Goal: Task Accomplishment & Management: Manage account settings

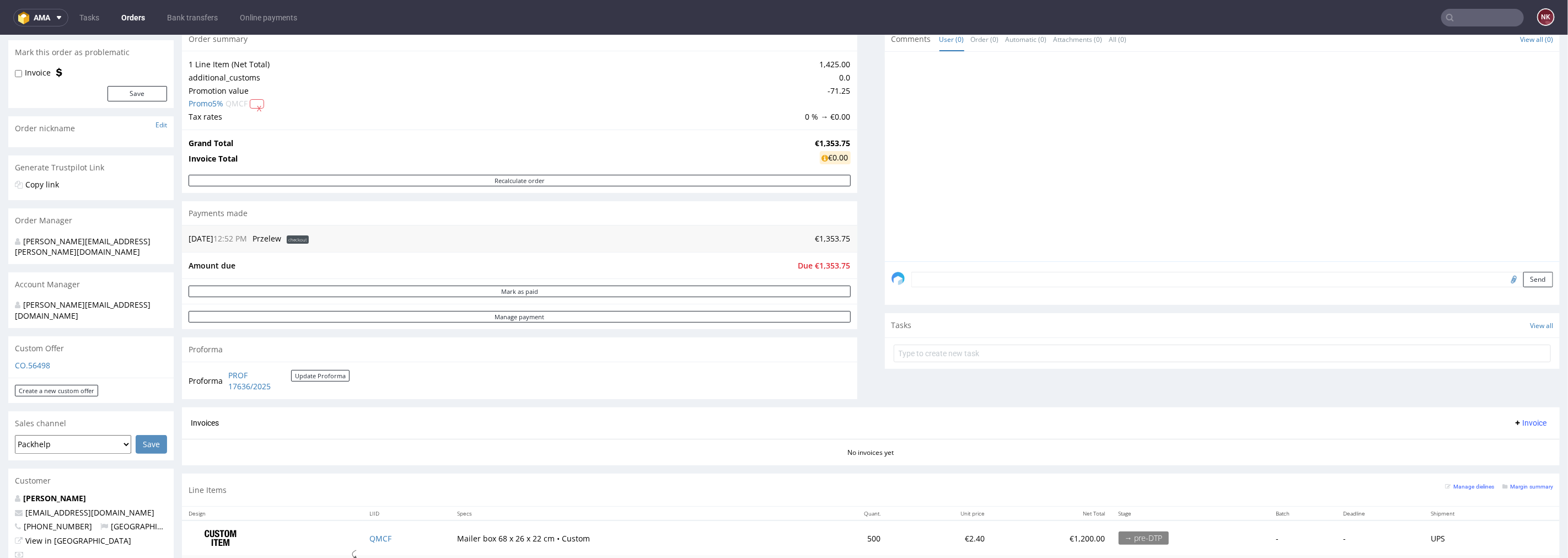
scroll to position [245, 0]
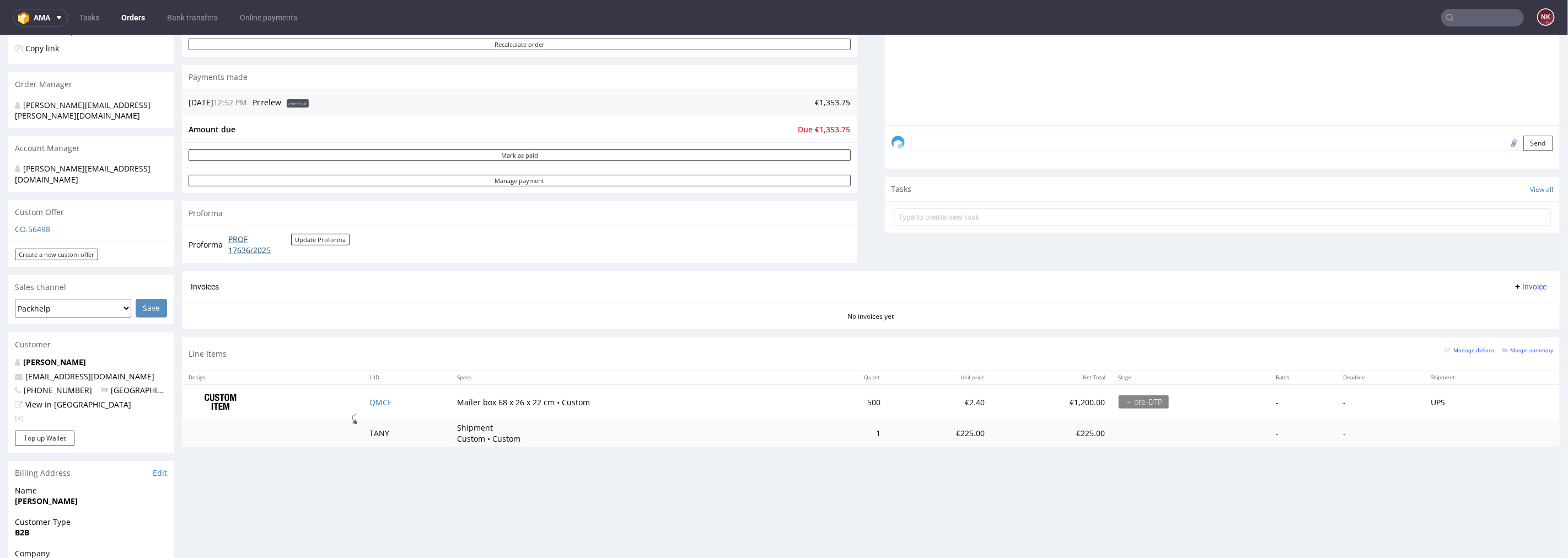
click at [252, 250] on link "PROF 17636/2025" at bounding box center [260, 244] width 63 height 22
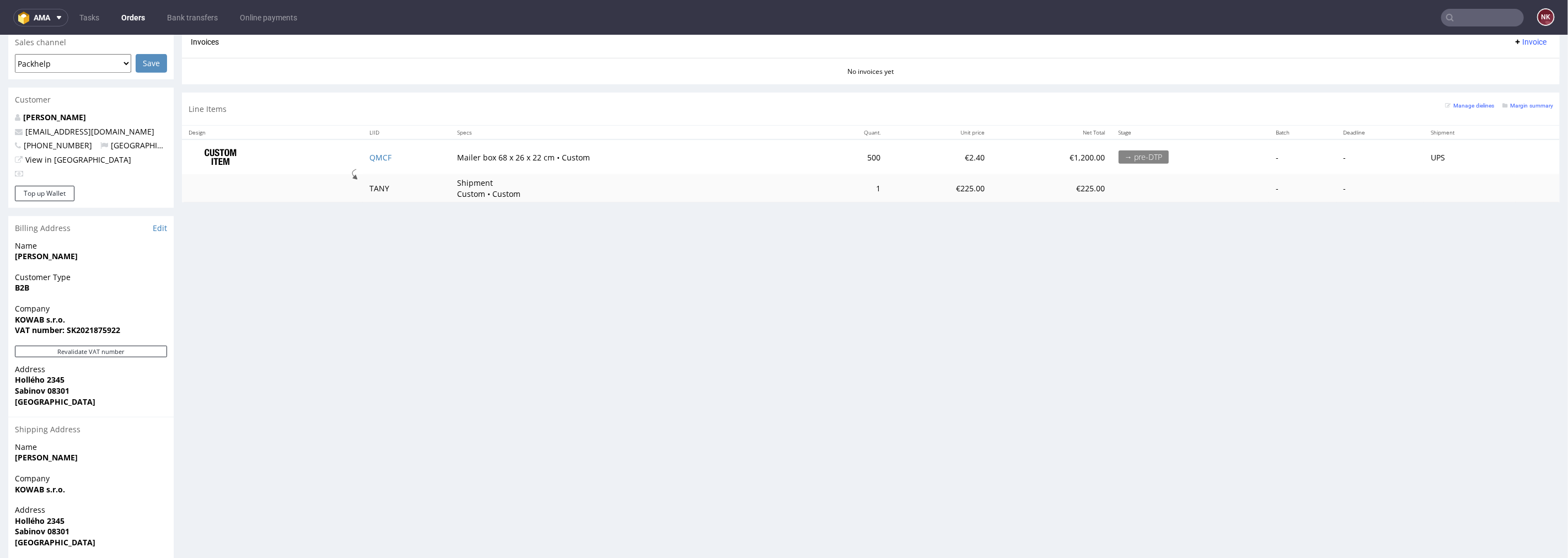
scroll to position [184, 0]
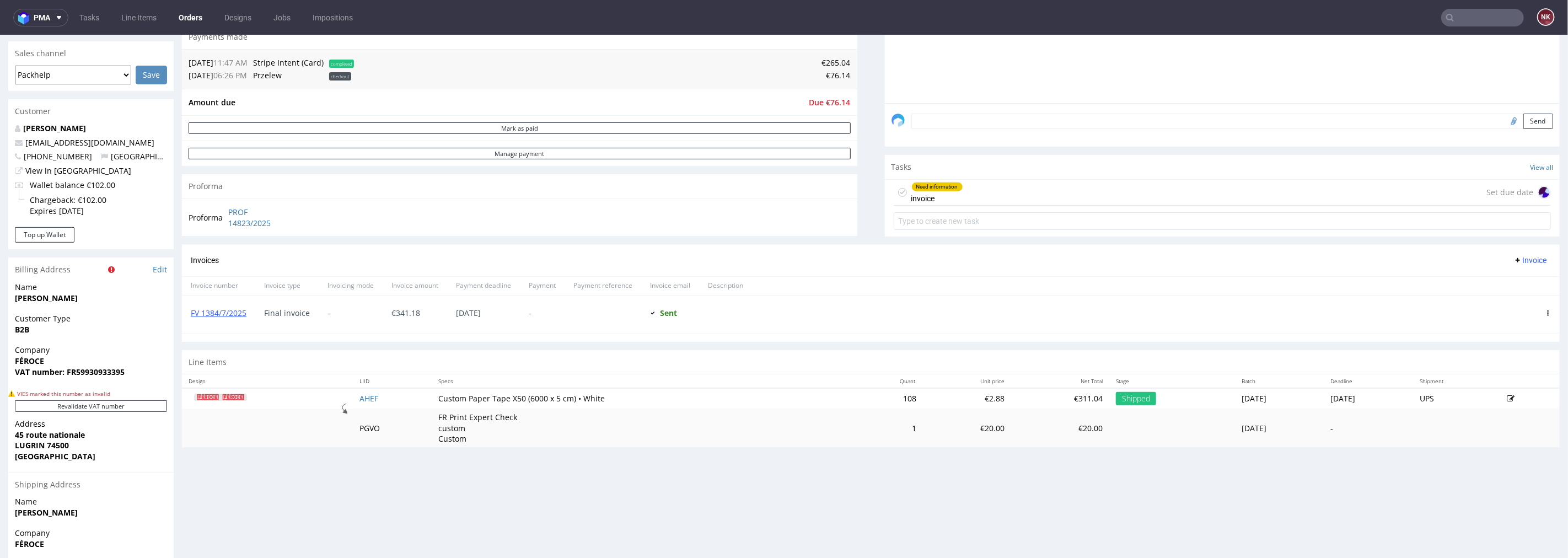
scroll to position [306, 0]
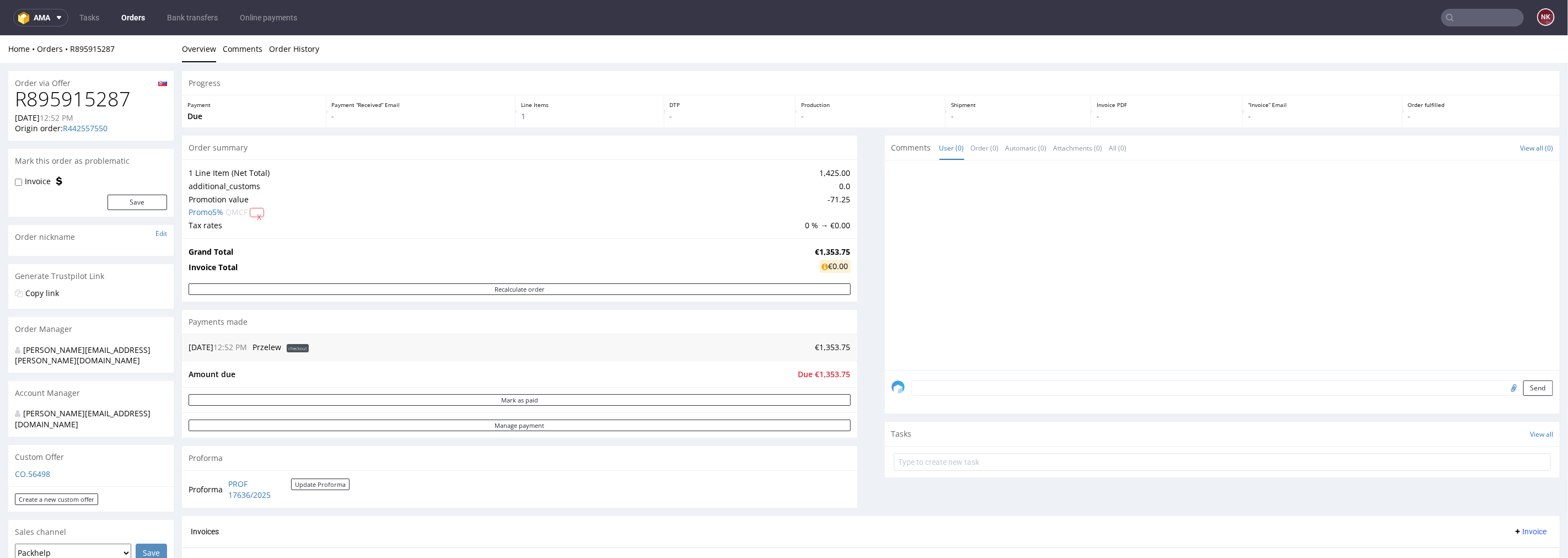
scroll to position [184, 0]
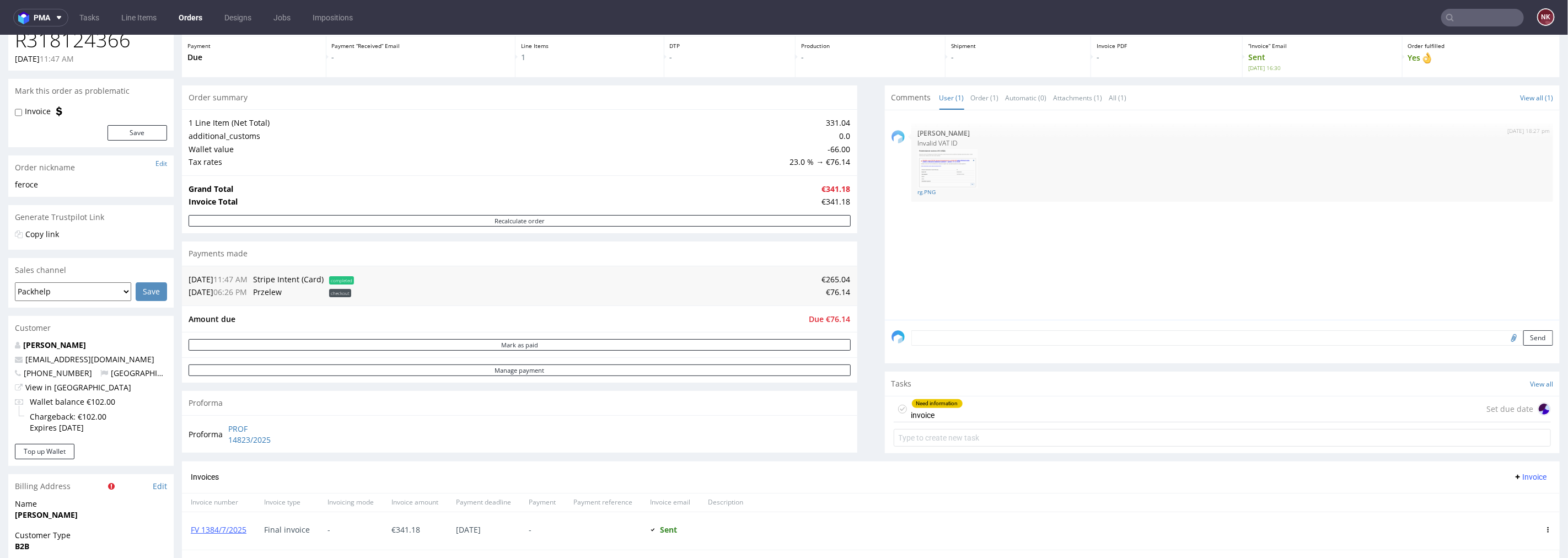
scroll to position [184, 0]
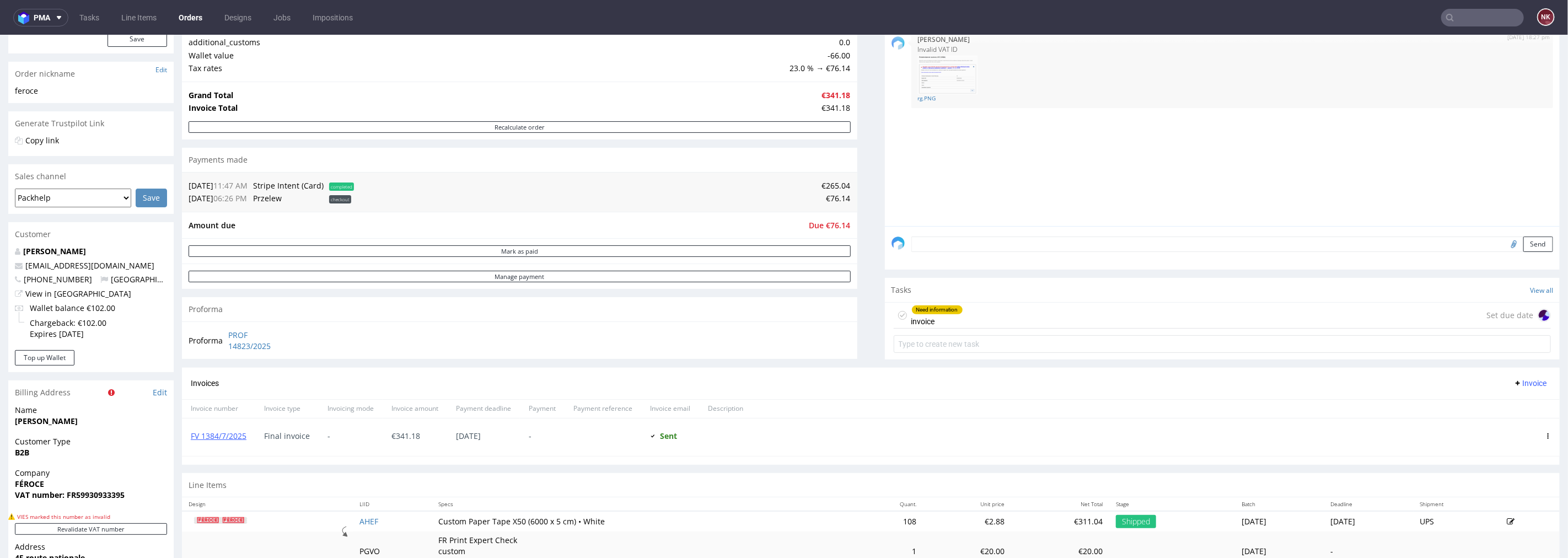
click at [829, 345] on div "Proforma PROF 14823/2025" at bounding box center [519, 340] width 676 height 38
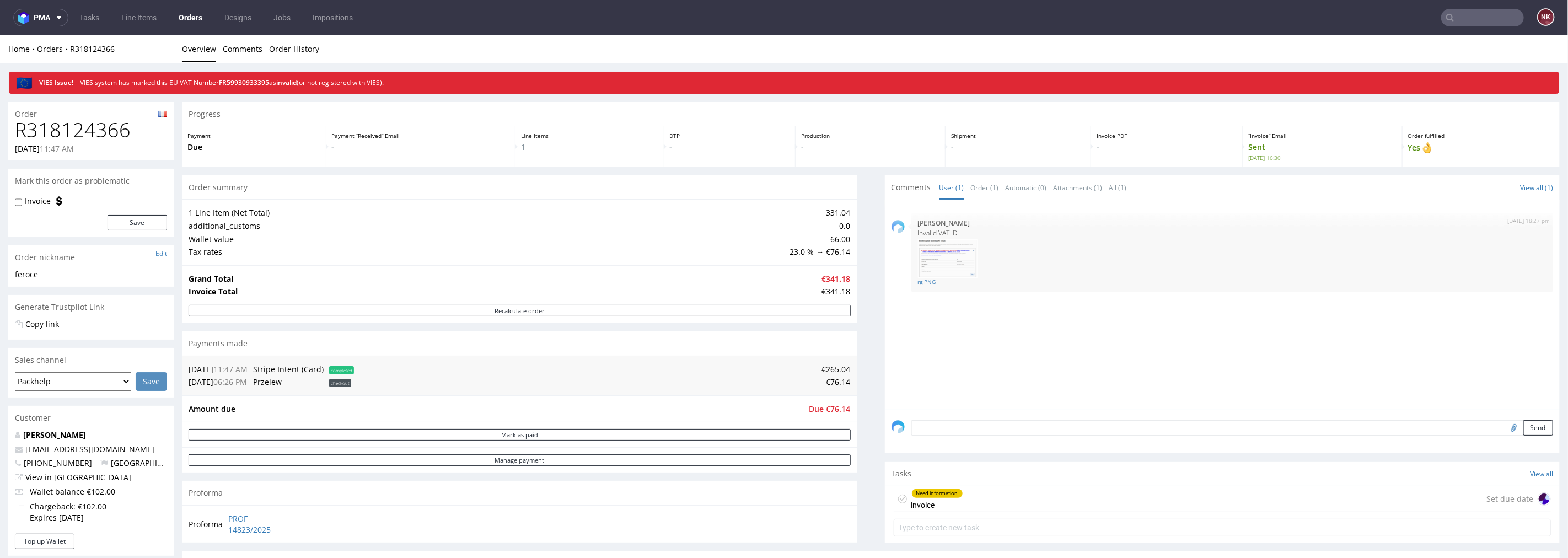
click at [107, 134] on h1 "R318124366" at bounding box center [91, 129] width 152 height 22
copy h1 "R318124366"
click at [835, 409] on span "Due €76.14" at bounding box center [829, 409] width 41 height 11
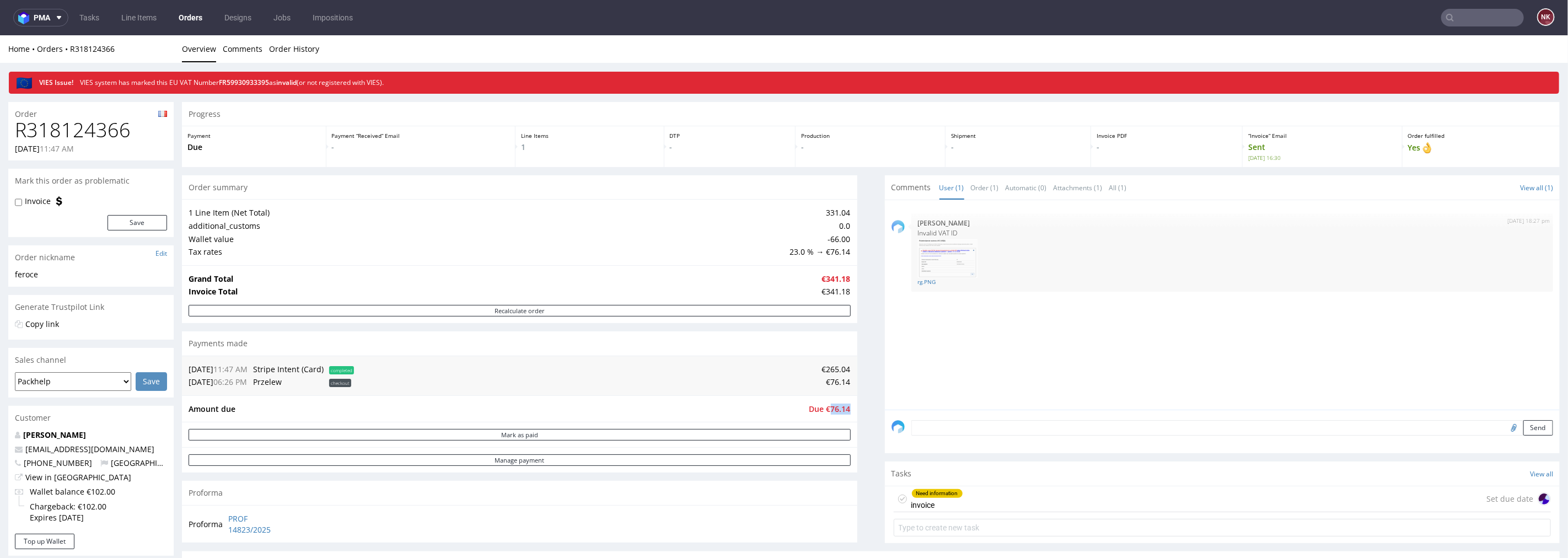
copy span "76.14"
click at [1046, 502] on div "Need information invoice Set due date" at bounding box center [1223, 499] width 658 height 26
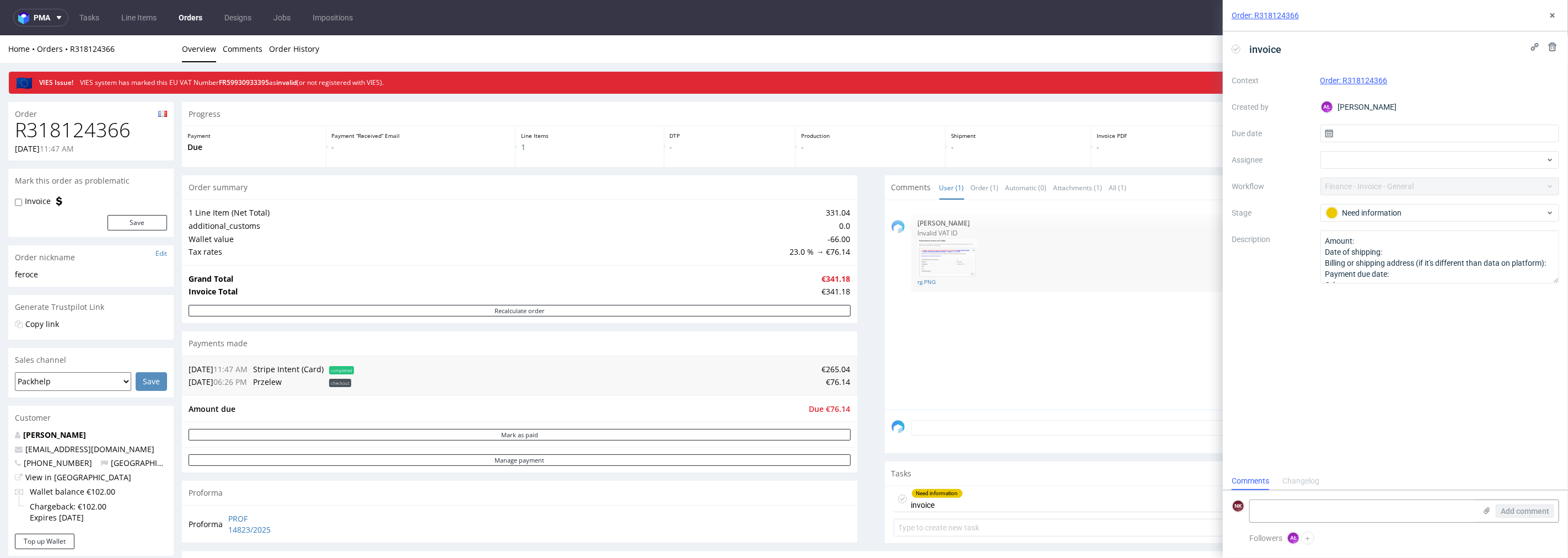
scroll to position [245, 0]
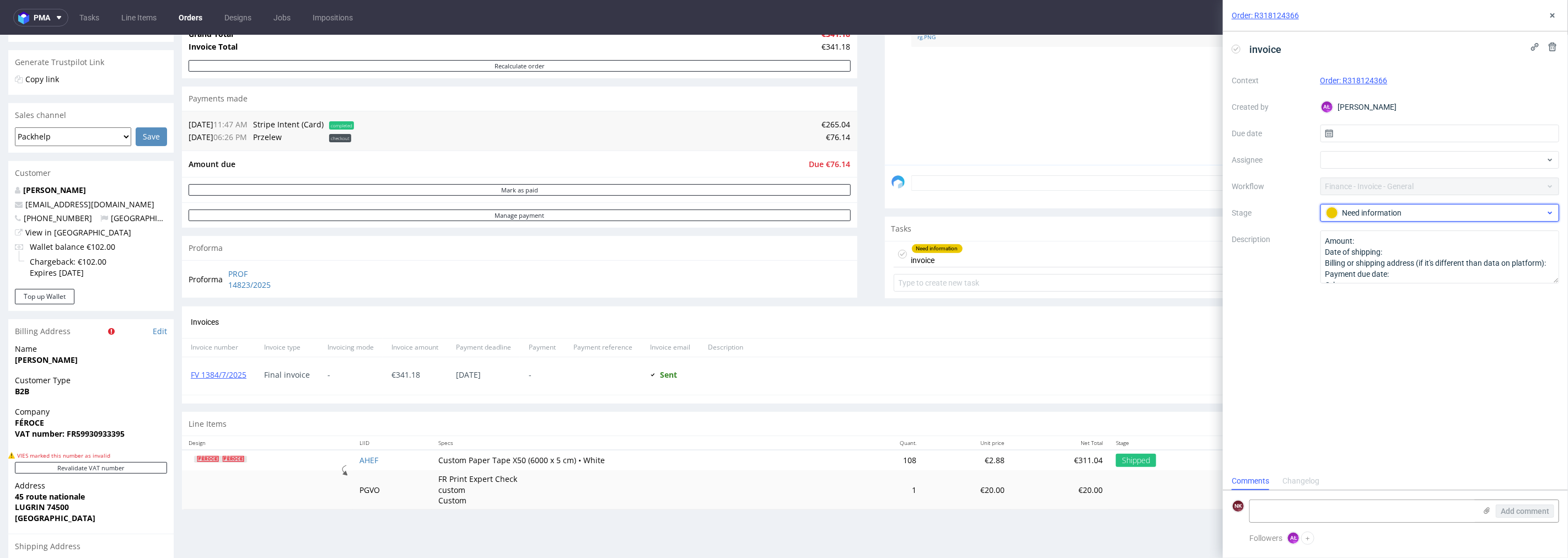
click at [1388, 219] on div "Need information" at bounding box center [1436, 213] width 219 height 12
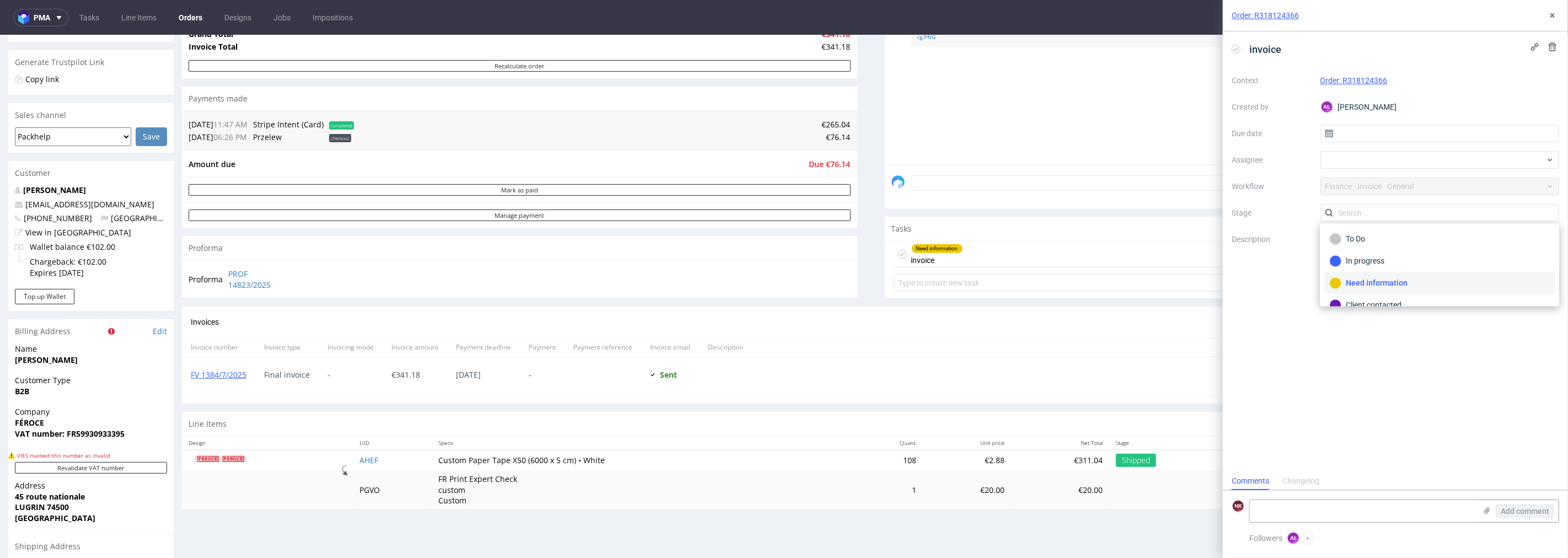
scroll to position [80, 0]
click at [1375, 273] on div "Completed" at bounding box center [1440, 269] width 221 height 12
click at [1557, 16] on button at bounding box center [1553, 16] width 14 height 14
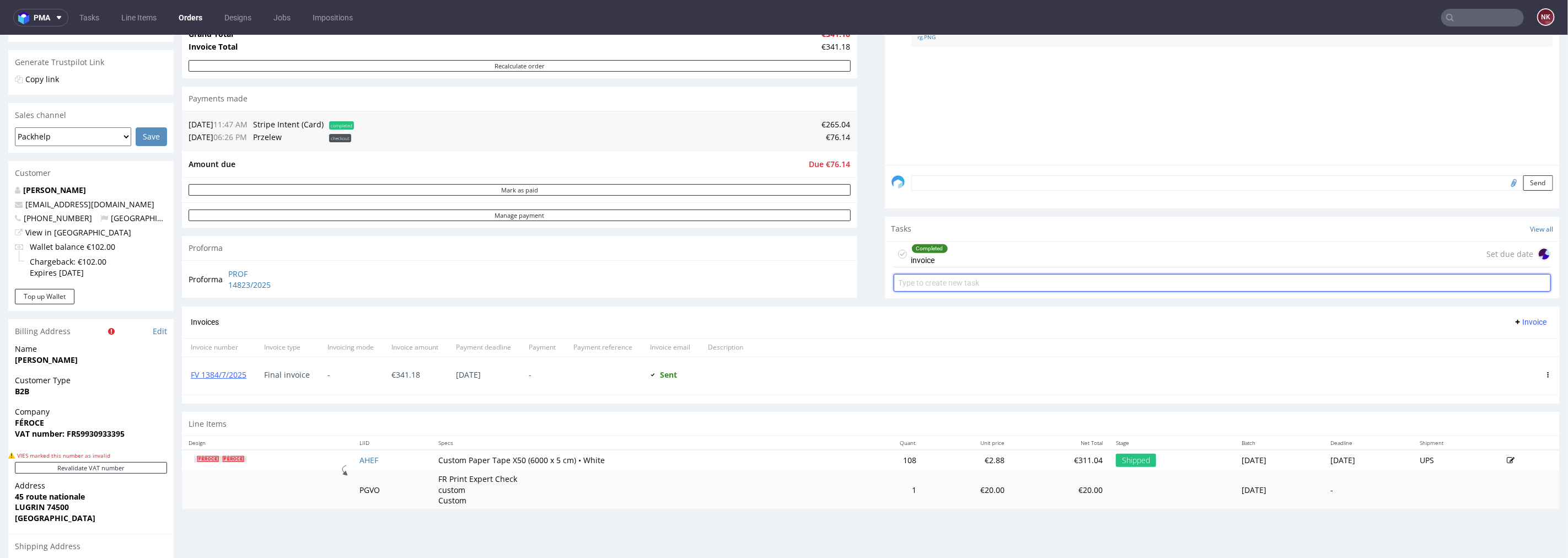
click at [1008, 282] on input "text" at bounding box center [1223, 282] width 658 height 18
type input "Payment link (VAT amount)"
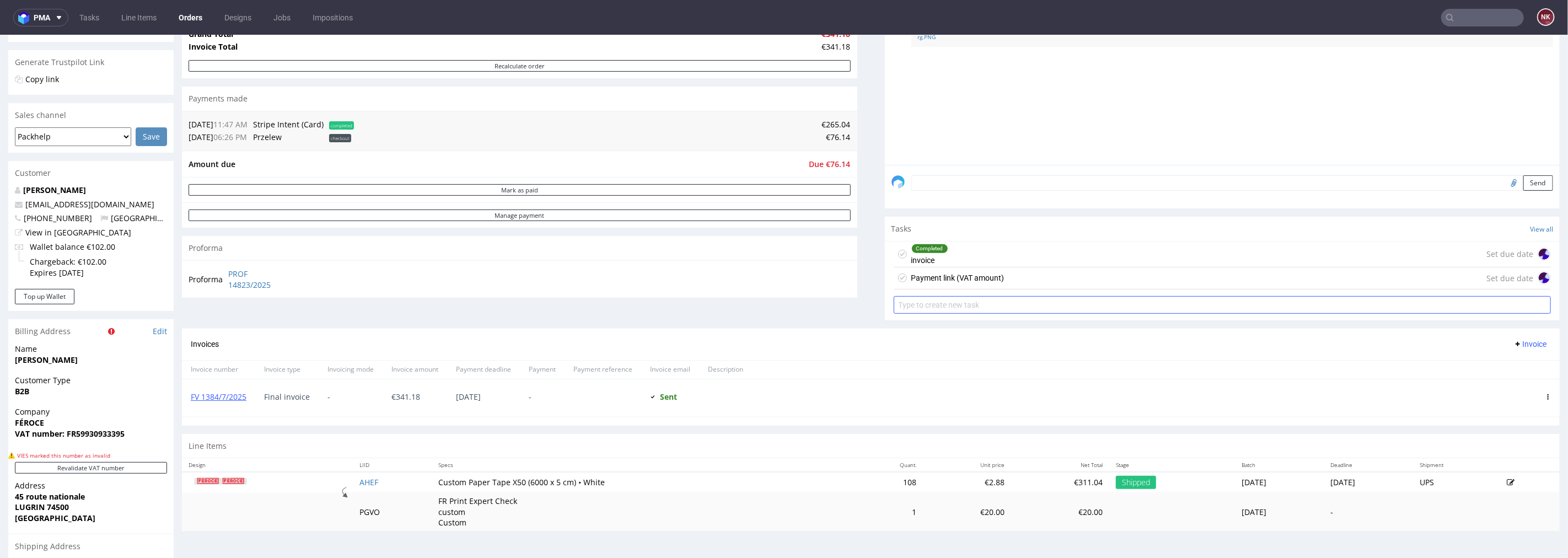
click at [1008, 282] on div "Payment link (VAT amount) Set due date" at bounding box center [1223, 278] width 658 height 22
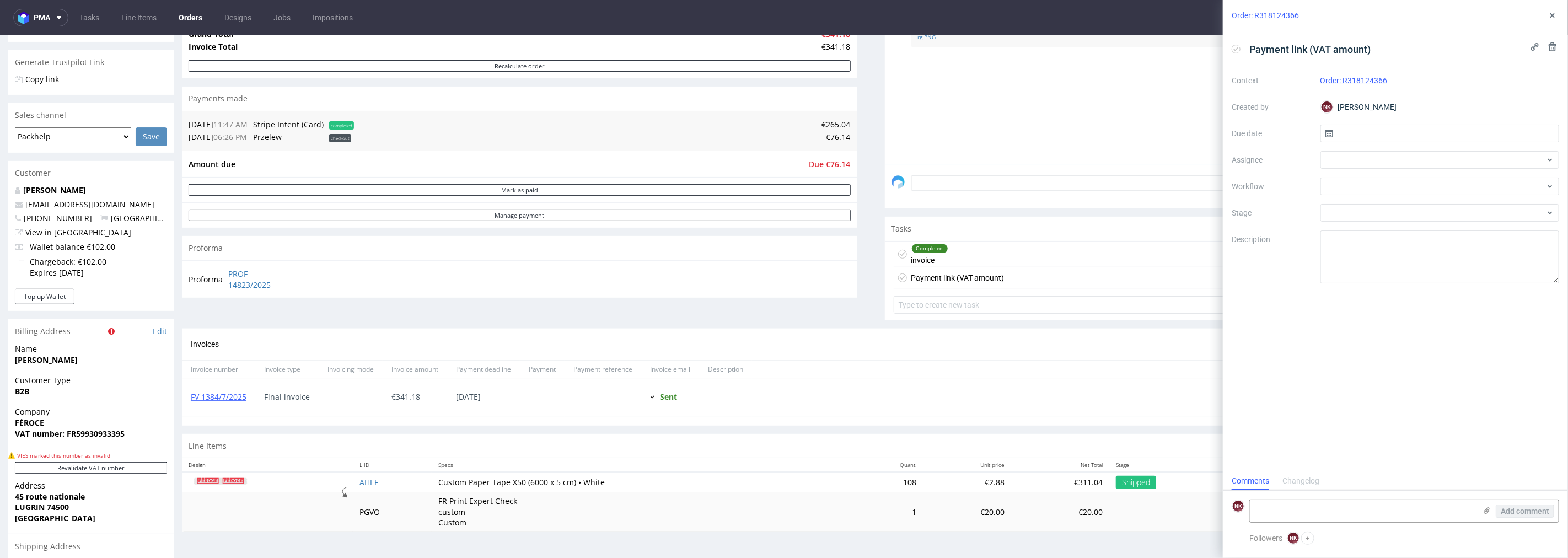
scroll to position [8, 0]
click at [1368, 178] on div "Context Order: R318124366 Created by NK Natalia Kaczorowska Due date Assignee W…" at bounding box center [1395, 177] width 327 height 212
click at [1368, 178] on div at bounding box center [1440, 187] width 239 height 18
type input "m"
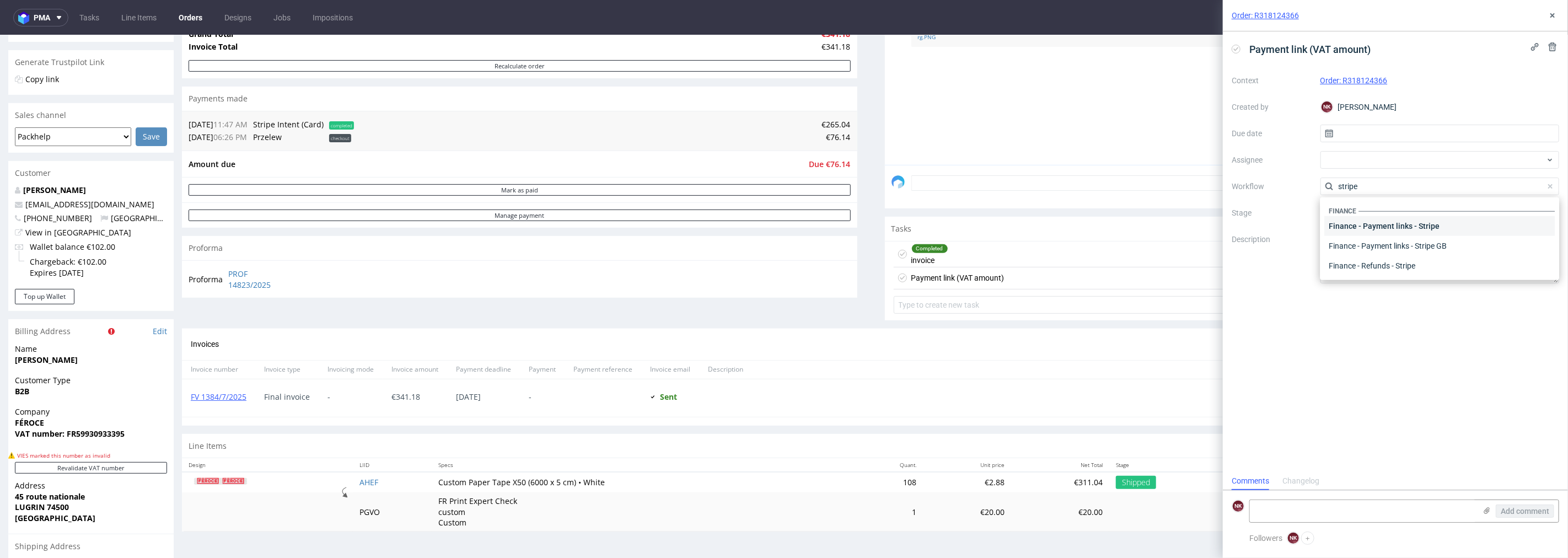
type input "stripe"
click at [1373, 228] on div "Finance - Payment links - Stripe" at bounding box center [1439, 226] width 230 height 20
click at [1377, 246] on textarea "Amount: Currency: Reason of payment link: Customers email address: Other:" at bounding box center [1440, 257] width 239 height 53
click at [1380, 251] on textarea "Amount: Currency: Reason of payment link: Customers email address: Other:" at bounding box center [1440, 257] width 239 height 53
click at [1425, 259] on textarea "Amount: Currency: Reason of payment link: Customers email address: Other:" at bounding box center [1440, 257] width 239 height 53
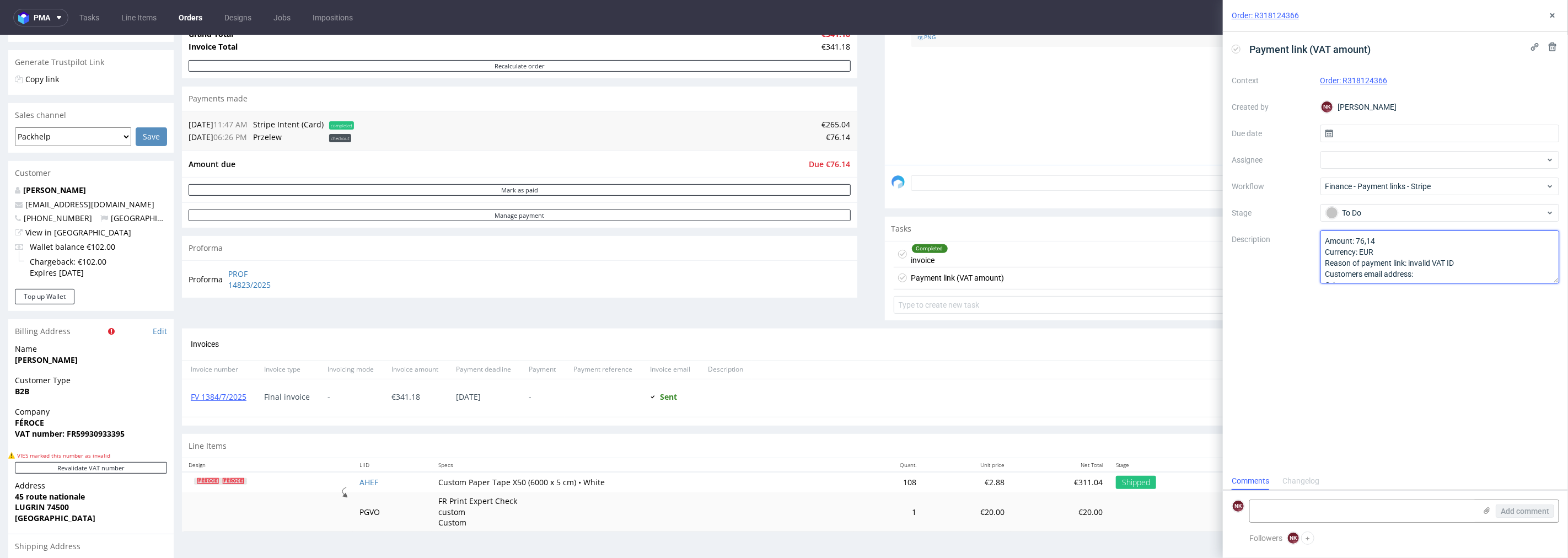
click at [1442, 273] on textarea "Amount: Currency: Reason of payment link: Customers email address: Other:" at bounding box center [1440, 257] width 239 height 53
type textarea "Amount: 76,14 Currency: EUR Reason of payment link: invalid VAT ID Customers em…"
click at [1403, 207] on div "To Do" at bounding box center [1436, 213] width 219 height 12
click at [1380, 243] on div "Waiting for payment" at bounding box center [1440, 247] width 221 height 12
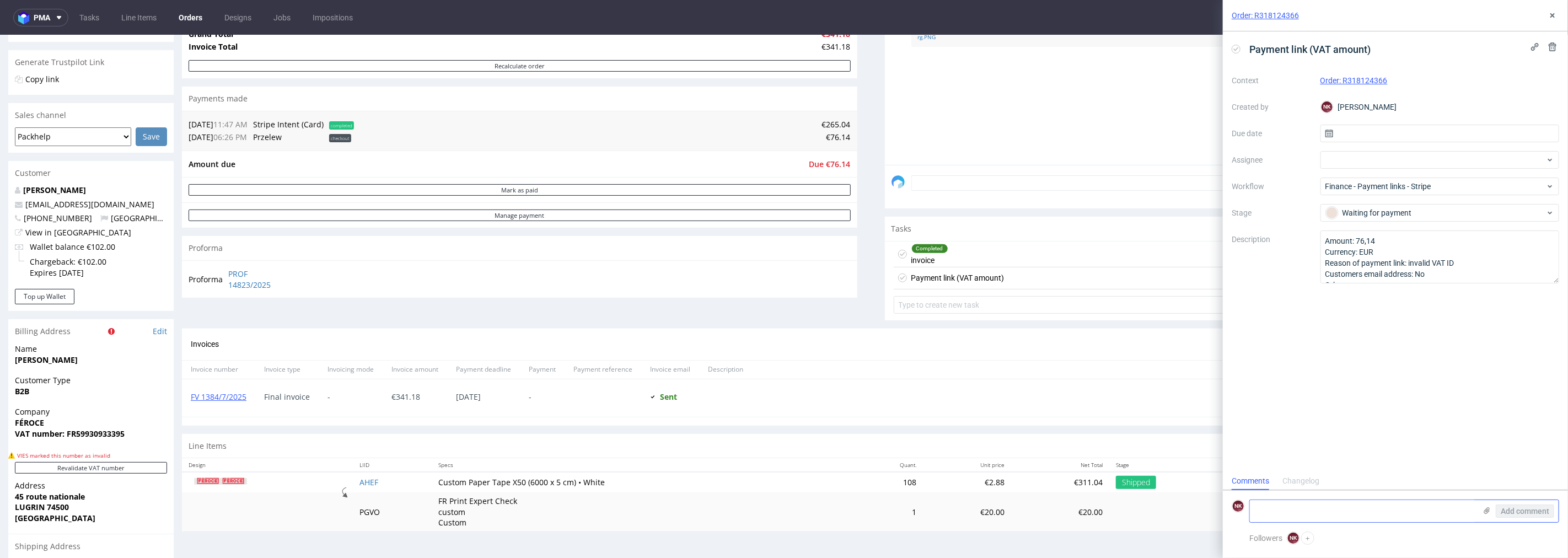
click at [1362, 508] on textarea at bounding box center [1362, 511] width 226 height 22
type textarea "payment link sent"
click at [1534, 505] on button "Add comment" at bounding box center [1525, 511] width 59 height 14
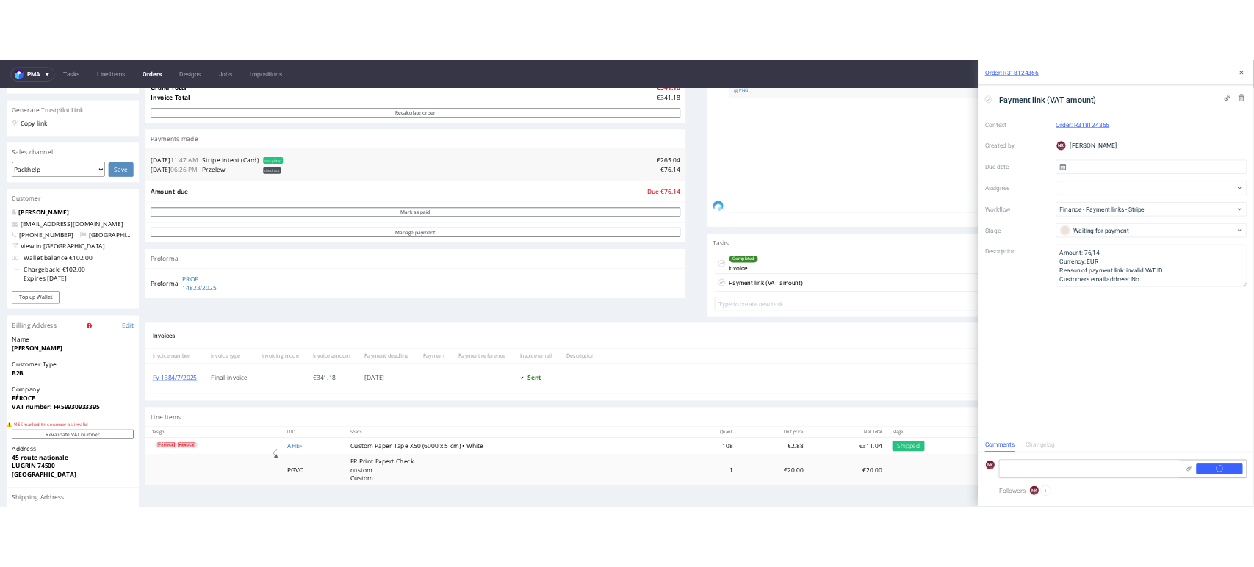
scroll to position [0, 0]
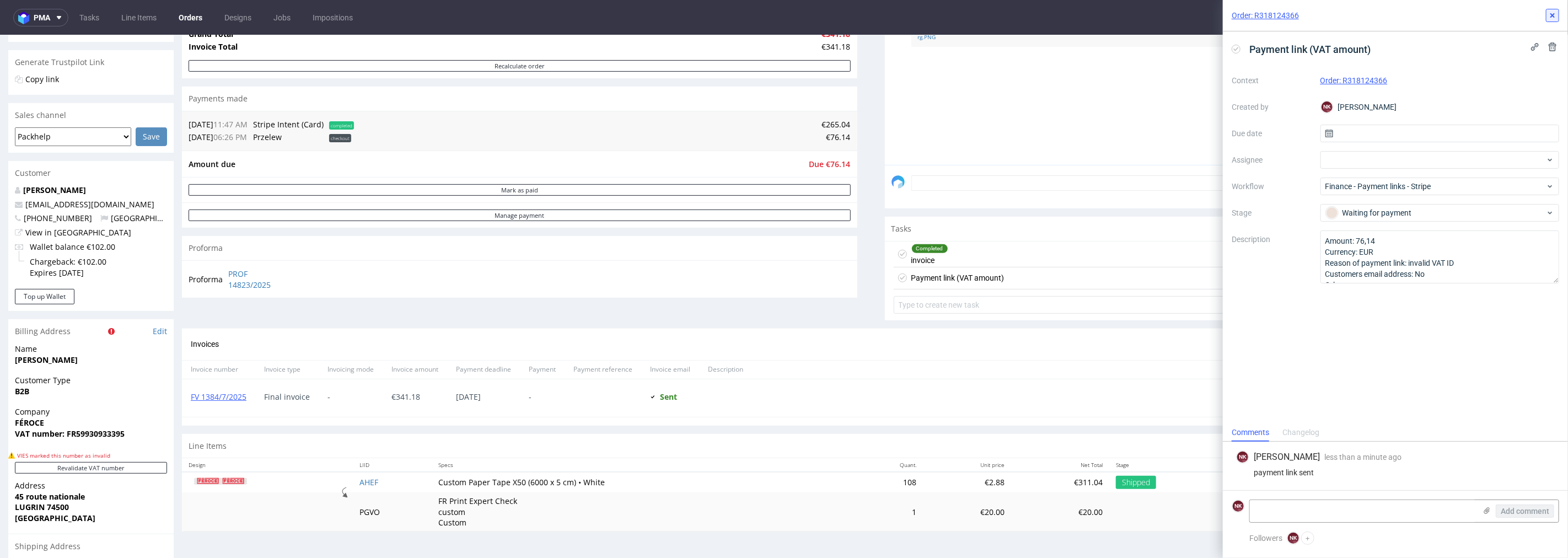
click at [1558, 15] on button at bounding box center [1553, 16] width 14 height 14
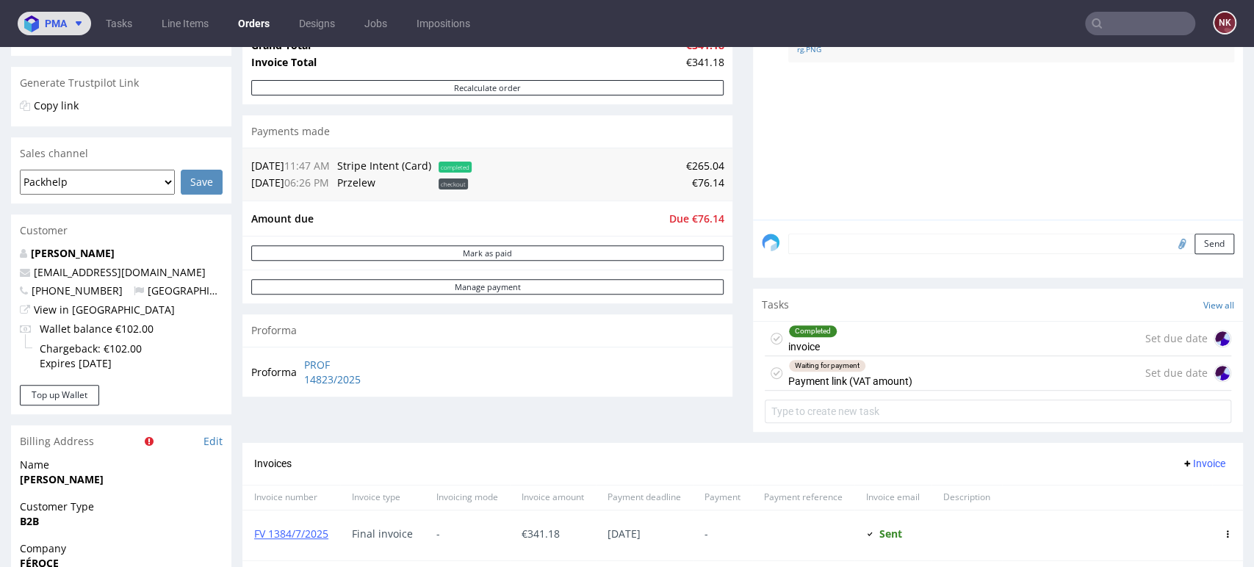
click at [51, 19] on span "pma" at bounding box center [56, 23] width 22 height 10
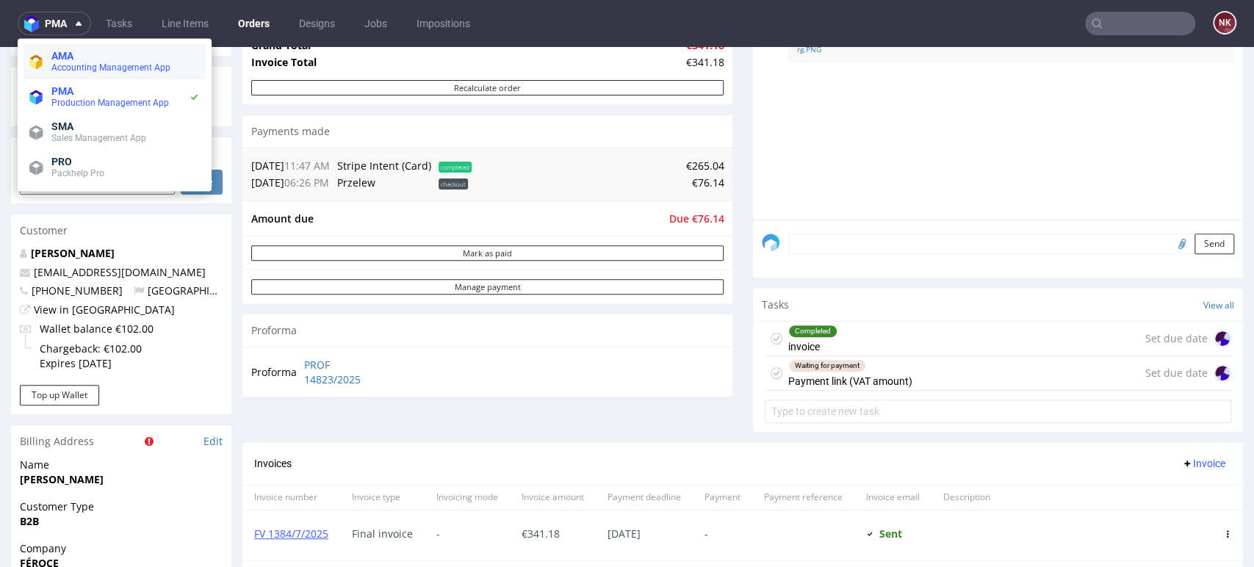
click at [81, 50] on span "AMA" at bounding box center [125, 56] width 148 height 12
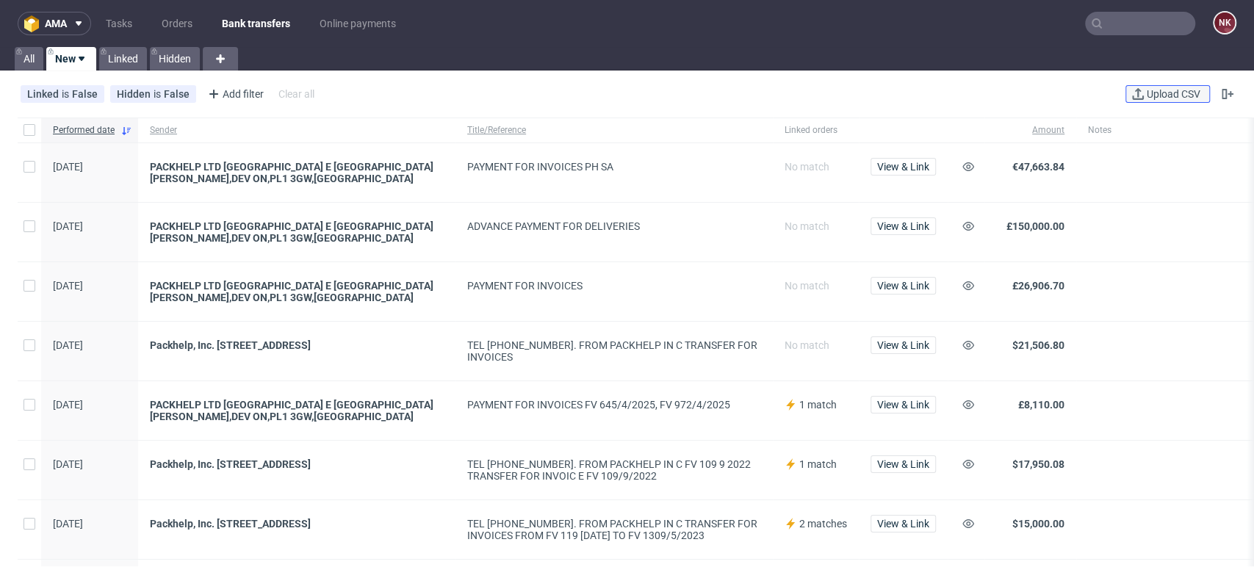
click at [1151, 89] on span "Upload CSV" at bounding box center [1173, 94] width 59 height 10
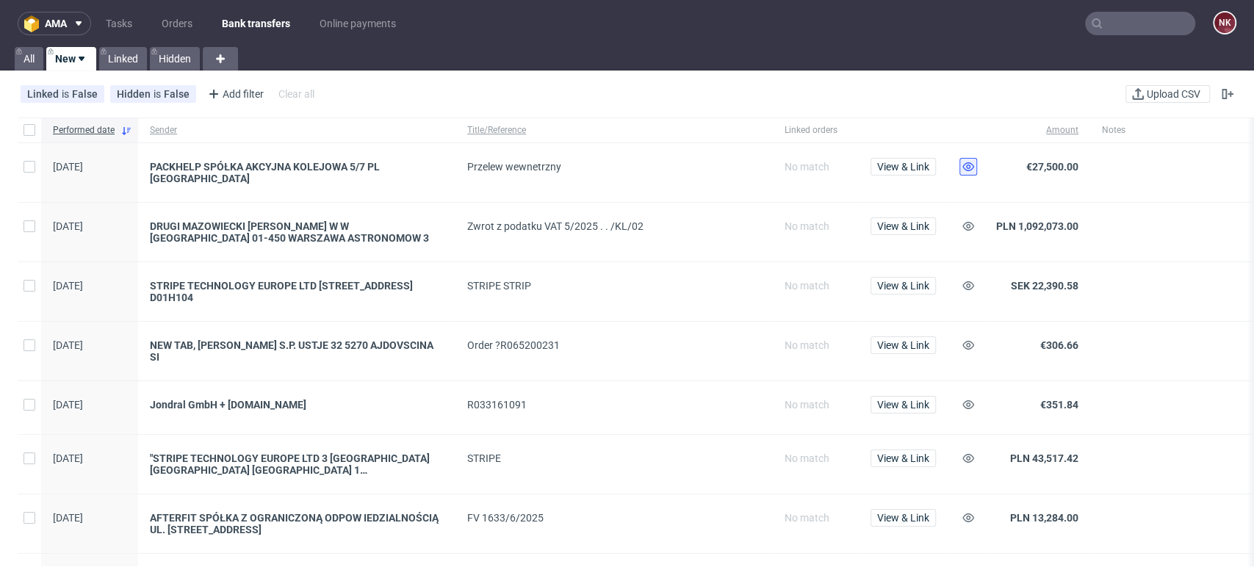
click at [970, 169] on icon at bounding box center [968, 167] width 12 height 12
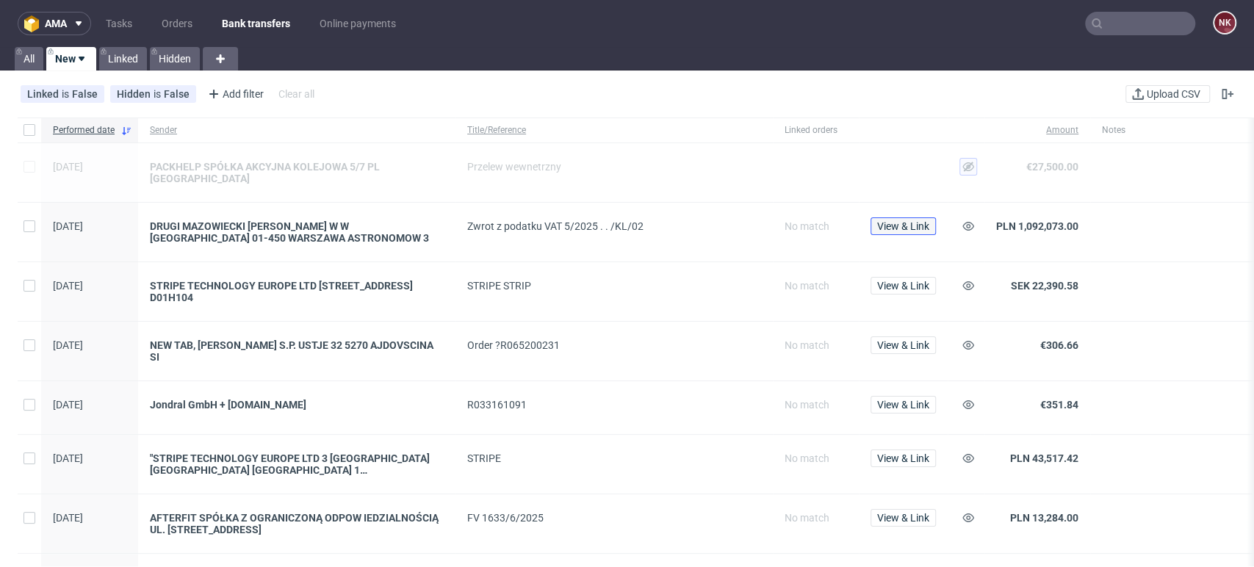
click at [912, 223] on span "View & Link" at bounding box center [903, 226] width 52 height 10
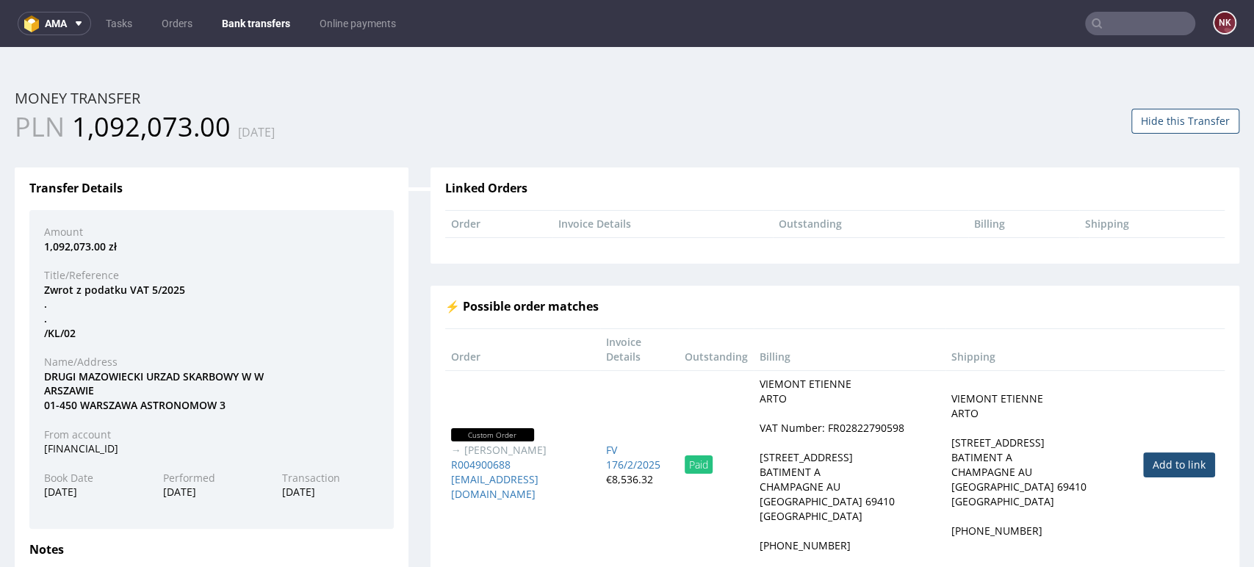
click at [1111, 524] on td "VIEMONT ETIENNE ARTO 10 RUE DES ROSIERISTES BATIMENT A CHAMPAGNE AU MONT D'OR 6…" at bounding box center [1041, 464] width 192 height 189
click at [1164, 129] on button "Hide this Transfer" at bounding box center [1185, 121] width 108 height 25
click at [1122, 203] on div "Linked Orders" at bounding box center [834, 196] width 801 height 28
click at [1117, 157] on div "Linked Orders Order Invoice Details Outstanding Billing Shipping ⚡ Possible ord…" at bounding box center [834, 395] width 831 height 500
click at [263, 21] on link "Bank transfers" at bounding box center [256, 24] width 86 height 24
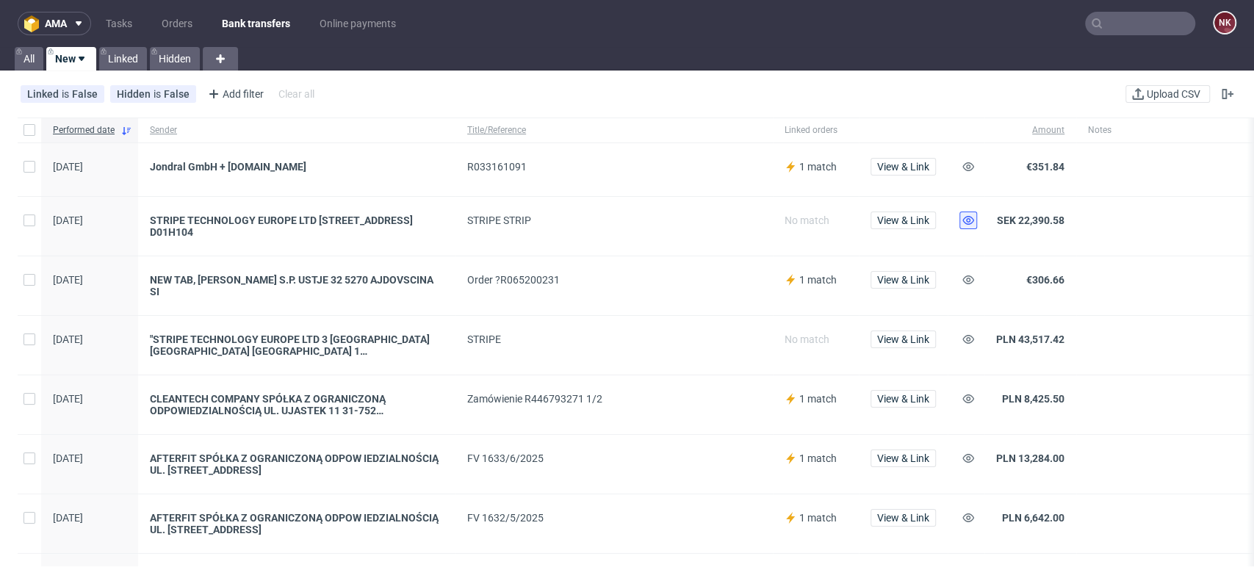
click at [967, 220] on use at bounding box center [968, 220] width 12 height 9
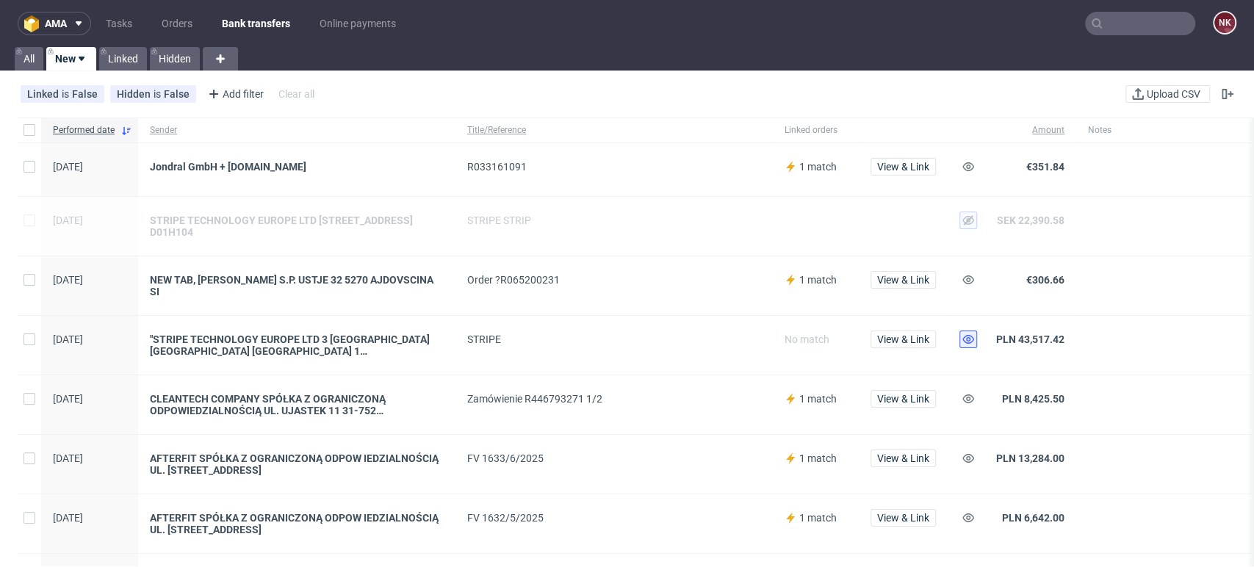
click at [966, 333] on icon at bounding box center [968, 339] width 12 height 12
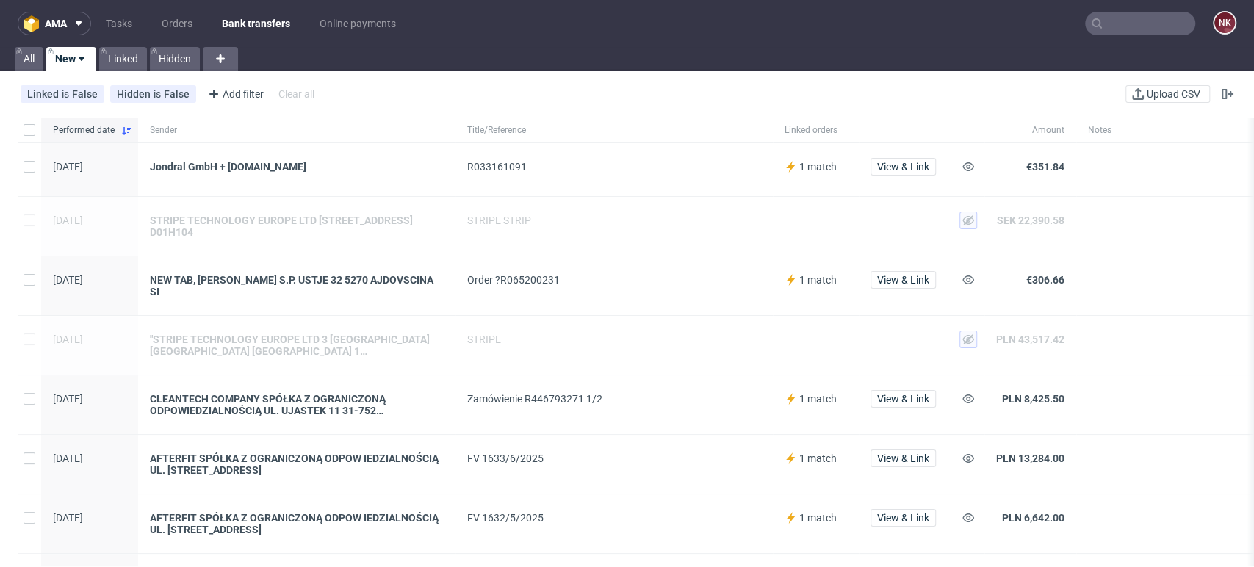
scroll to position [175, 0]
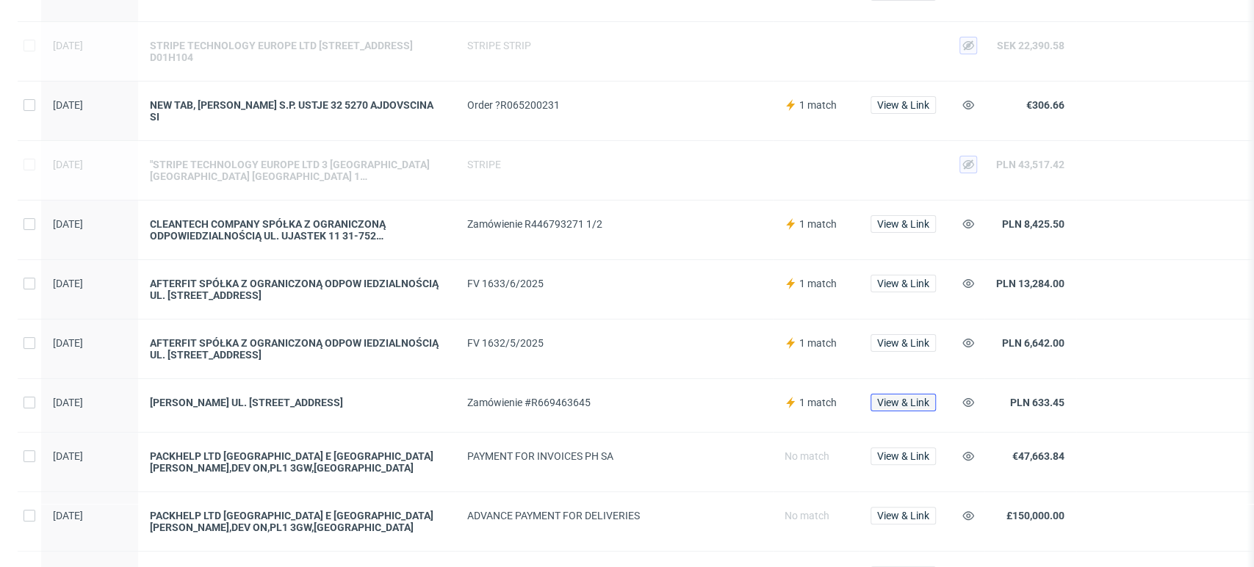
click at [887, 397] on span "View & Link" at bounding box center [903, 402] width 52 height 10
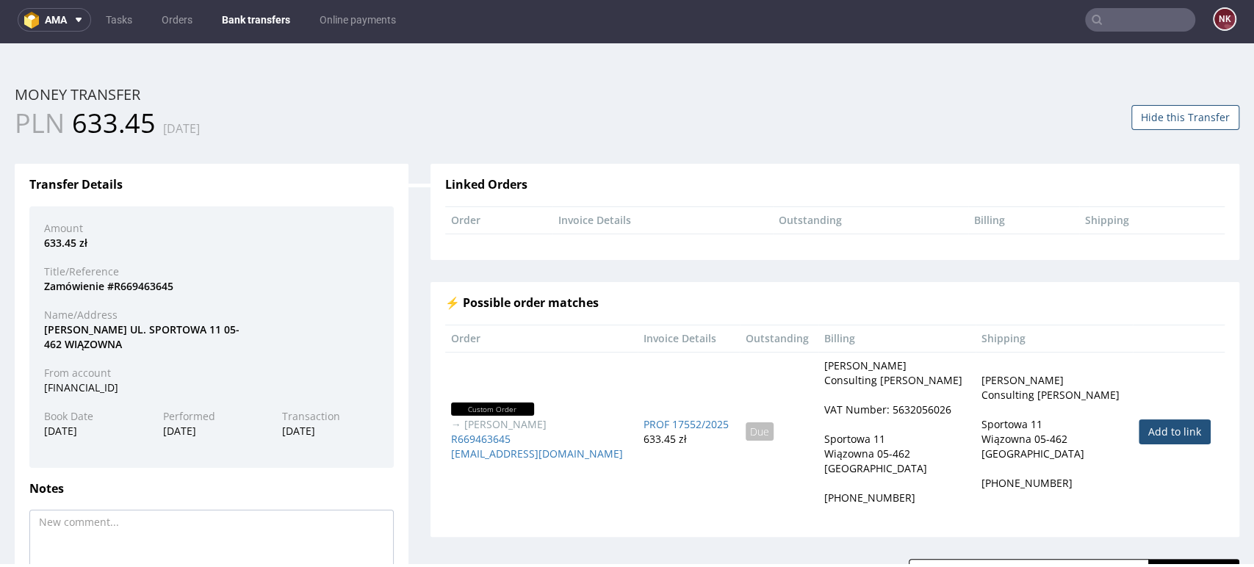
scroll to position [84, 0]
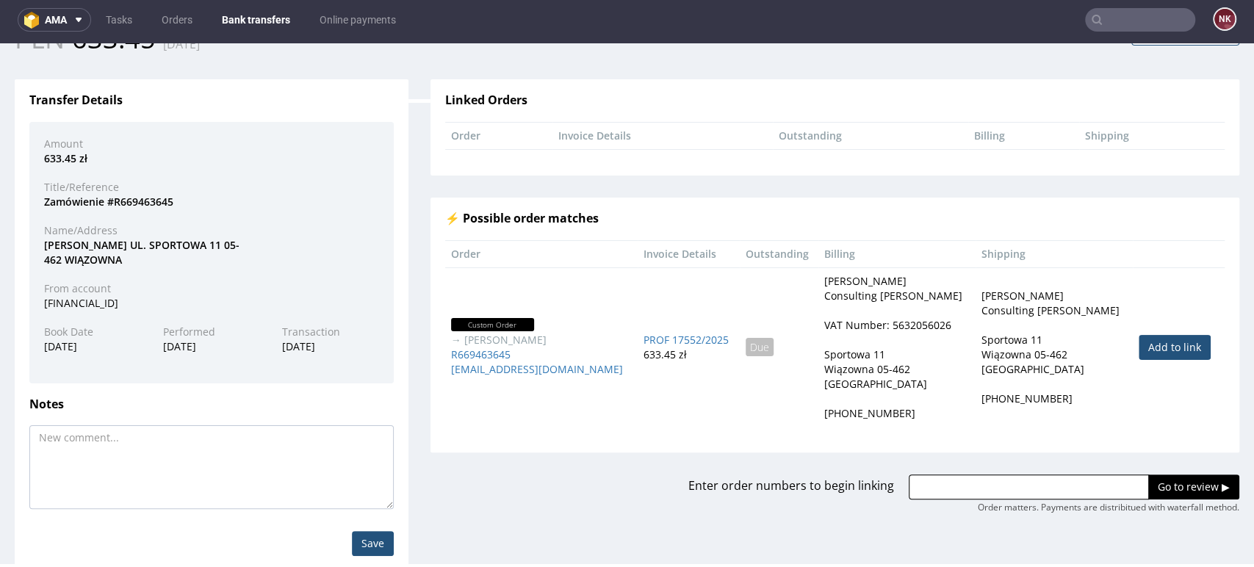
click at [1139, 357] on link "Add to link" at bounding box center [1175, 347] width 72 height 25
type input "R669463645"
click at [1148, 477] on input "Go to review ▶" at bounding box center [1193, 487] width 91 height 25
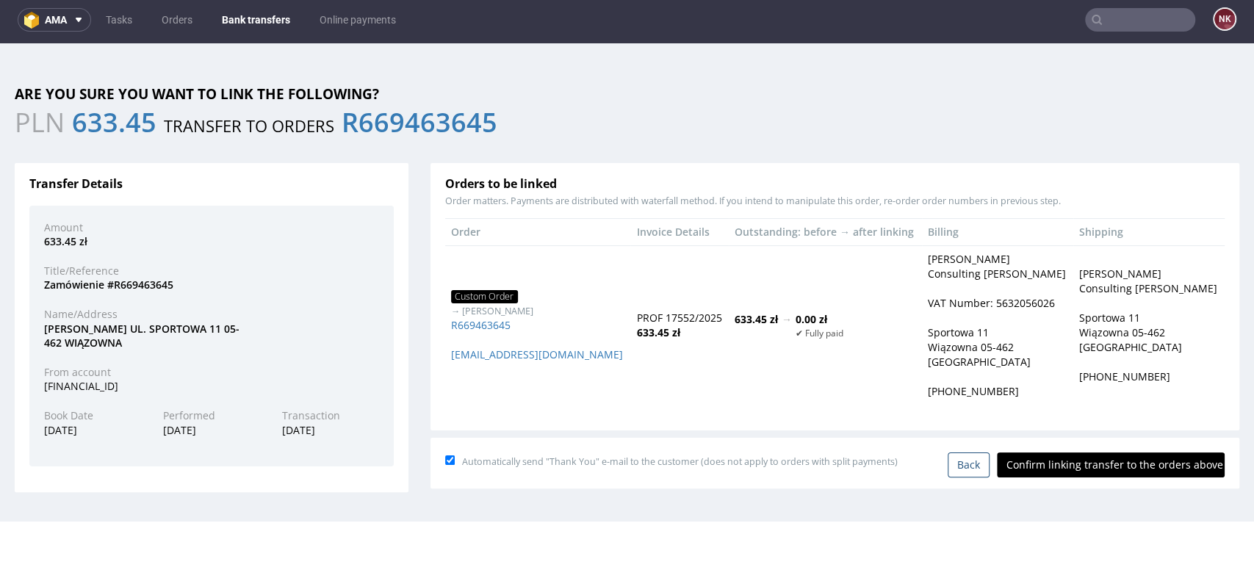
scroll to position [0, 0]
click at [1094, 464] on input "Confirm linking transfer to the orders above" at bounding box center [1111, 464] width 228 height 25
type input "In progress..."
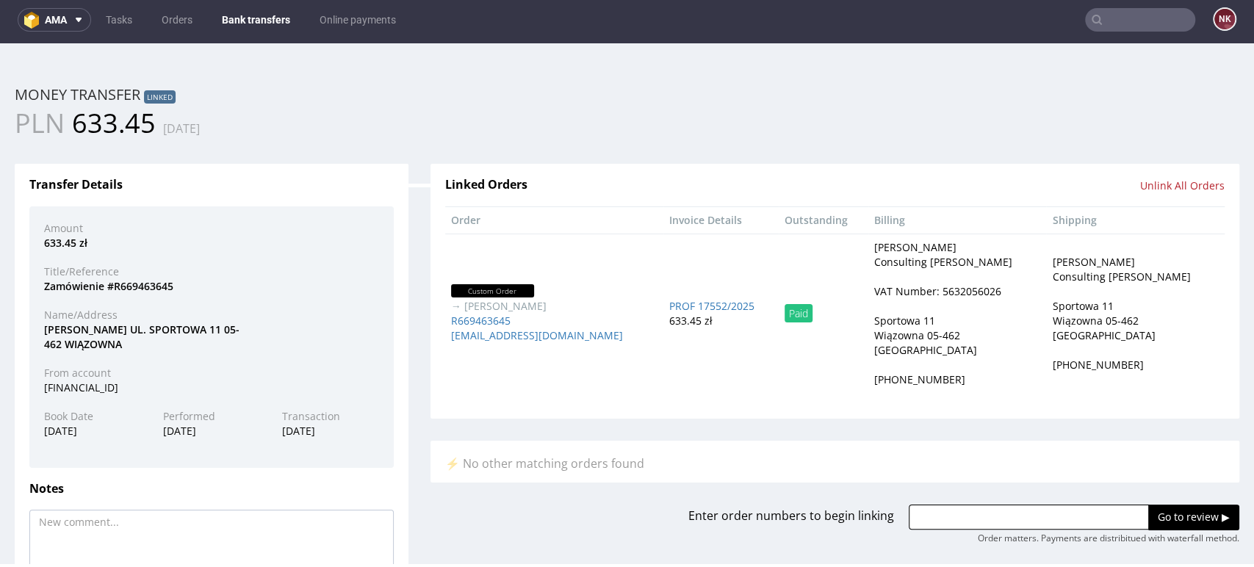
click at [272, 20] on link "Bank transfers" at bounding box center [256, 20] width 86 height 24
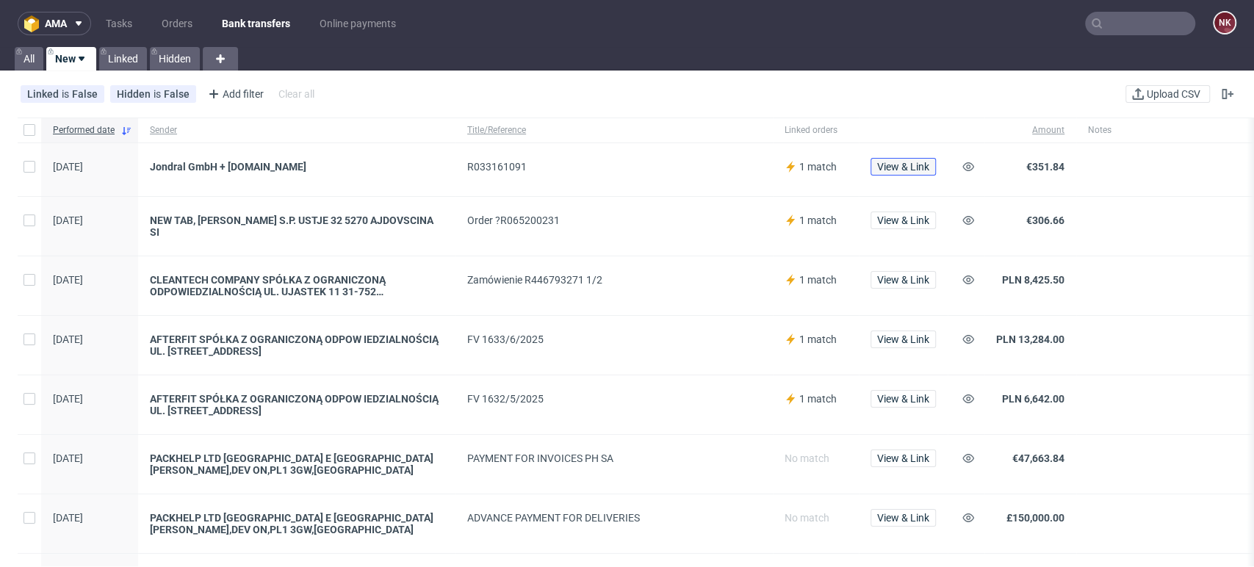
click at [881, 163] on span "View & Link" at bounding box center [903, 167] width 52 height 10
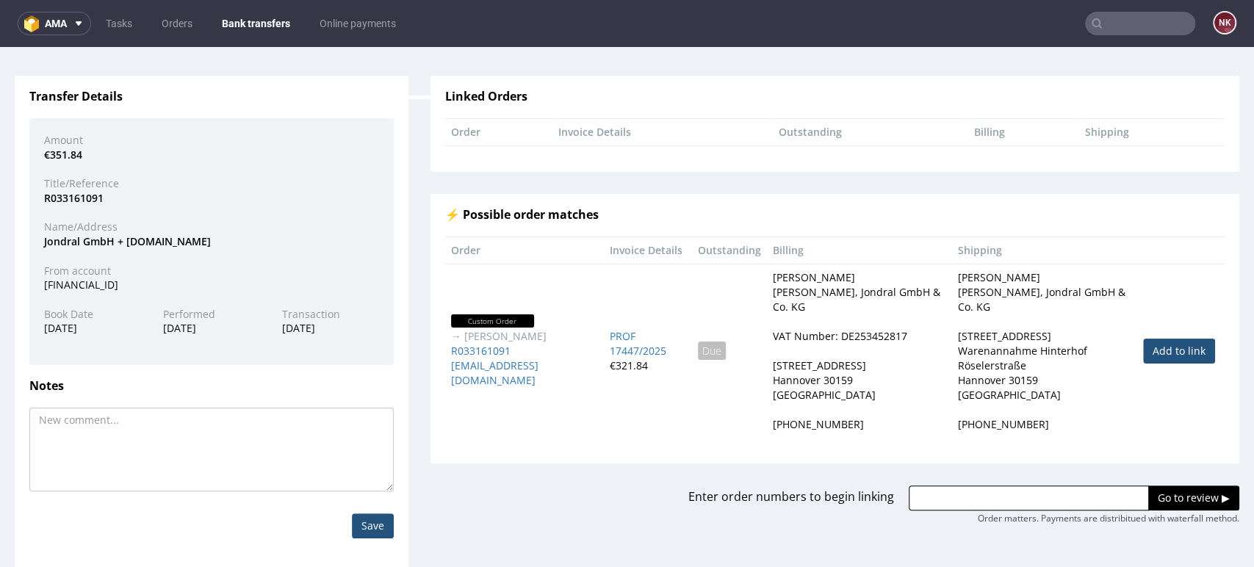
scroll to position [94, 0]
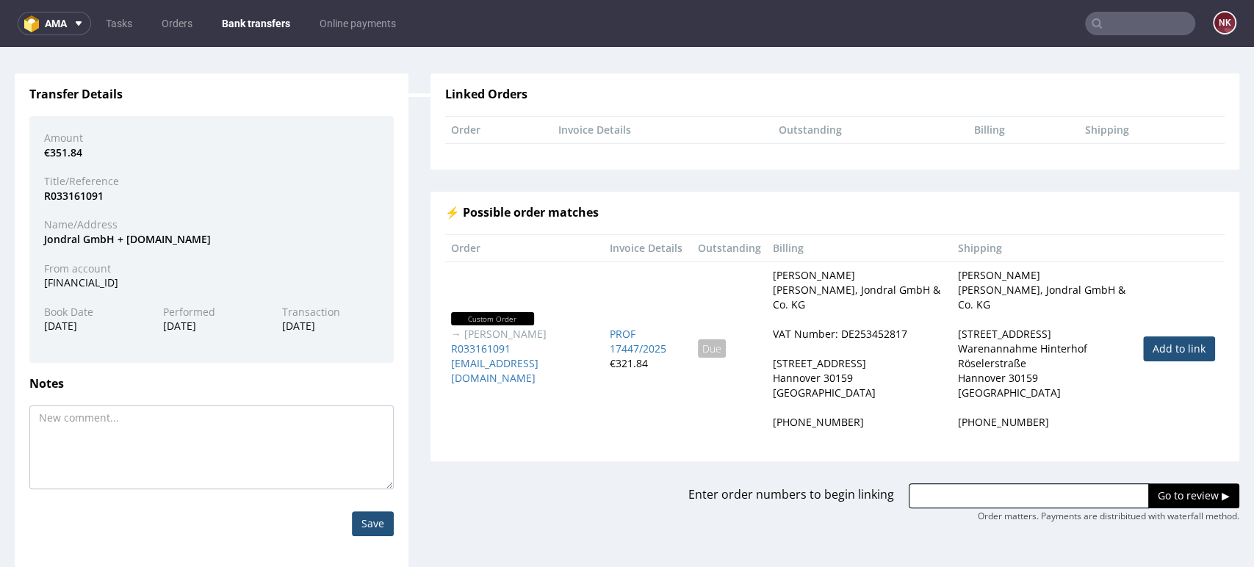
click at [1168, 341] on link "Add to link" at bounding box center [1179, 348] width 72 height 25
type input "R033161091"
click at [1153, 493] on input "Go to review ▶" at bounding box center [1193, 495] width 91 height 25
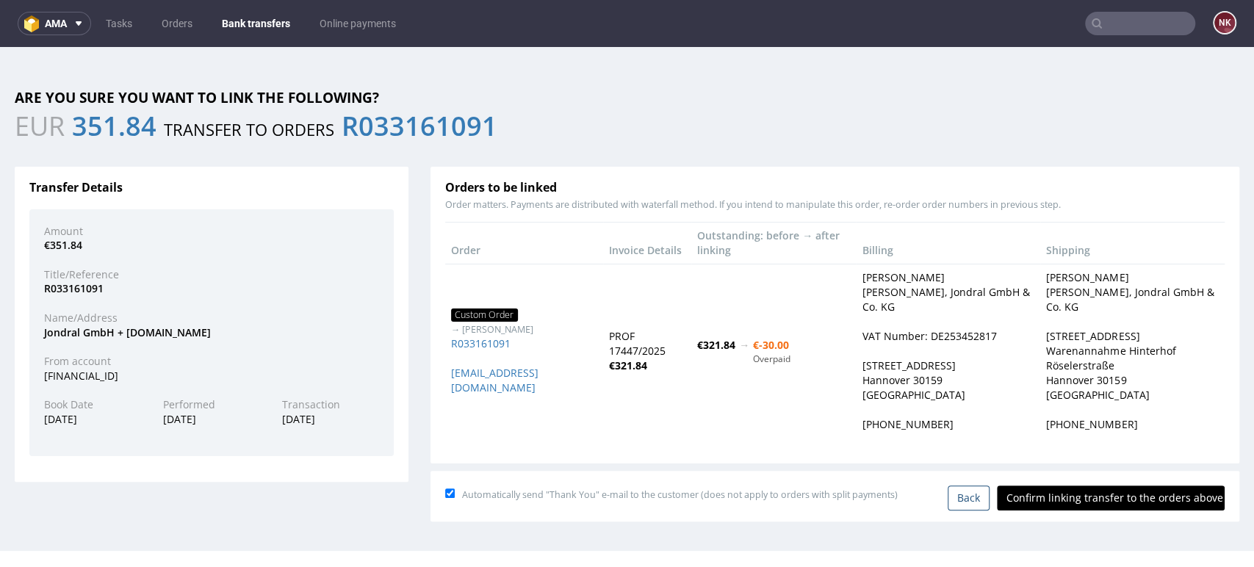
scroll to position [0, 0]
click at [1153, 493] on input "Confirm linking transfer to the orders above" at bounding box center [1111, 498] width 228 height 25
type input "In progress..."
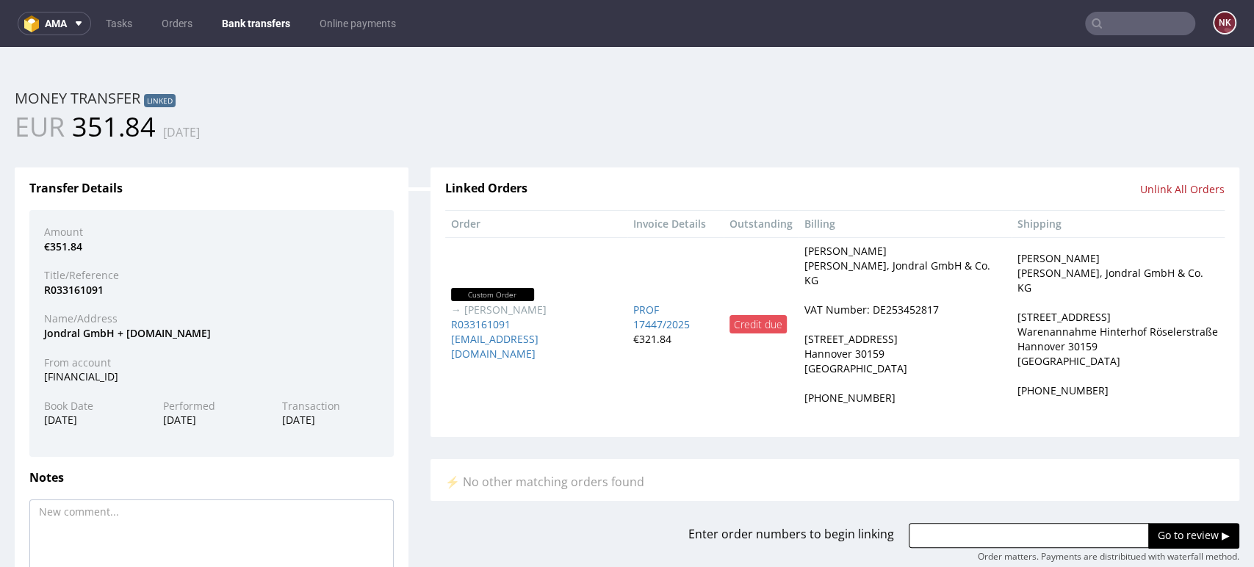
click at [276, 17] on link "Bank transfers" at bounding box center [256, 24] width 86 height 24
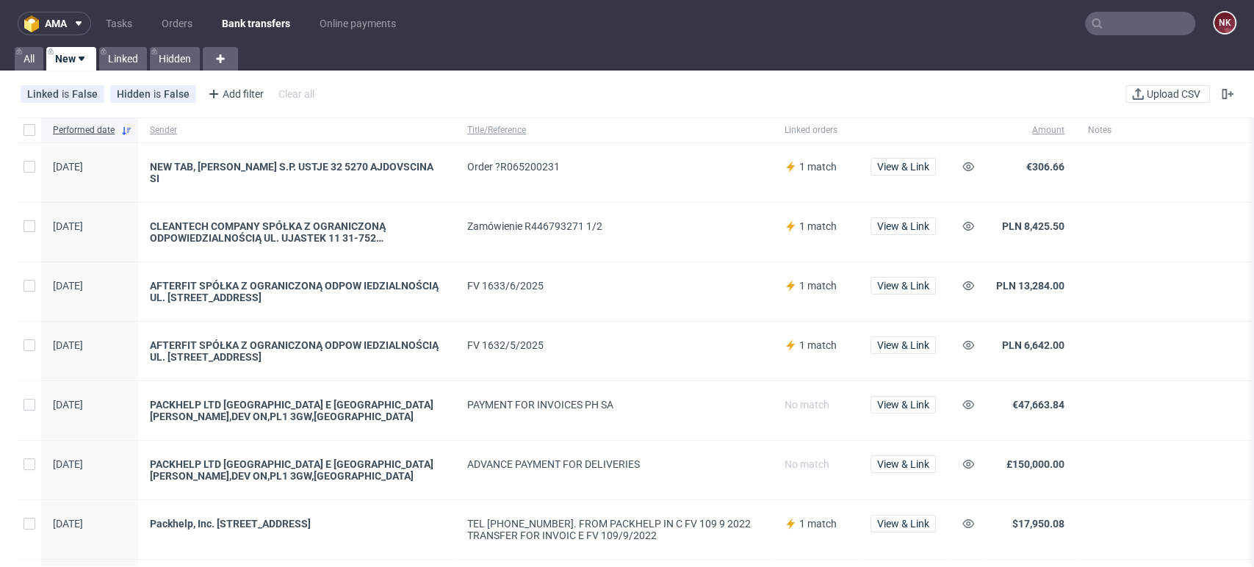
click at [1125, 399] on span at bounding box center [1198, 411] width 220 height 24
click at [907, 170] on span "View & Link" at bounding box center [903, 167] width 52 height 10
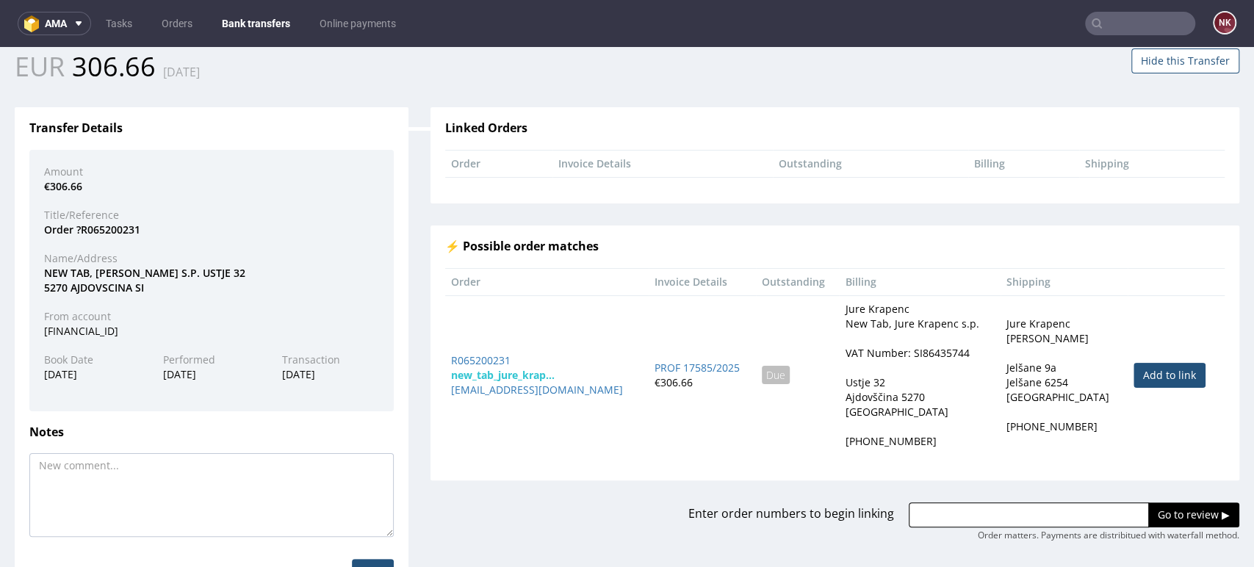
scroll to position [61, 0]
click at [1133, 371] on link "Add to link" at bounding box center [1169, 374] width 72 height 25
type input "R065200231"
click at [1152, 511] on input "Go to review ▶" at bounding box center [1193, 514] width 91 height 25
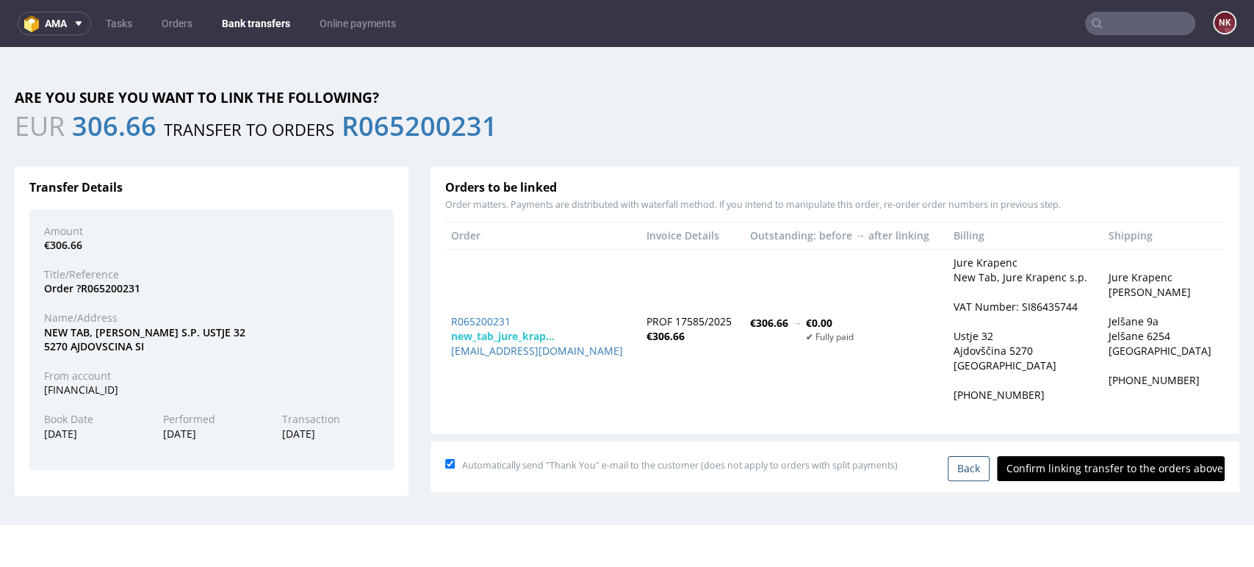
scroll to position [0, 0]
click at [1121, 470] on input "Confirm linking transfer to the orders above" at bounding box center [1111, 468] width 228 height 25
type input "In progress..."
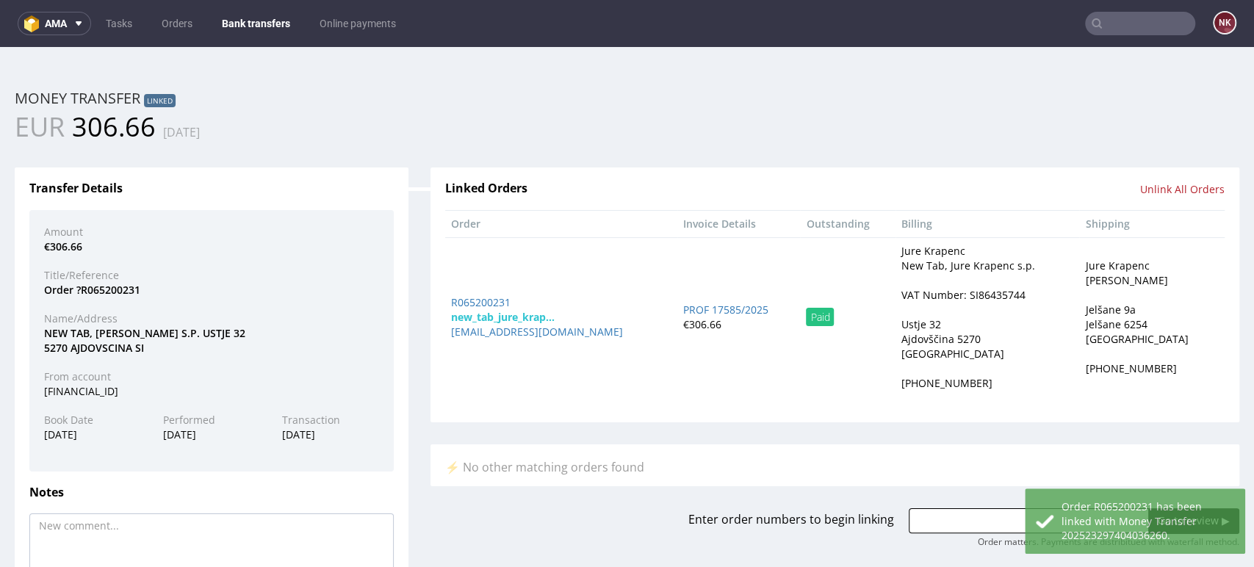
click at [259, 24] on link "Bank transfers" at bounding box center [256, 24] width 86 height 24
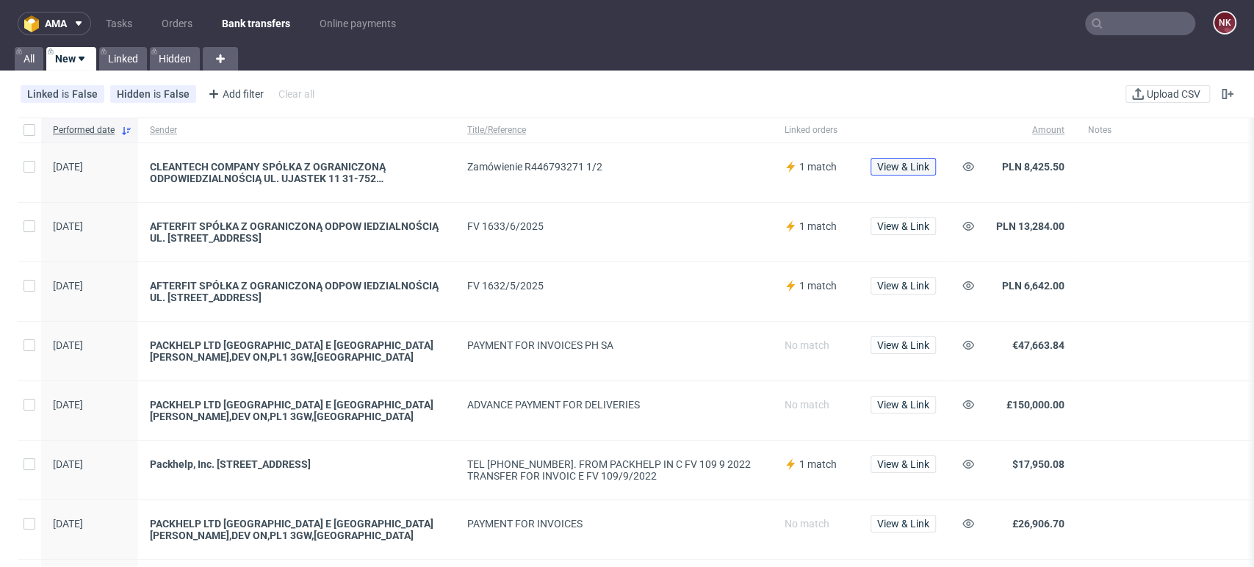
click at [921, 167] on span "View & Link" at bounding box center [903, 167] width 52 height 10
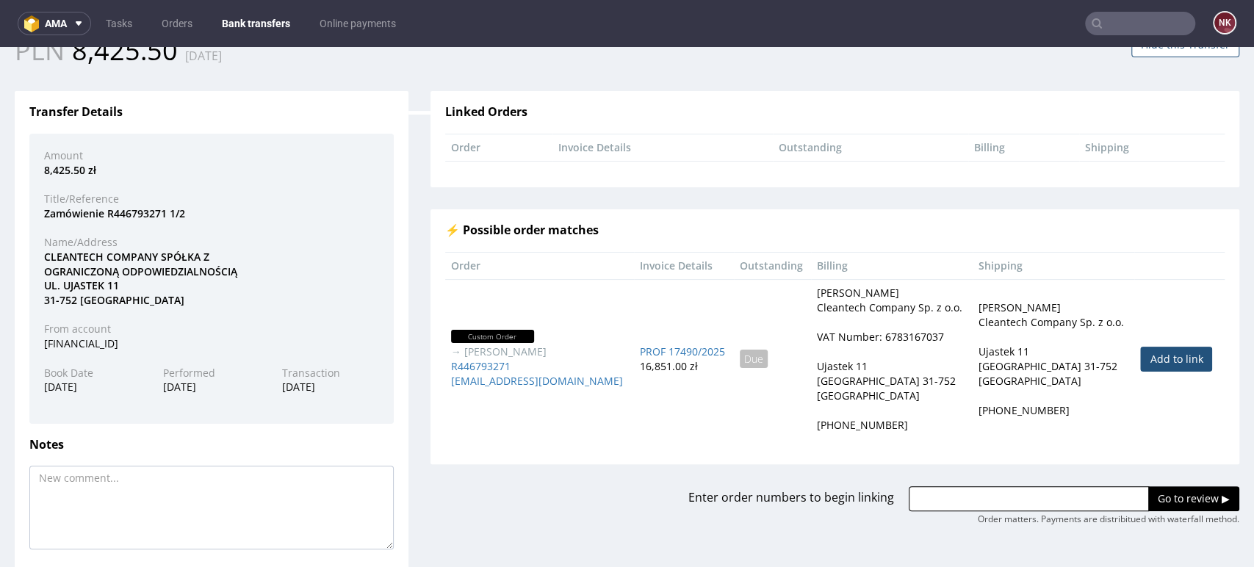
scroll to position [82, 0]
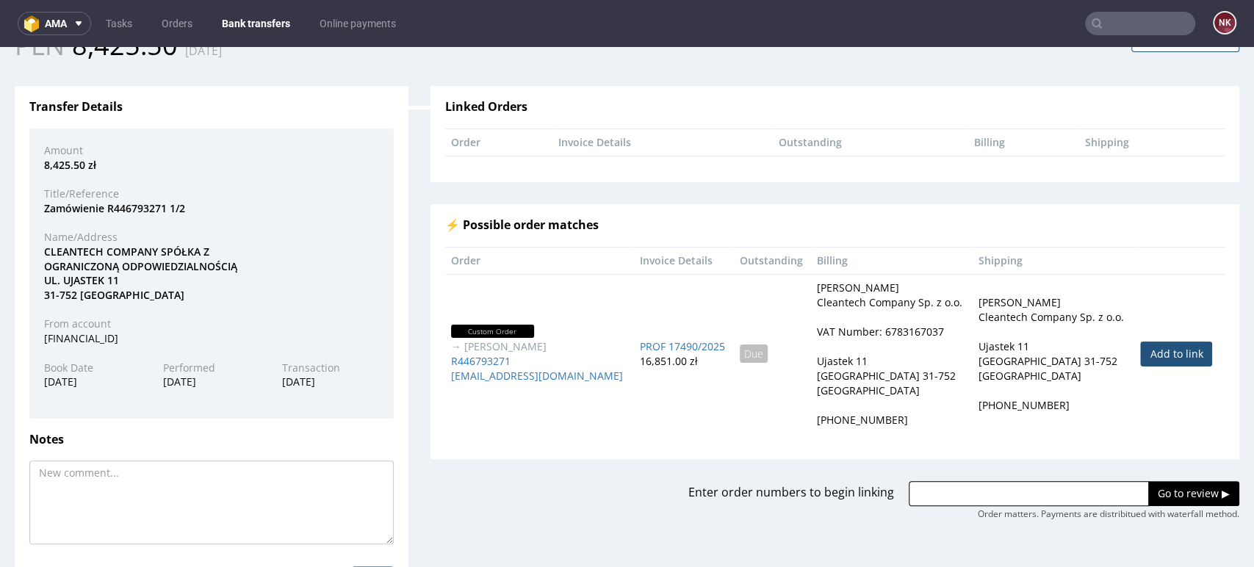
click at [1140, 354] on link "Add to link" at bounding box center [1176, 354] width 72 height 25
type input "R446793271"
click at [1160, 491] on input "Go to review ▶" at bounding box center [1193, 493] width 91 height 25
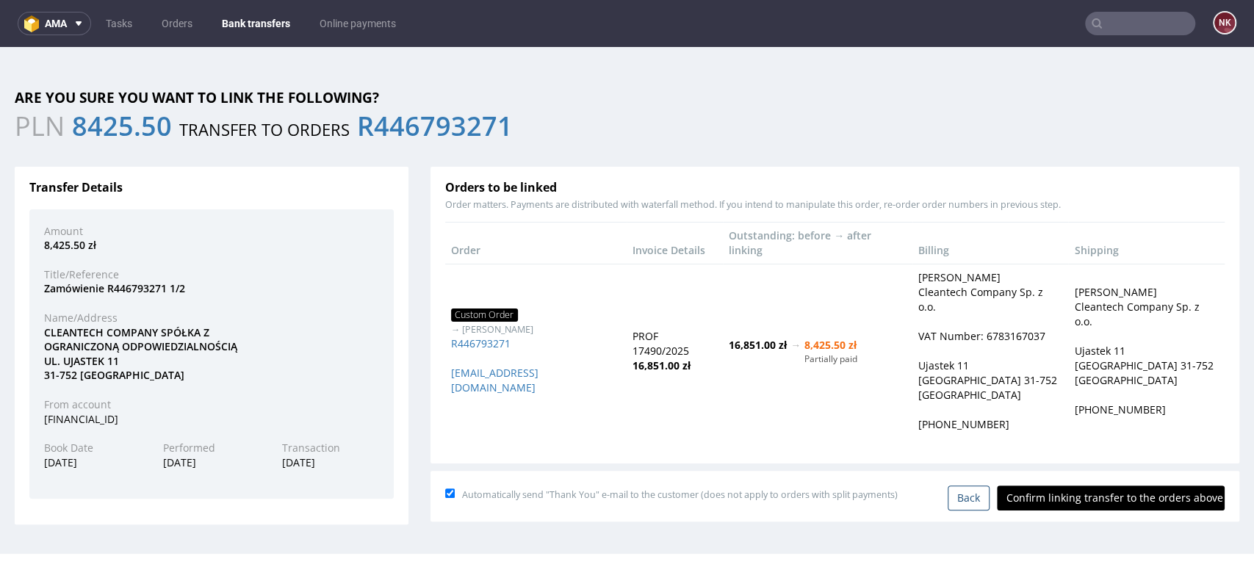
scroll to position [0, 0]
click at [1112, 486] on input "Confirm linking transfer to the orders above" at bounding box center [1111, 498] width 228 height 25
type input "In progress..."
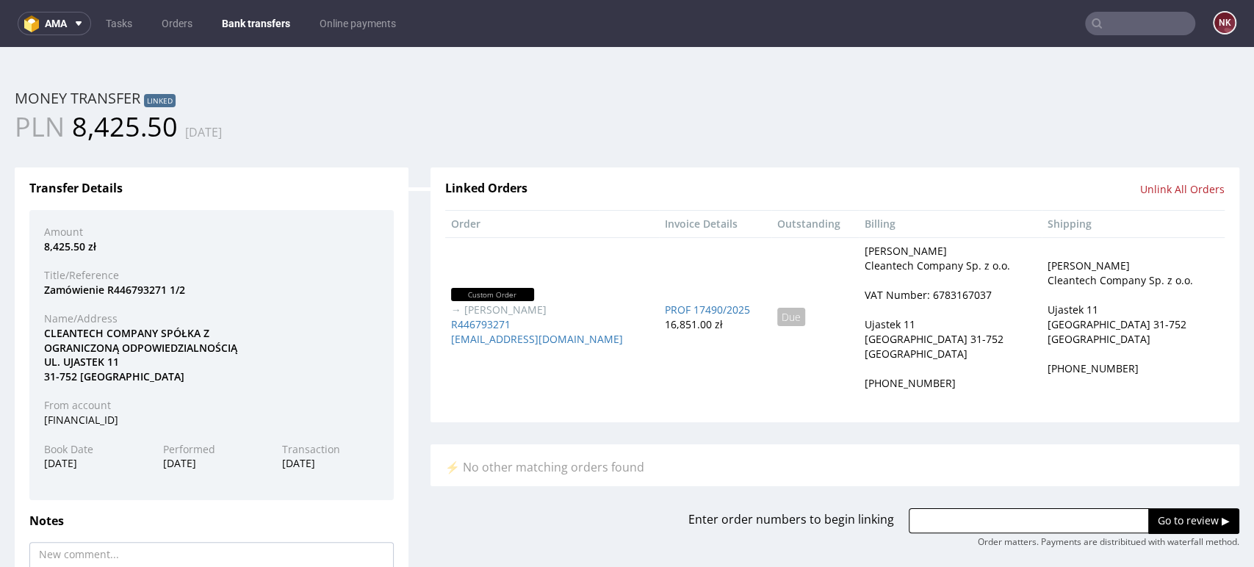
click at [259, 21] on link "Bank transfers" at bounding box center [256, 24] width 86 height 24
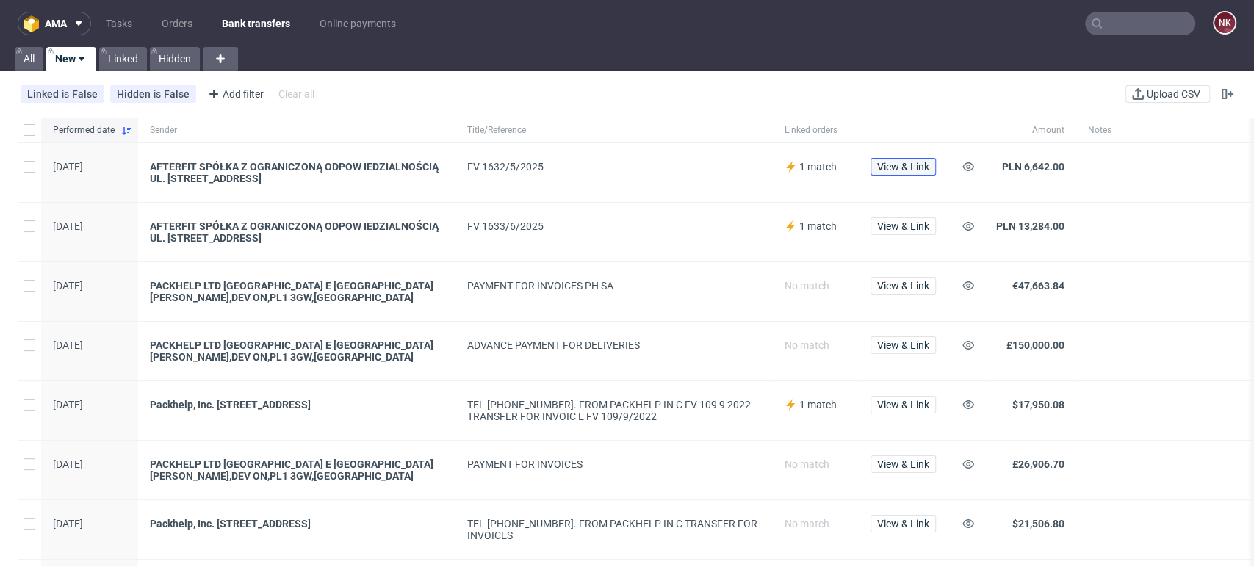
click at [899, 165] on span "View & Link" at bounding box center [903, 167] width 52 height 10
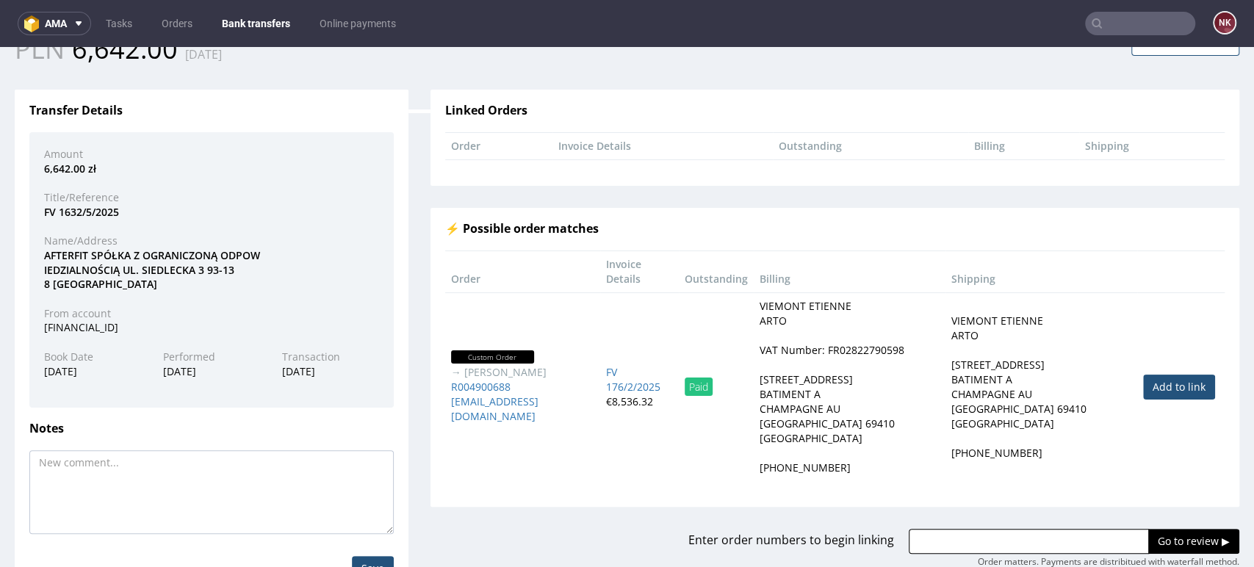
scroll to position [79, 0]
drag, startPoint x: 124, startPoint y: 210, endPoint x: 35, endPoint y: 212, distance: 89.6
click at [35, 212] on div "FV 1632/5/2025" at bounding box center [211, 211] width 357 height 15
click at [978, 528] on input "text" at bounding box center [1029, 540] width 240 height 25
paste input "R186168426"
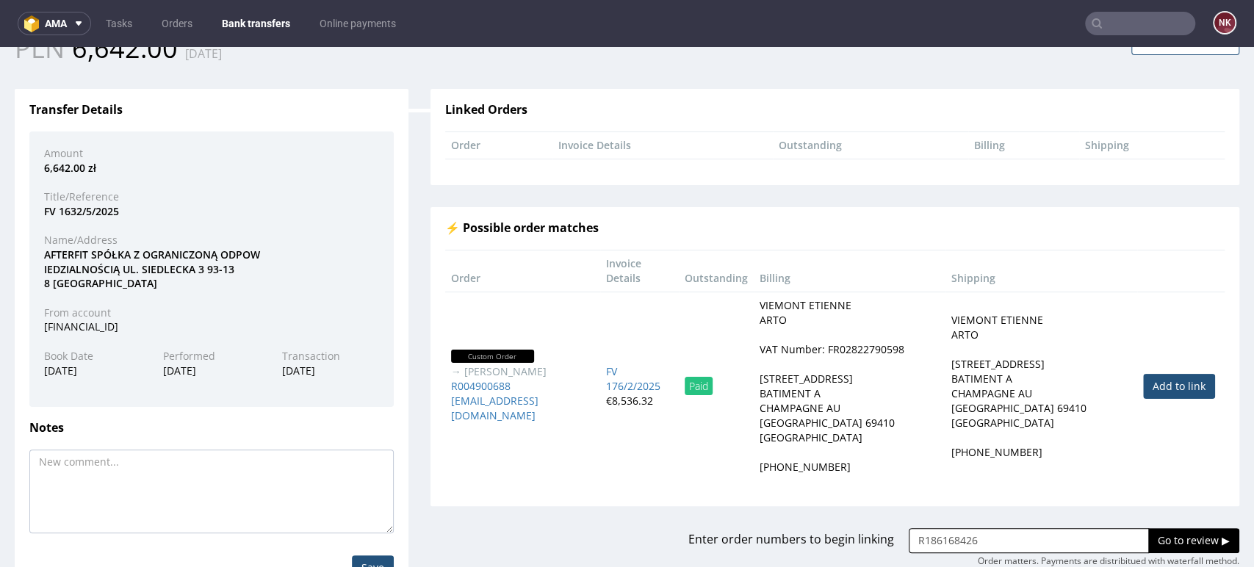
type input "R186168426"
click at [1148, 528] on input "Go to review ▶" at bounding box center [1193, 540] width 91 height 25
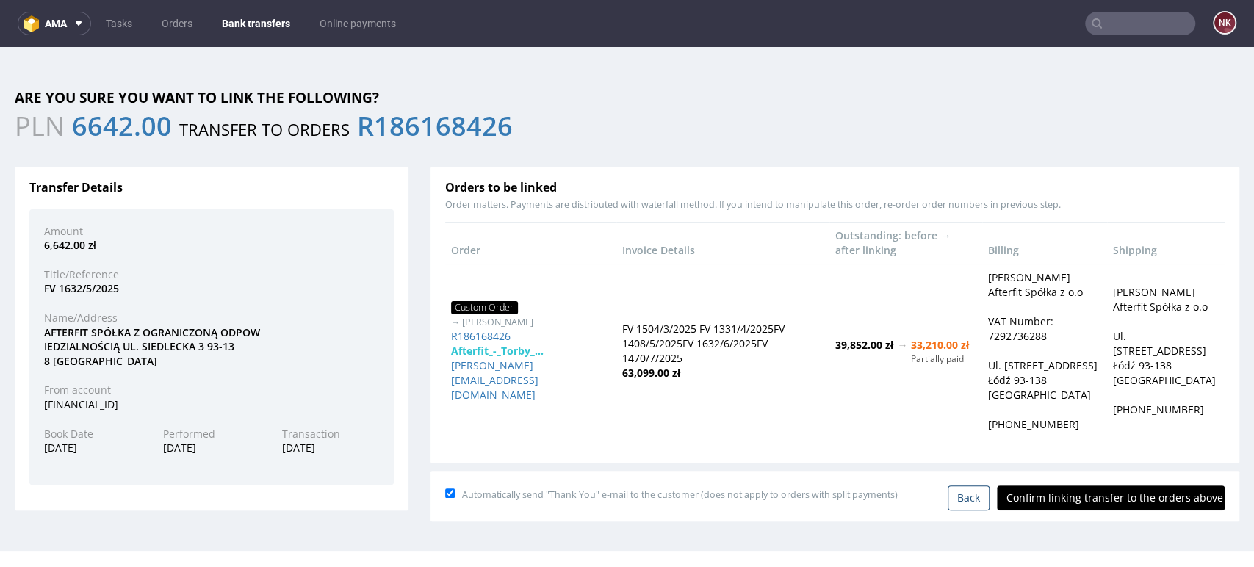
scroll to position [0, 0]
click at [1093, 495] on input "Confirm linking transfer to the orders above" at bounding box center [1111, 498] width 228 height 25
type input "In progress..."
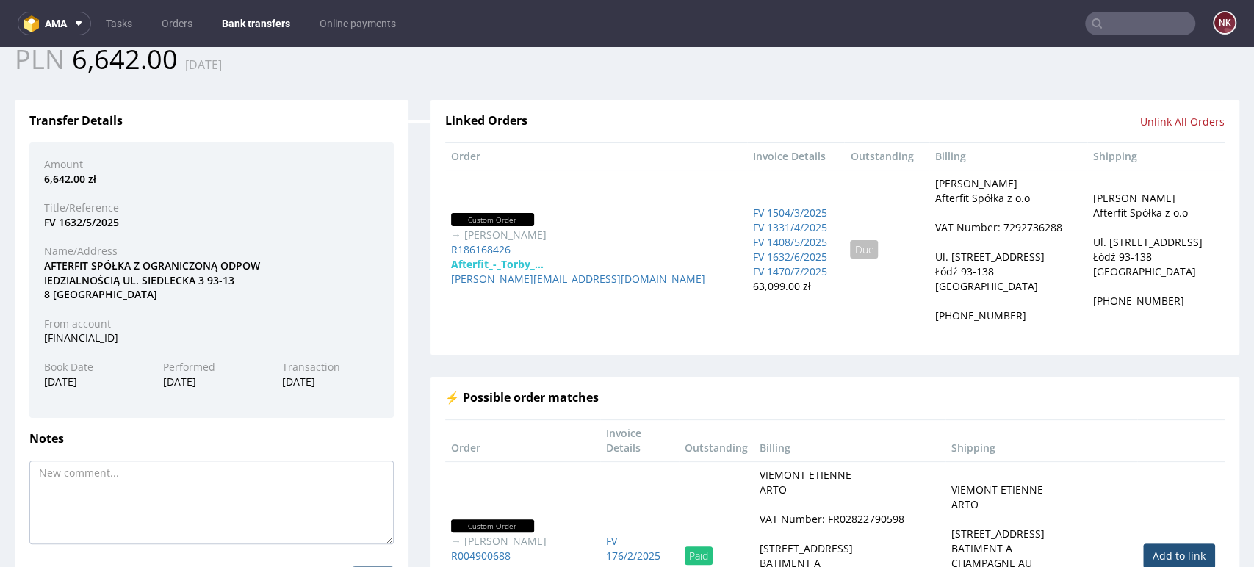
scroll to position [65, 0]
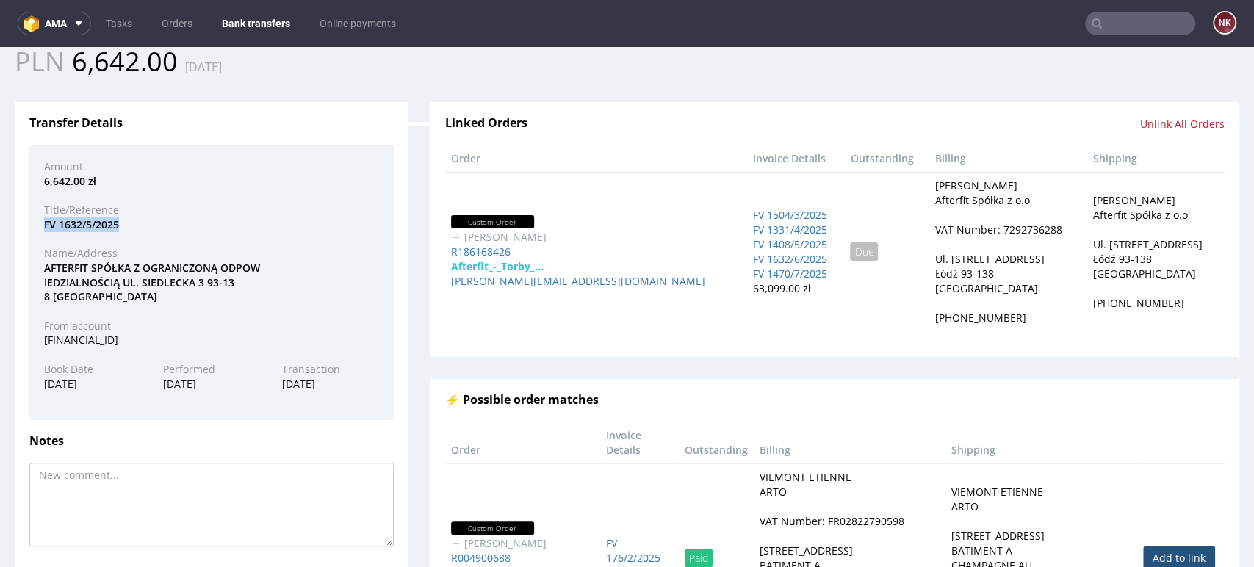
drag, startPoint x: 128, startPoint y: 225, endPoint x: 46, endPoint y: 226, distance: 82.3
click at [46, 226] on div "FV 1632/5/2025" at bounding box center [211, 224] width 357 height 15
copy div "FV 1632/5/2025"
click at [257, 22] on link "Bank transfers" at bounding box center [256, 24] width 86 height 24
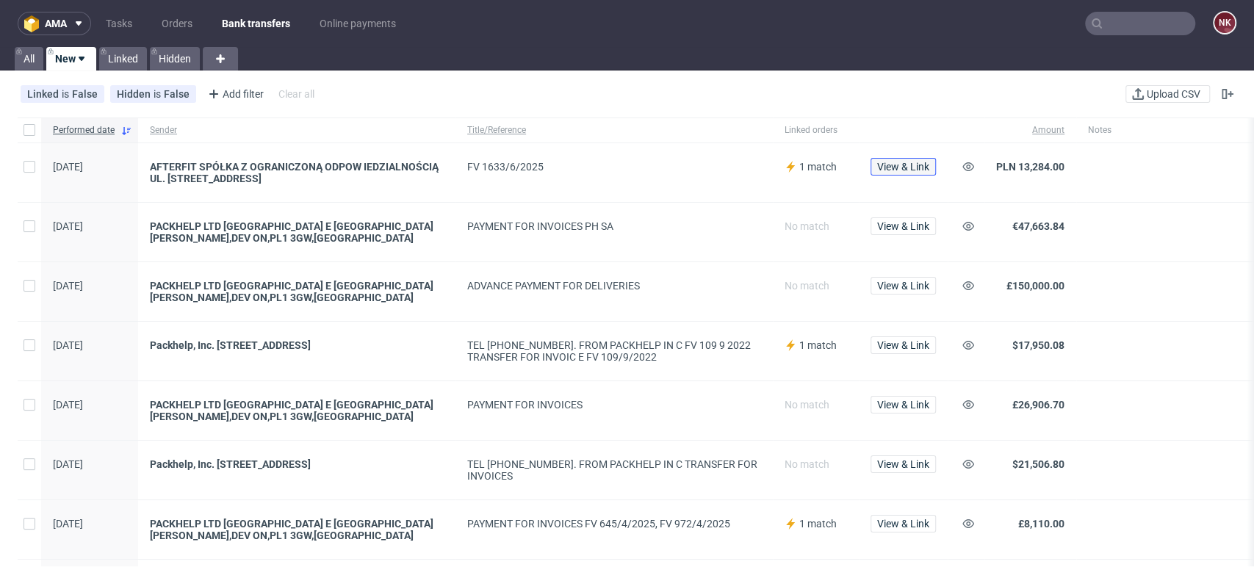
click at [901, 167] on span "View & Link" at bounding box center [903, 167] width 52 height 10
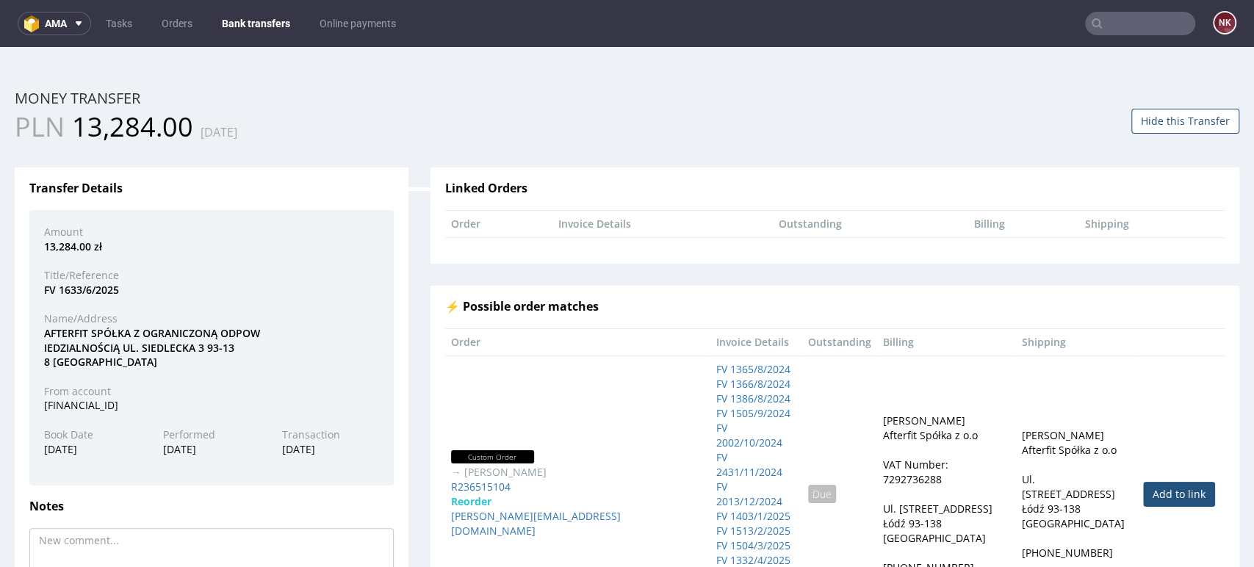
scroll to position [131, 0]
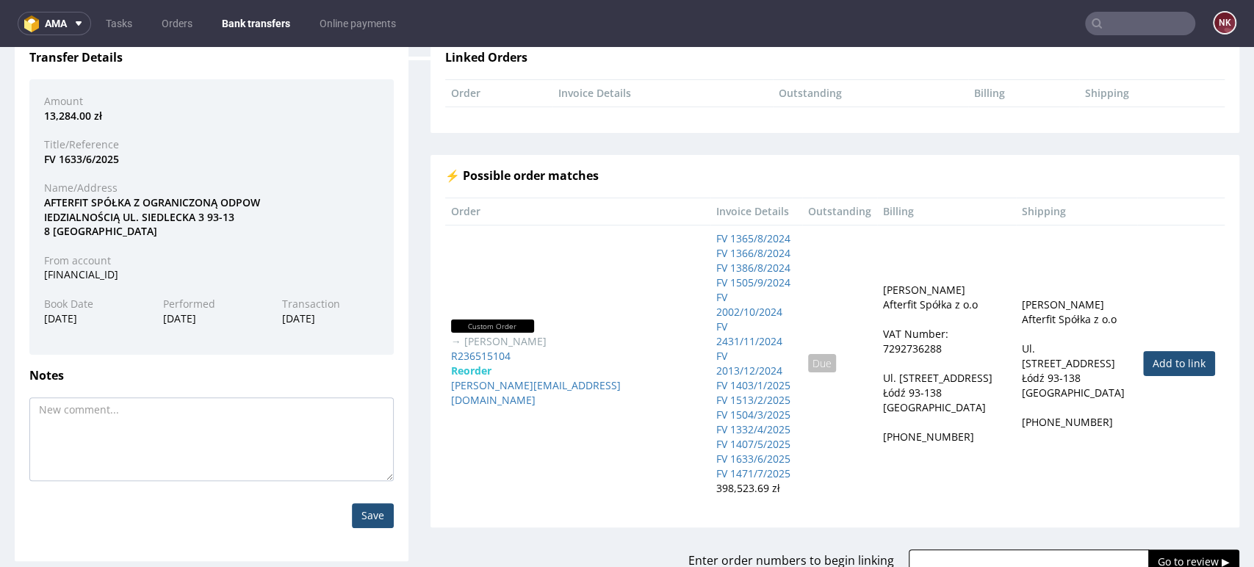
click at [1143, 351] on link "Add to link" at bounding box center [1179, 363] width 72 height 25
type input "R236515104"
click at [1152, 549] on input "Go to review ▶" at bounding box center [1193, 561] width 91 height 25
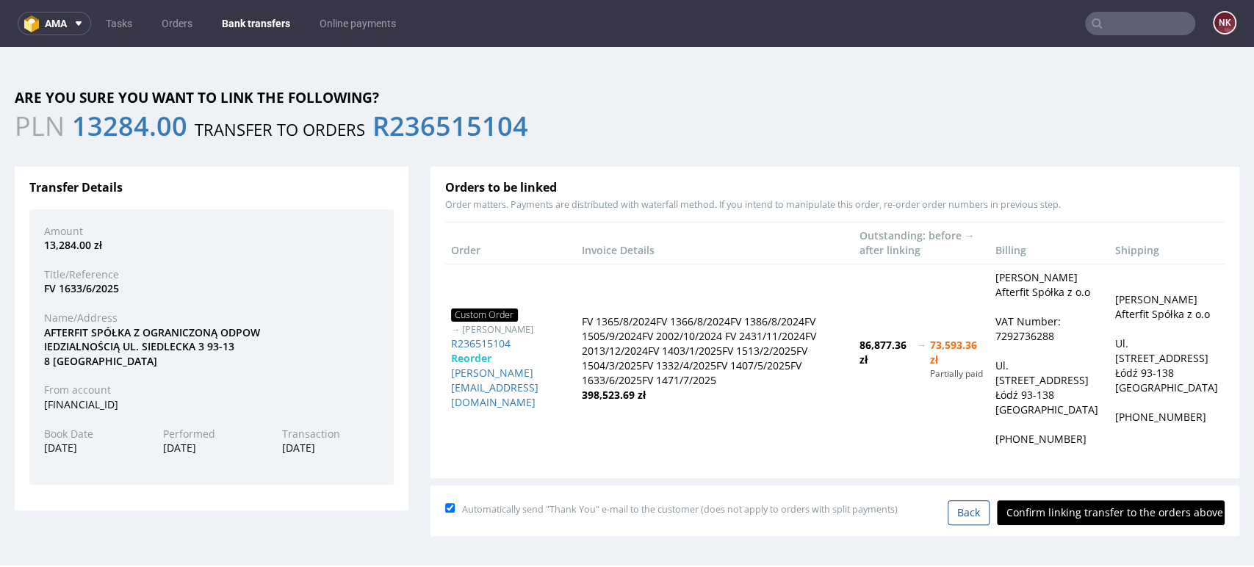
scroll to position [0, 0]
click at [1031, 506] on input "Confirm linking transfer to the orders above" at bounding box center [1111, 512] width 228 height 25
type input "In progress..."
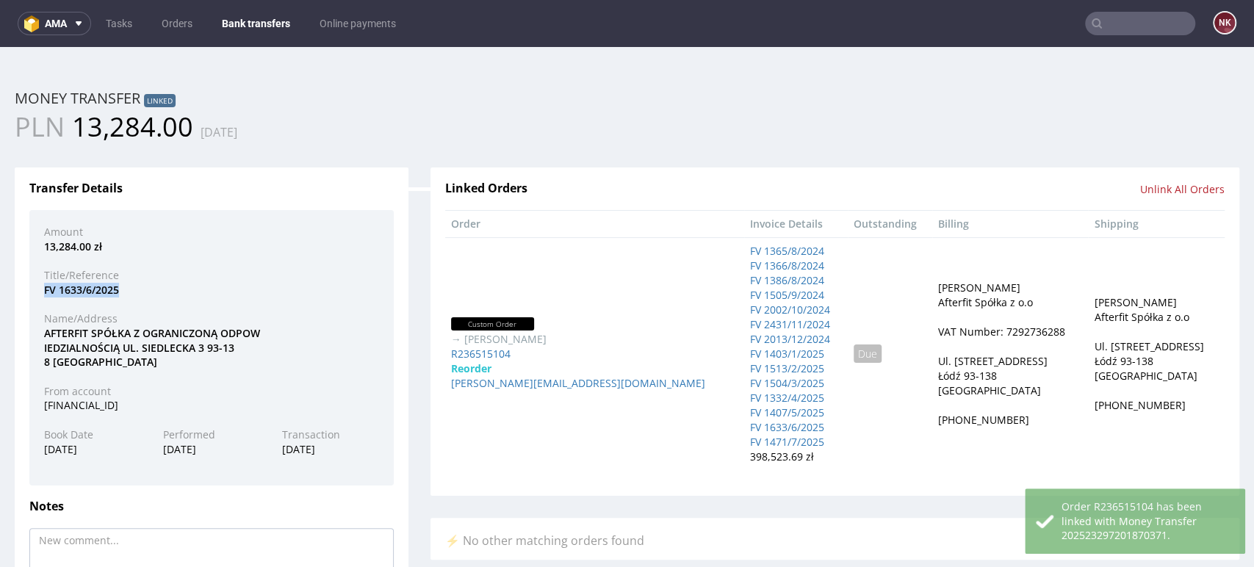
drag, startPoint x: 125, startPoint y: 288, endPoint x: 41, endPoint y: 288, distance: 83.7
click at [41, 288] on div "FV 1633/6/2025" at bounding box center [211, 290] width 357 height 15
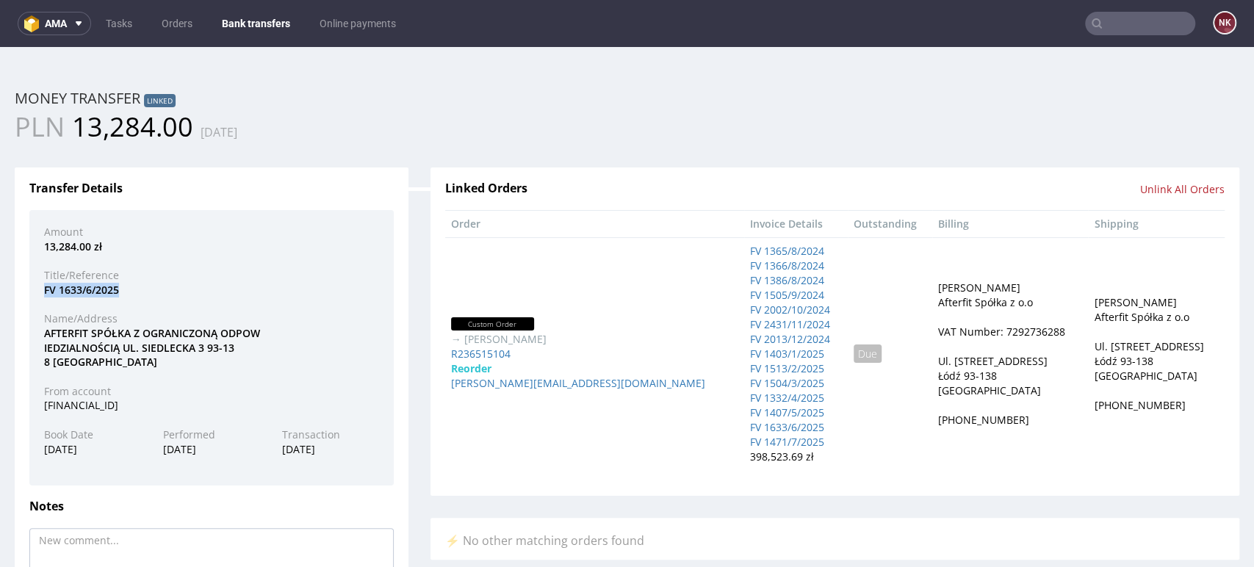
copy div "FV 1633/6/2025"
click at [265, 23] on link "Bank transfers" at bounding box center [256, 24] width 86 height 24
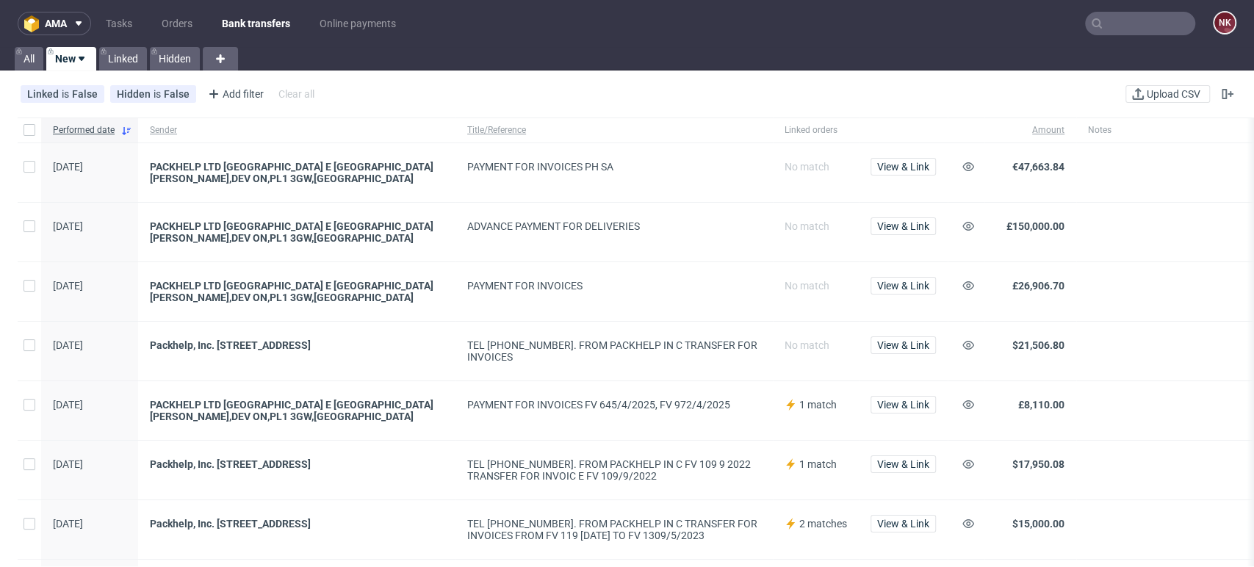
click at [1224, 220] on span at bounding box center [1198, 232] width 220 height 24
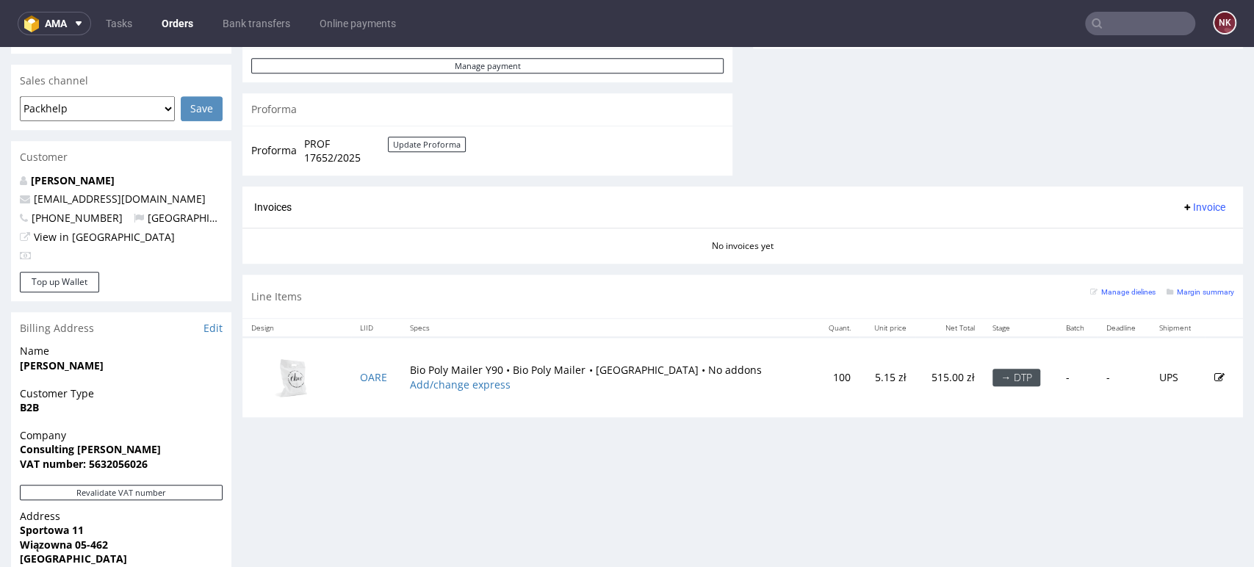
scroll to position [613, 0]
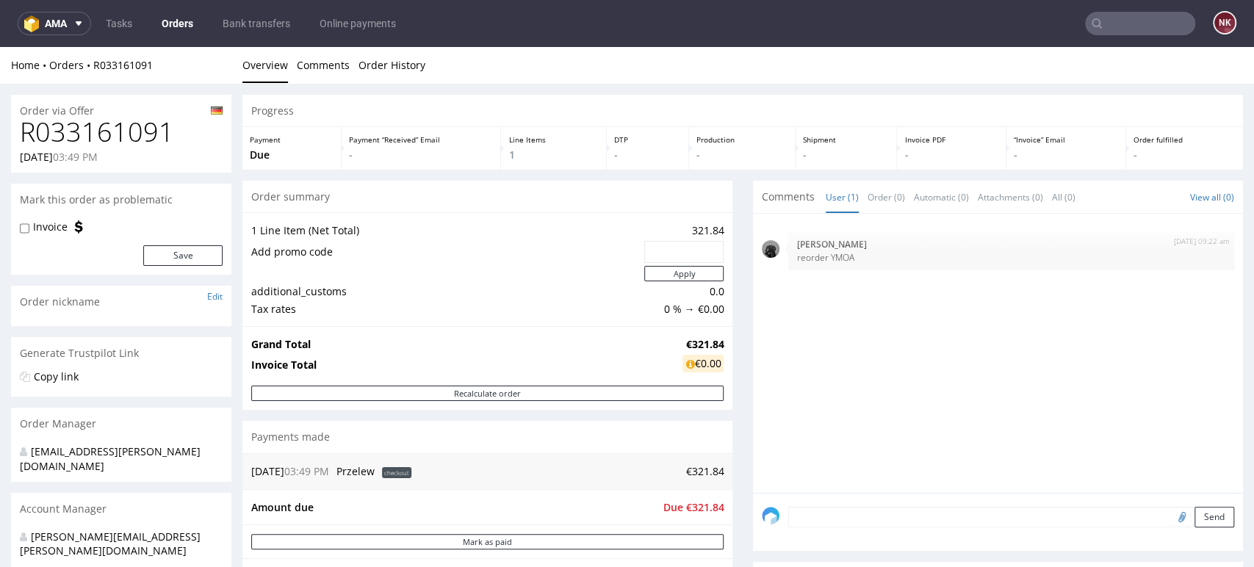
click at [148, 134] on h1 "R033161091" at bounding box center [121, 132] width 203 height 29
copy h1 "R033161091"
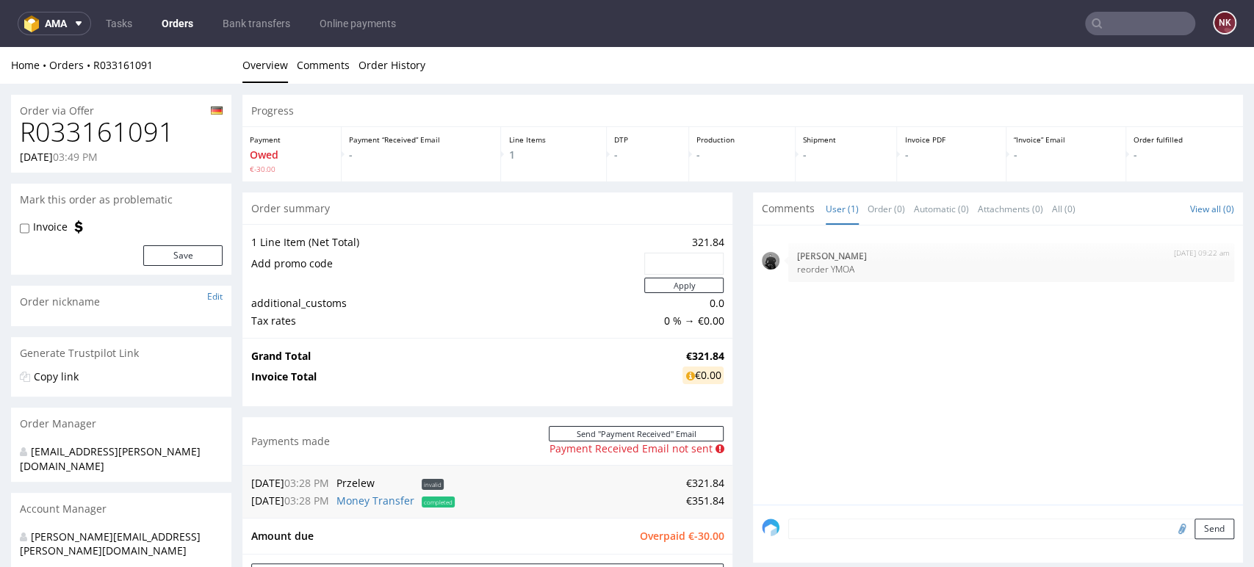
scroll to position [217, 0]
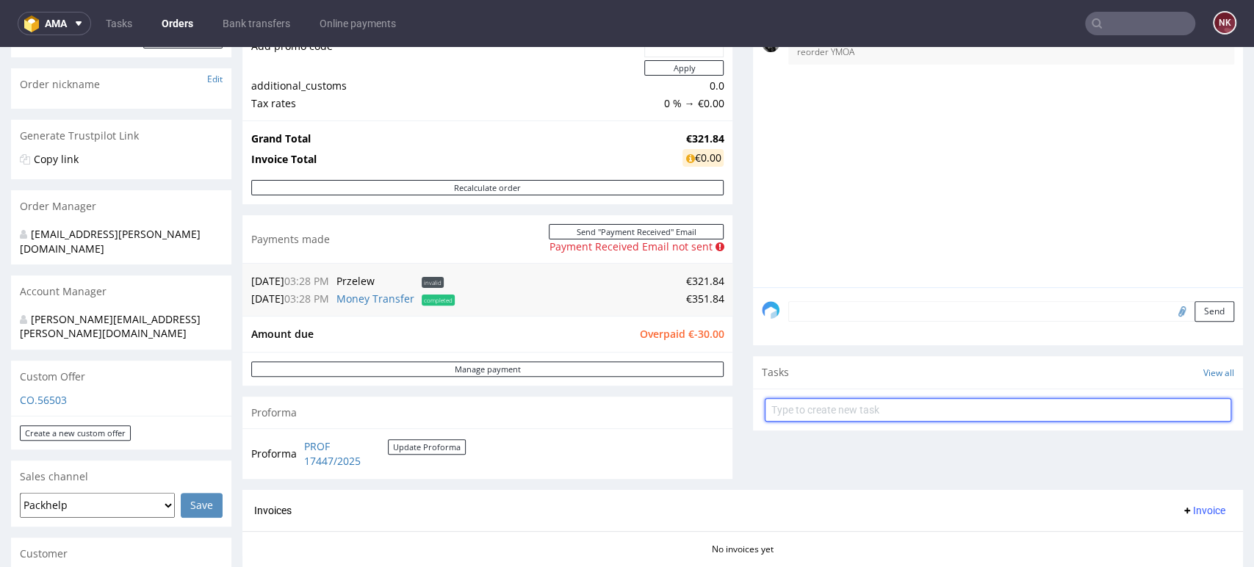
click at [802, 403] on input "text" at bounding box center [998, 410] width 466 height 24
type input "Refund (overpayment)"
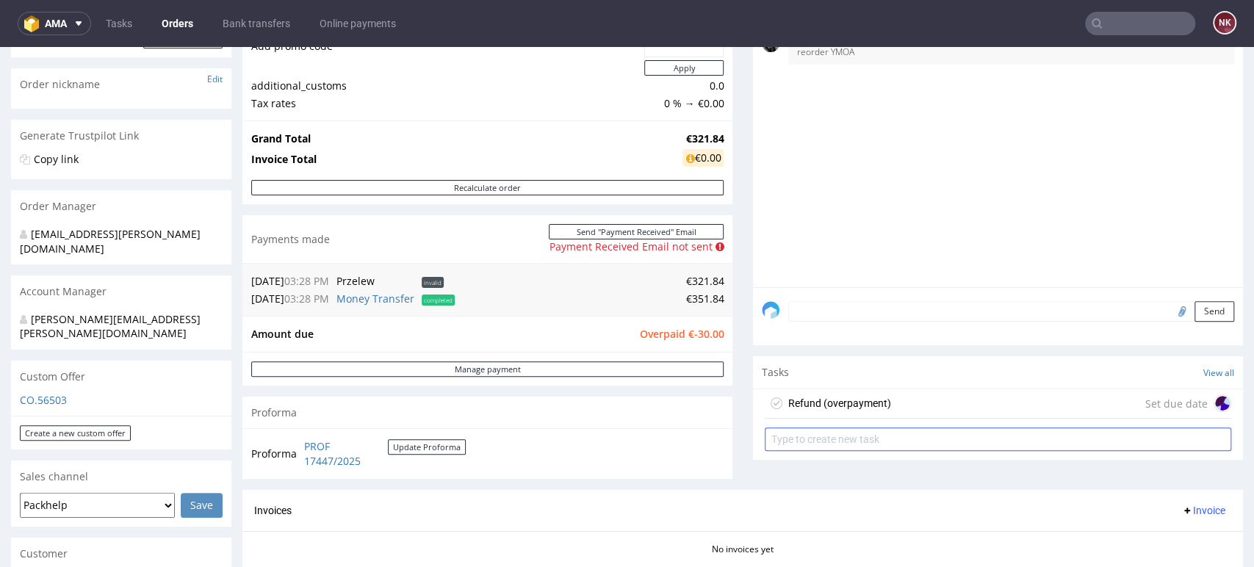
click at [802, 403] on div "Refund (overpayment)" at bounding box center [839, 403] width 103 height 18
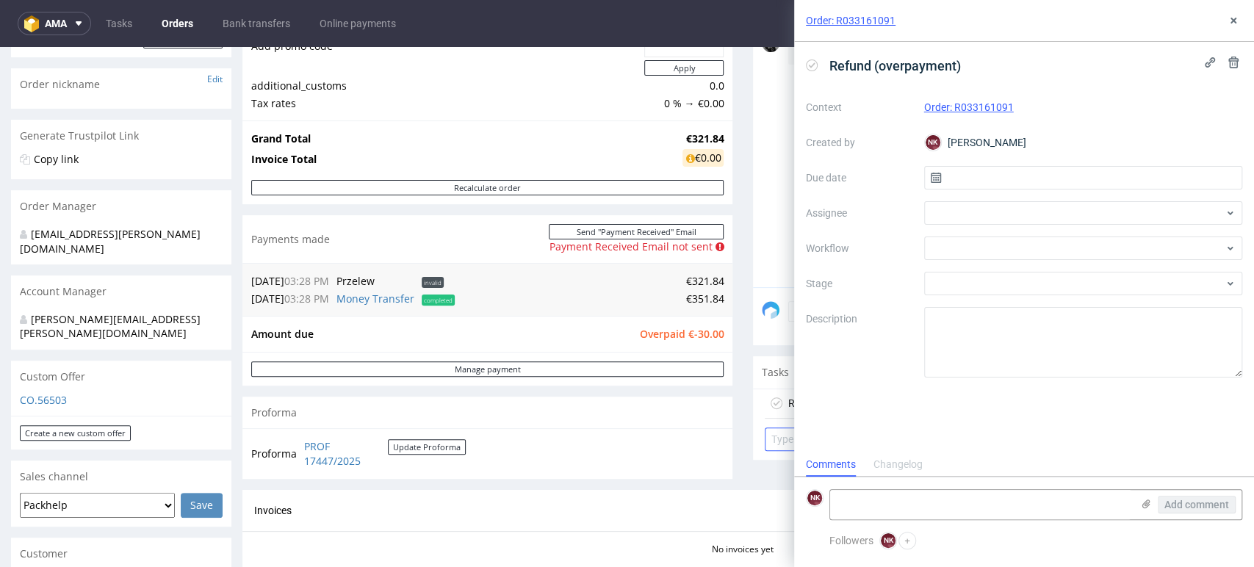
scroll to position [12, 0]
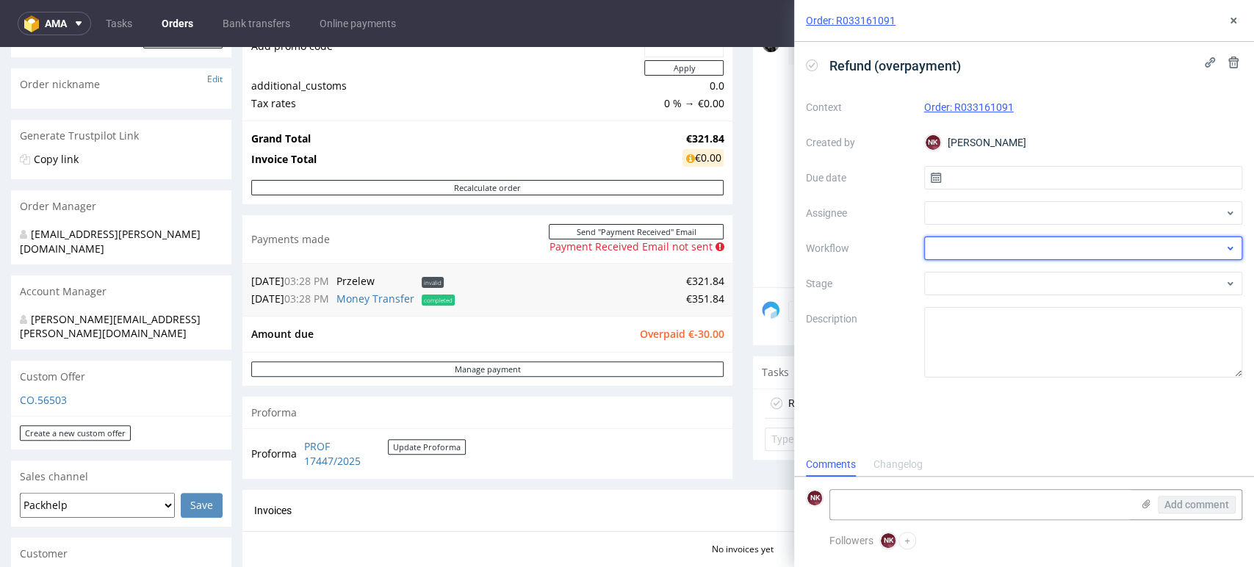
click at [964, 245] on div at bounding box center [1083, 249] width 319 height 24
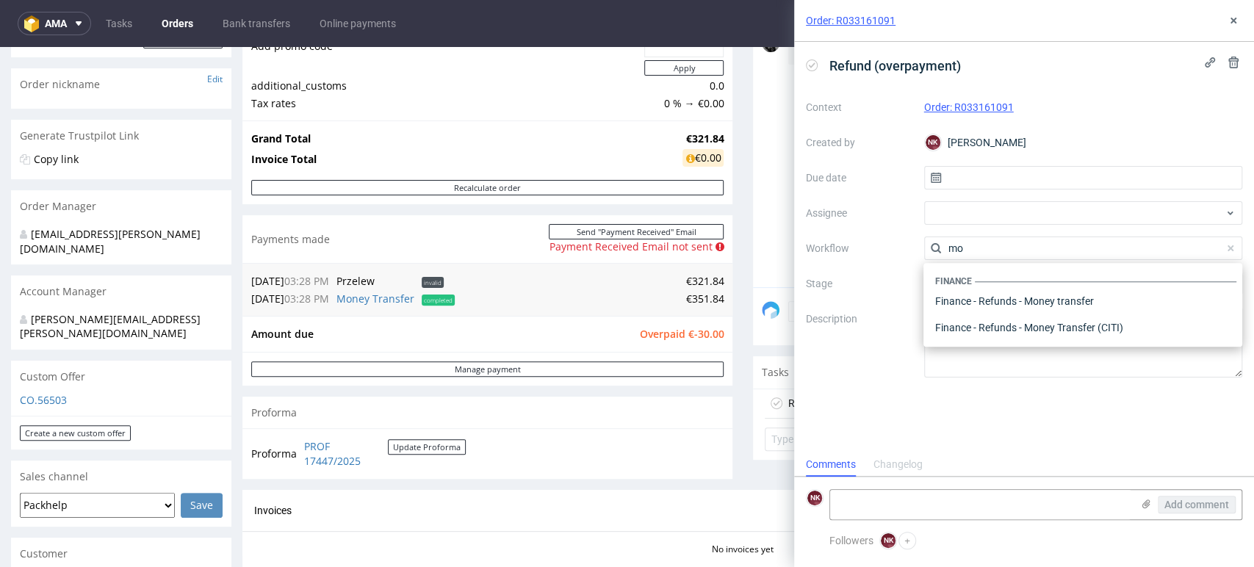
scroll to position [0, 0]
type input "mone"
click at [1020, 297] on div "Finance - Refunds - Money transfer" at bounding box center [1082, 301] width 307 height 26
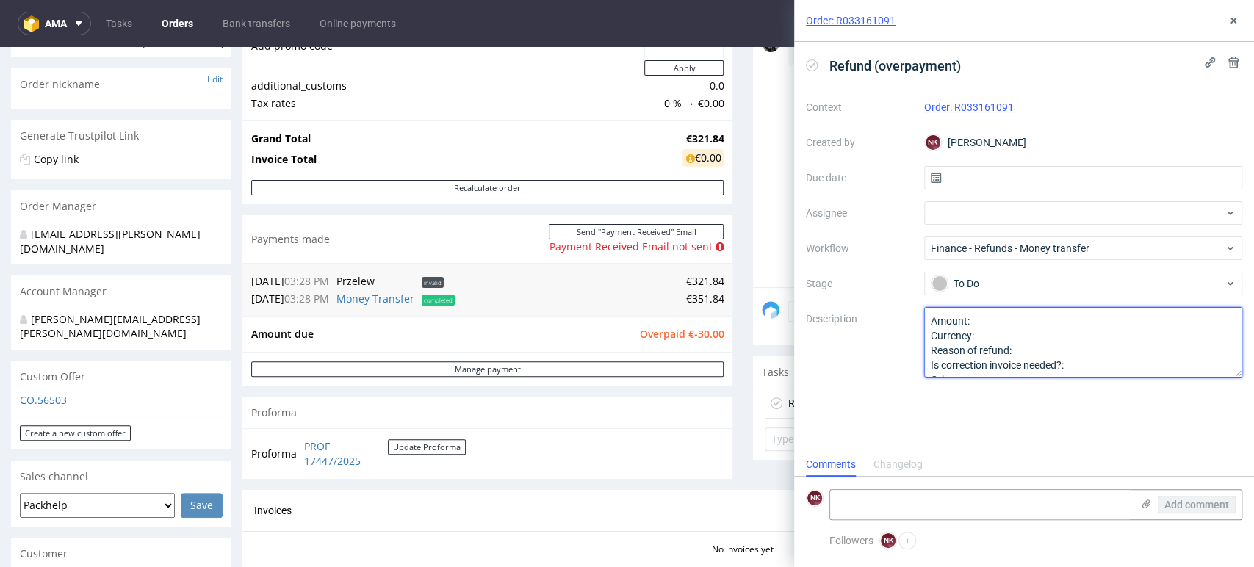
click at [1025, 322] on textarea "Amount: Currency: Reason of refund: Is correction invoice needed?: Other:" at bounding box center [1083, 342] width 319 height 71
click at [1025, 333] on textarea "Amount: Currency: Reason of refund: Is correction invoice needed?: Other:" at bounding box center [1083, 342] width 319 height 71
click at [1031, 347] on textarea "Amount: Currency: Reason of refund: Is correction invoice needed?: Other:" at bounding box center [1083, 342] width 319 height 71
type textarea "Amount: 30,00 Currency: EUR Reason of refund: overpayment Is correction invoice…"
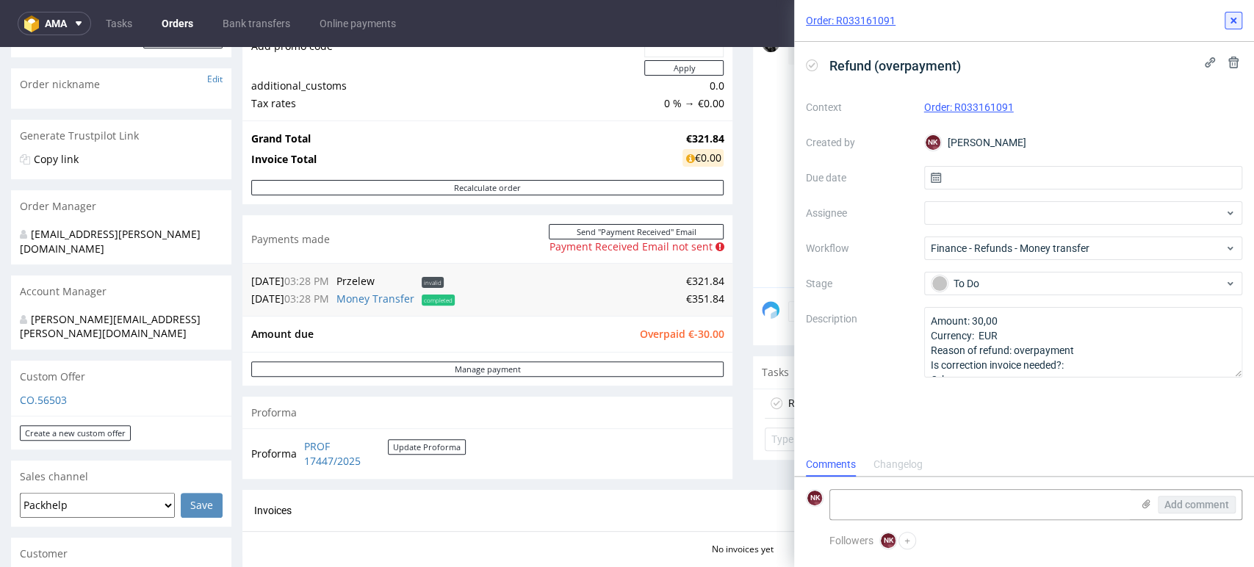
click at [1236, 23] on icon at bounding box center [1233, 21] width 12 height 12
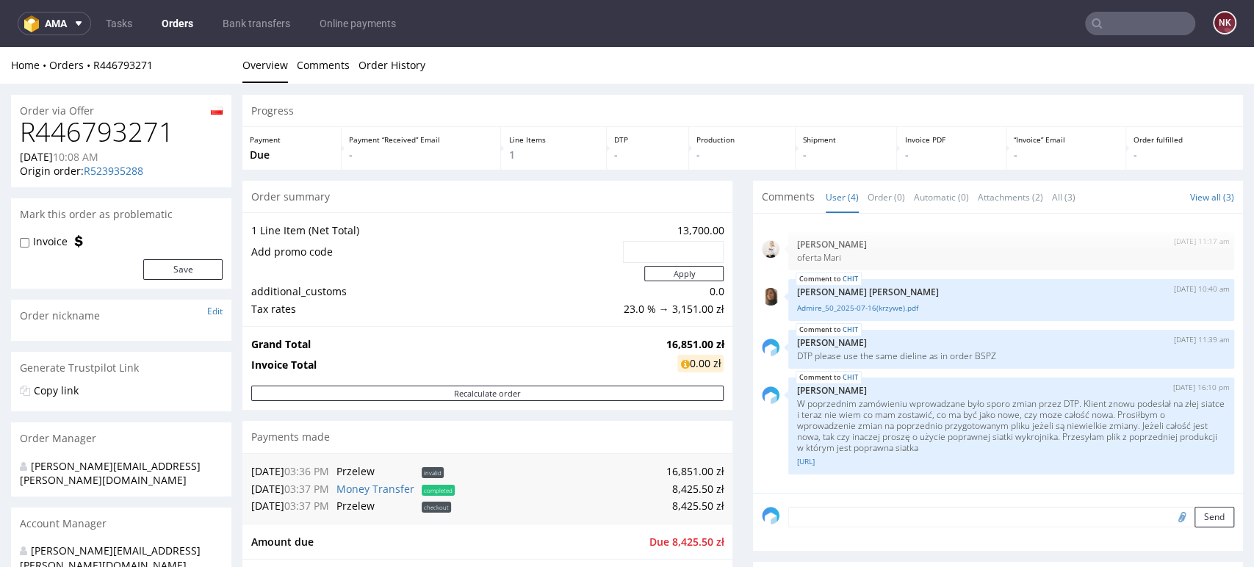
click at [725, 380] on div "Progress Payment Due Payment “Received” Email - Line Items 1 DTP - Production -…" at bounding box center [742, 517] width 1000 height 845
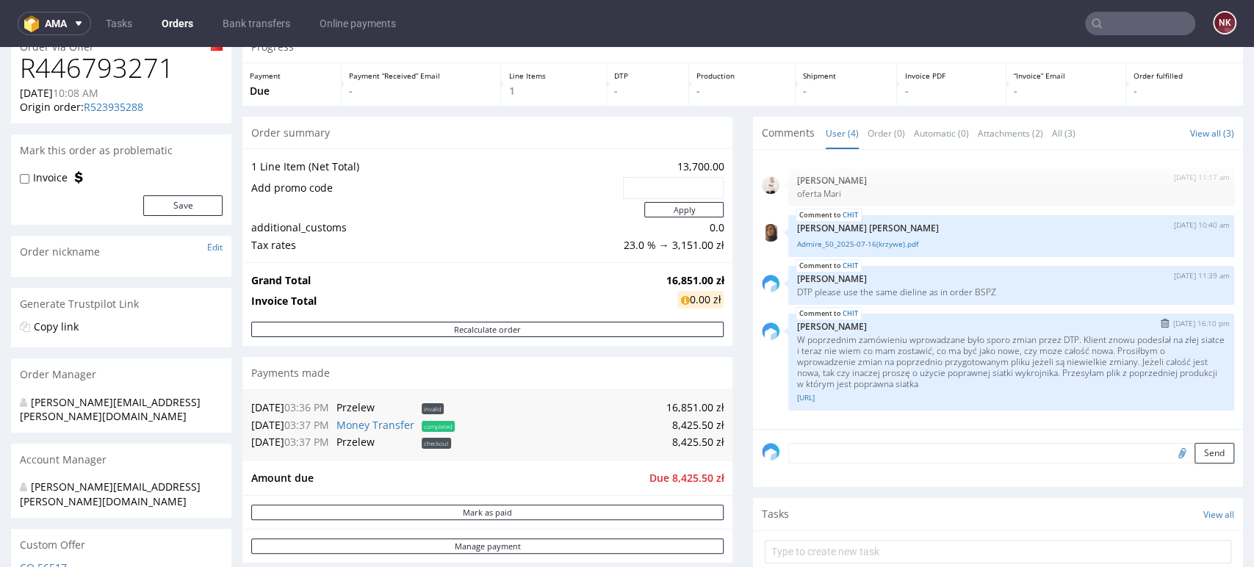
scroll to position [62, 0]
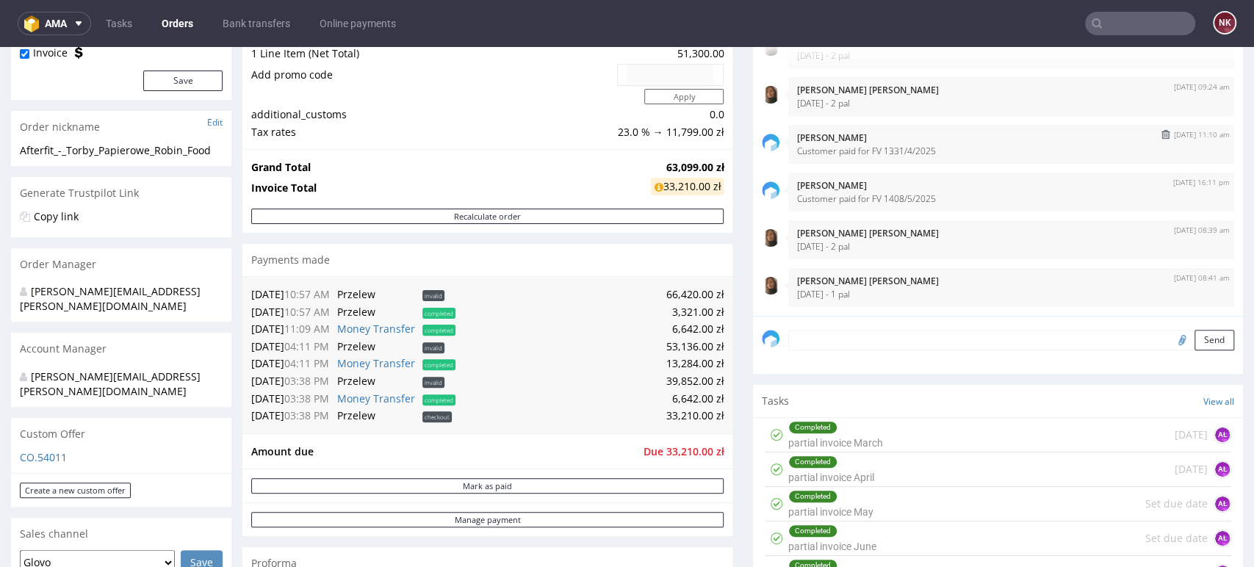
scroll to position [190, 0]
click at [855, 342] on textarea at bounding box center [1011, 339] width 446 height 21
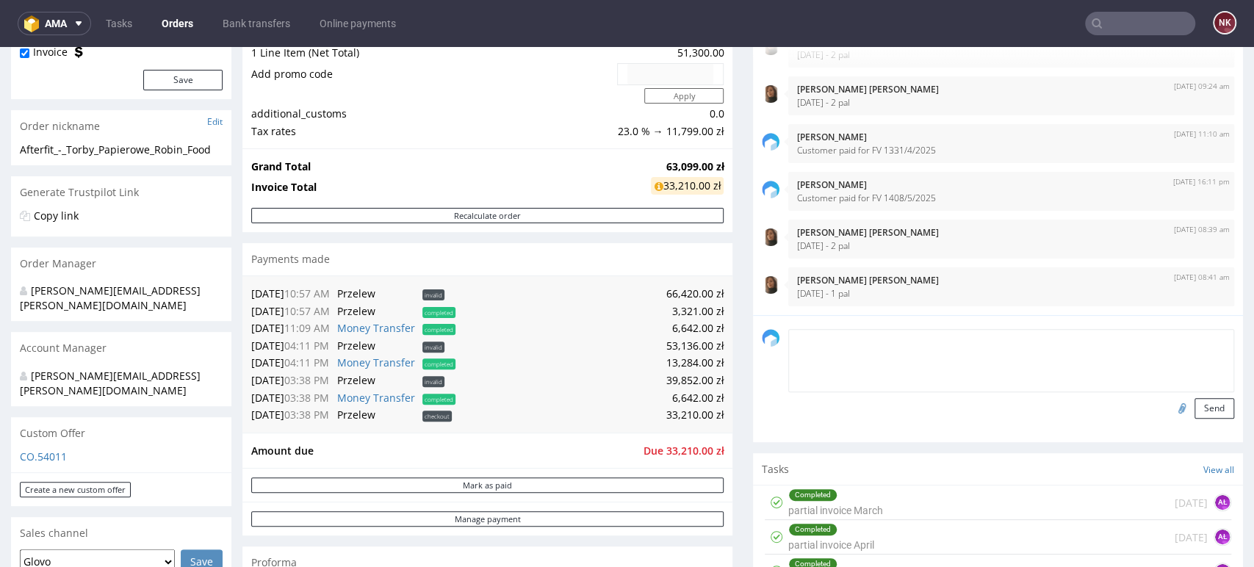
paste textarea "FV 1632/5/2025"
click at [827, 339] on textarea "FV 1632/5/2025" at bounding box center [1011, 360] width 446 height 63
click at [888, 336] on textarea "FV 1632/6/2025" at bounding box center [1011, 360] width 446 height 63
type textarea "F"
paste textarea "FV 1632/5/2025"
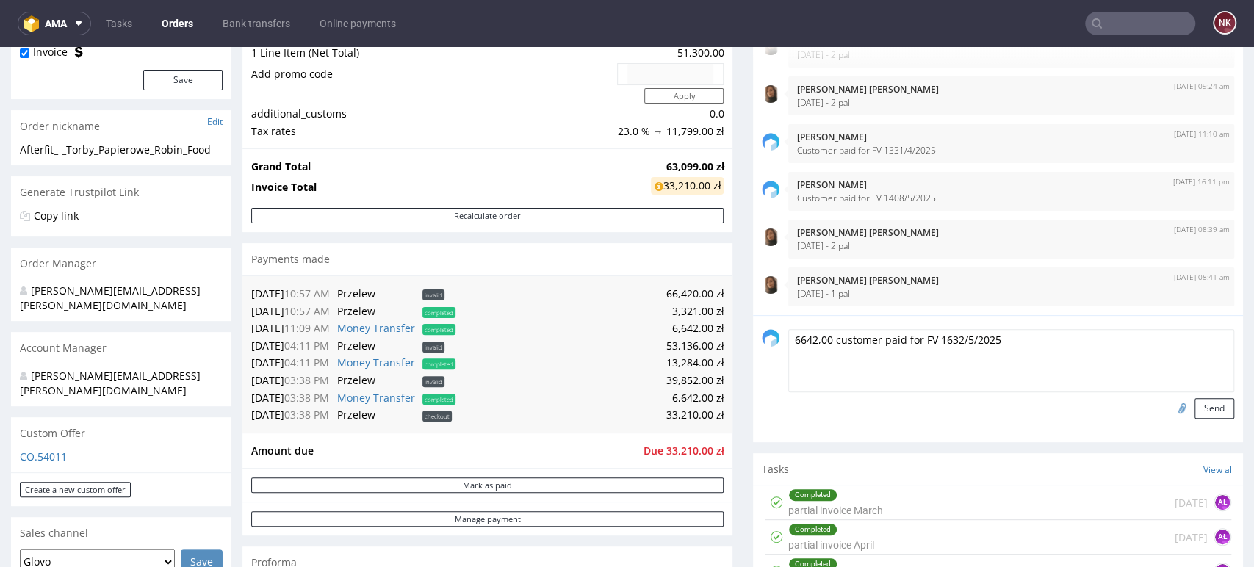
click at [956, 340] on textarea "6642,00 customer paid for FV 1632/5/2025" at bounding box center [1011, 360] width 446 height 63
type textarea "6642,00 customer paid for FV 1632/6/2025"
click at [1194, 408] on button "Send" at bounding box center [1214, 408] width 40 height 21
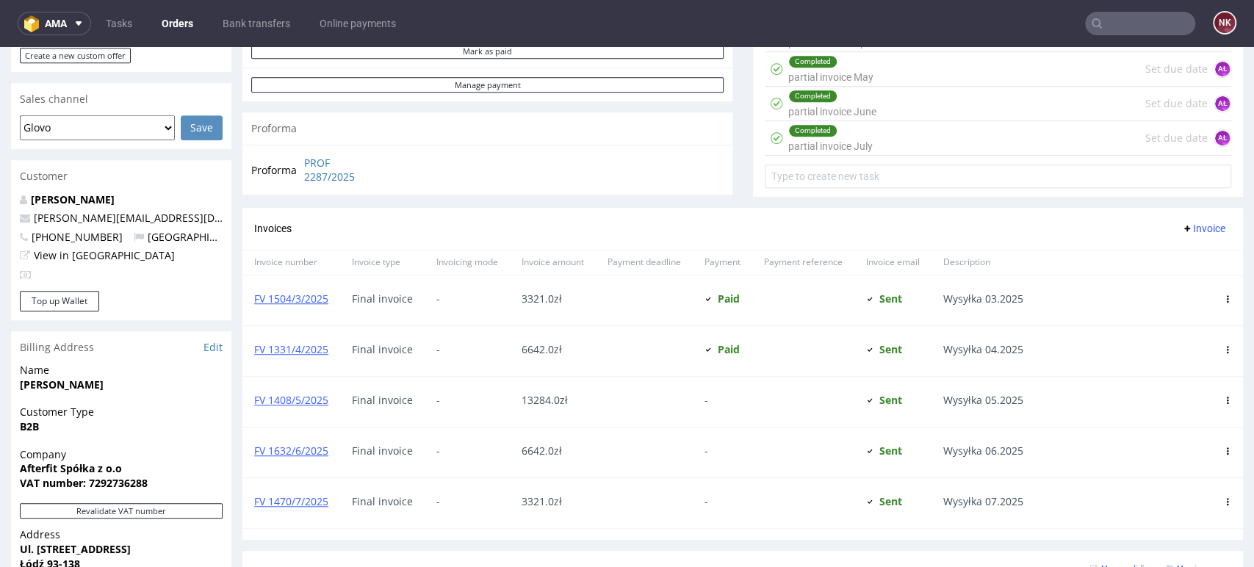
scroll to position [625, 0]
click at [1224, 398] on icon at bounding box center [1227, 398] width 7 height 7
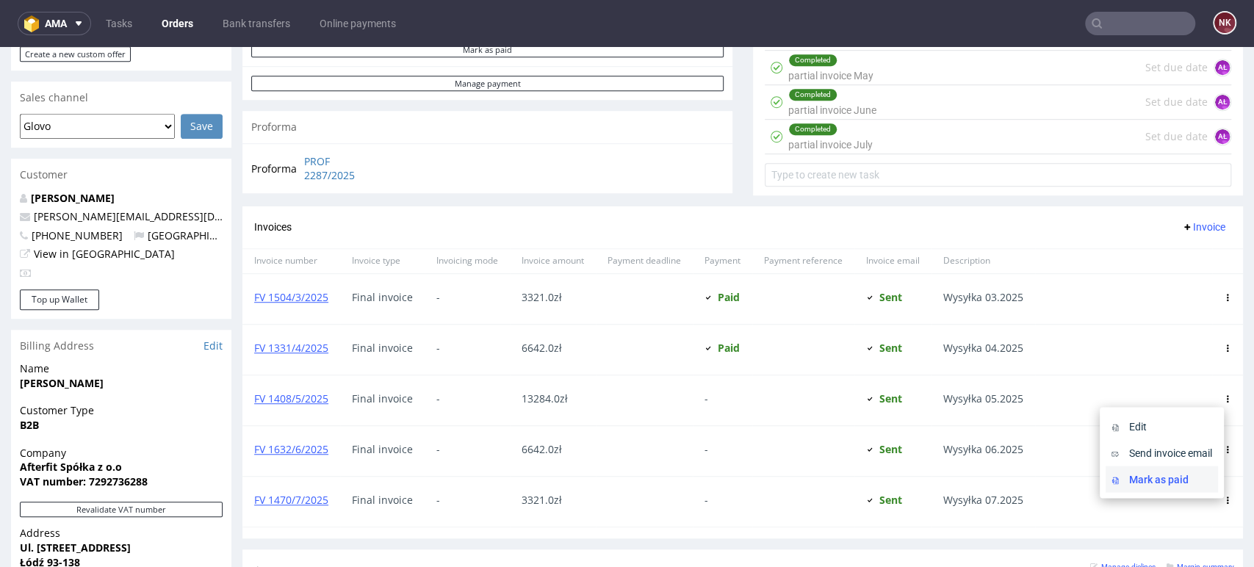
click at [1128, 472] on span "Mark as paid" at bounding box center [1167, 479] width 89 height 15
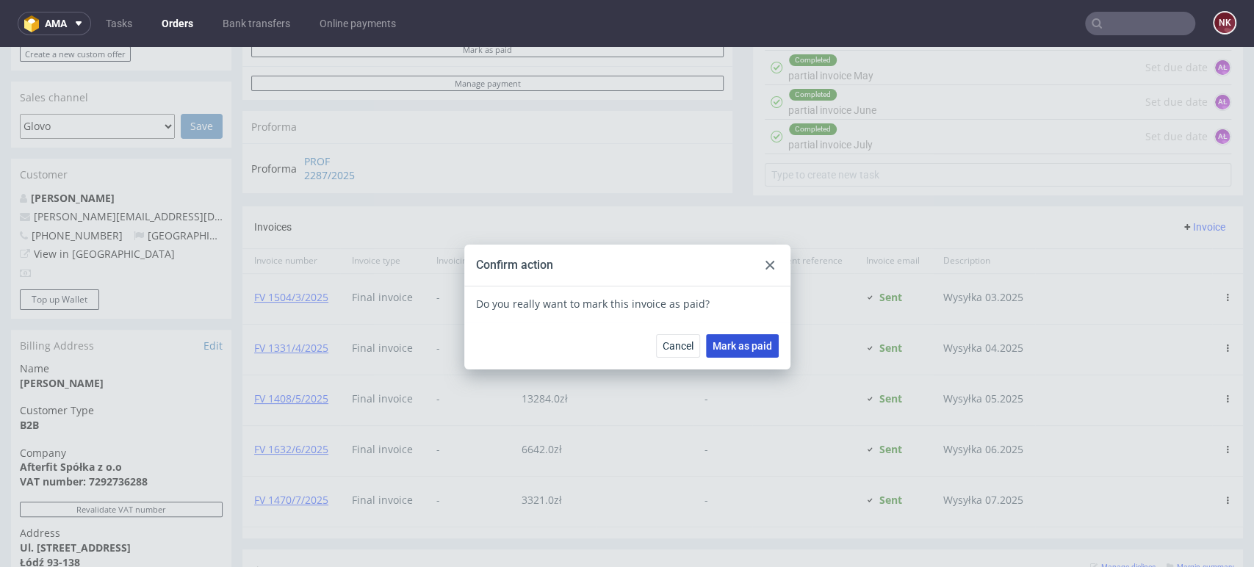
click at [755, 344] on span "Mark as paid" at bounding box center [742, 346] width 59 height 10
click at [765, 263] on icon at bounding box center [769, 265] width 9 height 9
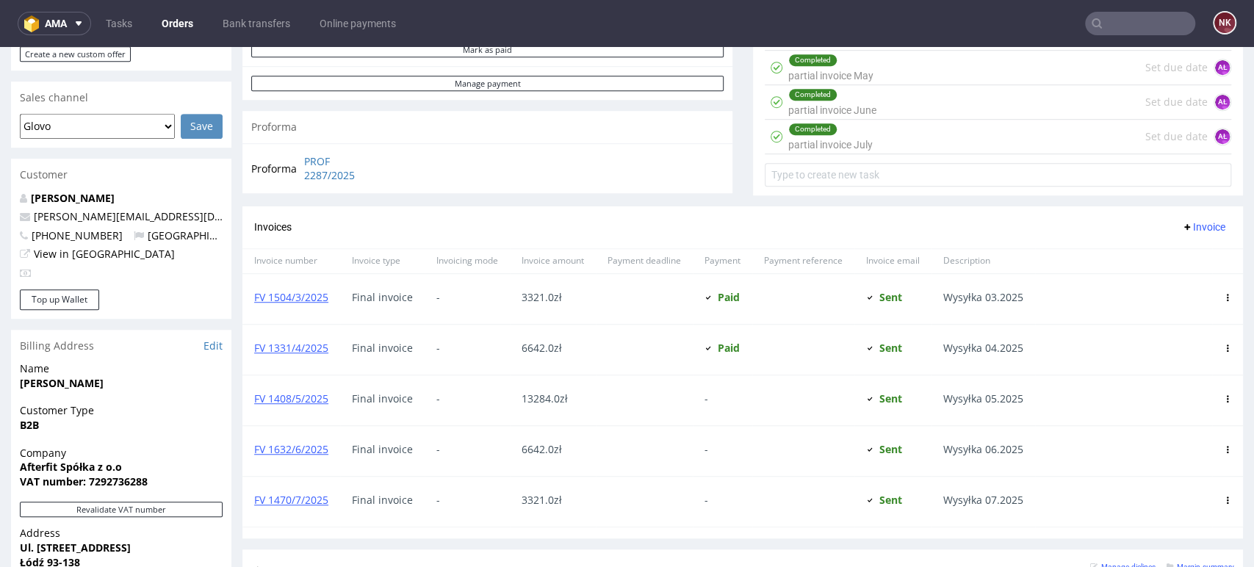
click at [1227, 451] on use at bounding box center [1228, 449] width 2 height 7
click at [1131, 530] on span "Mark as paid" at bounding box center [1167, 529] width 89 height 15
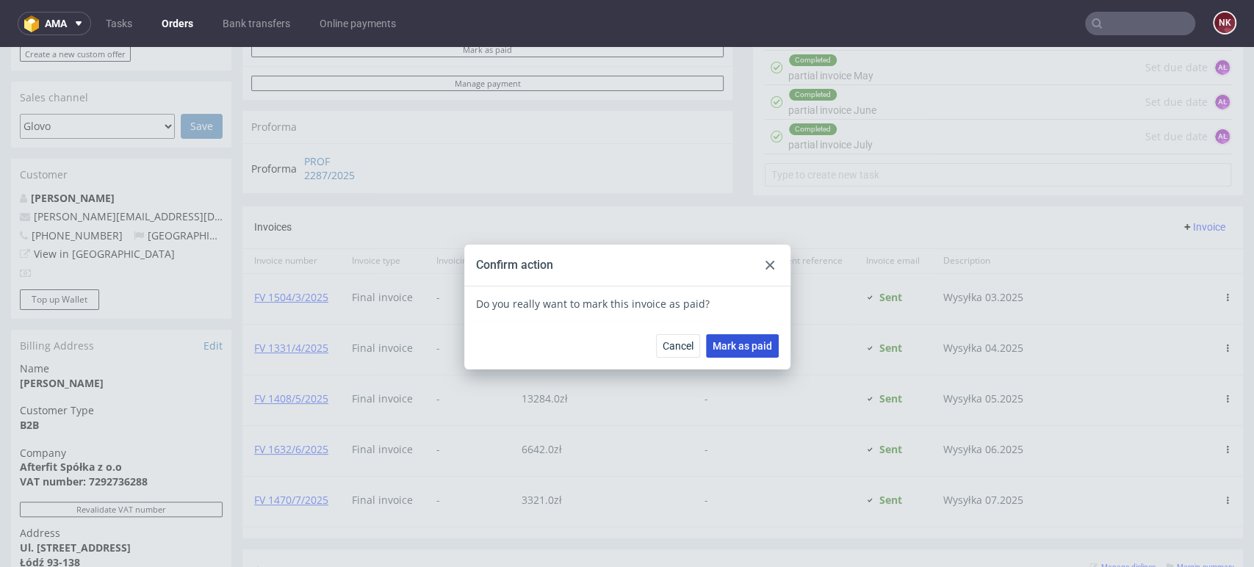
click at [728, 347] on span "Mark as paid" at bounding box center [742, 346] width 59 height 10
click at [765, 263] on icon at bounding box center [769, 265] width 9 height 9
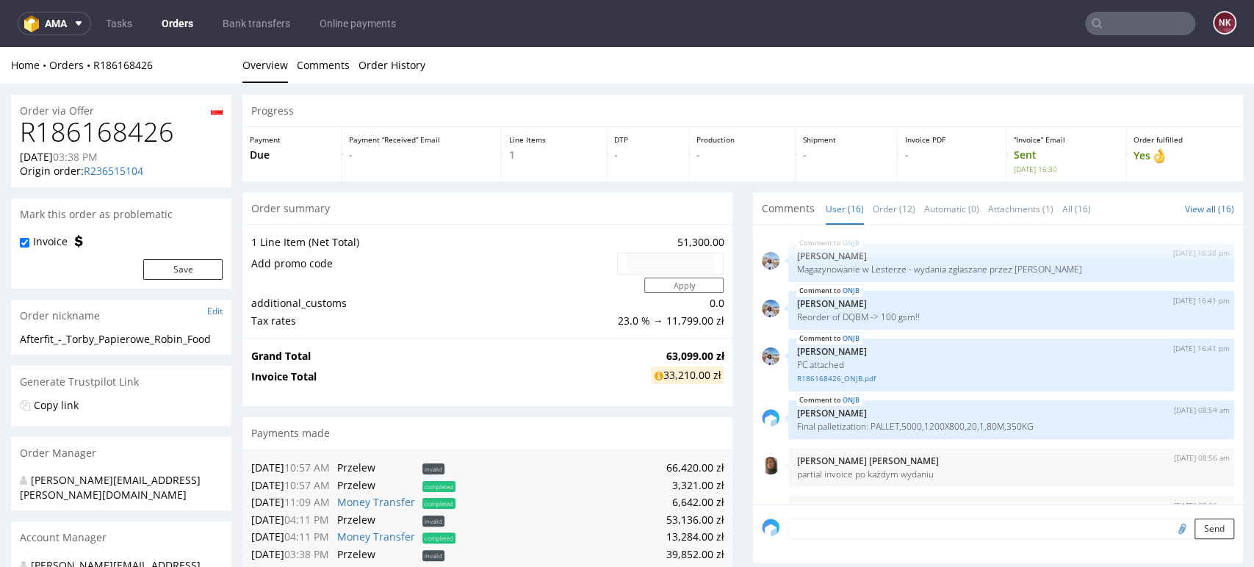
scroll to position [527, 0]
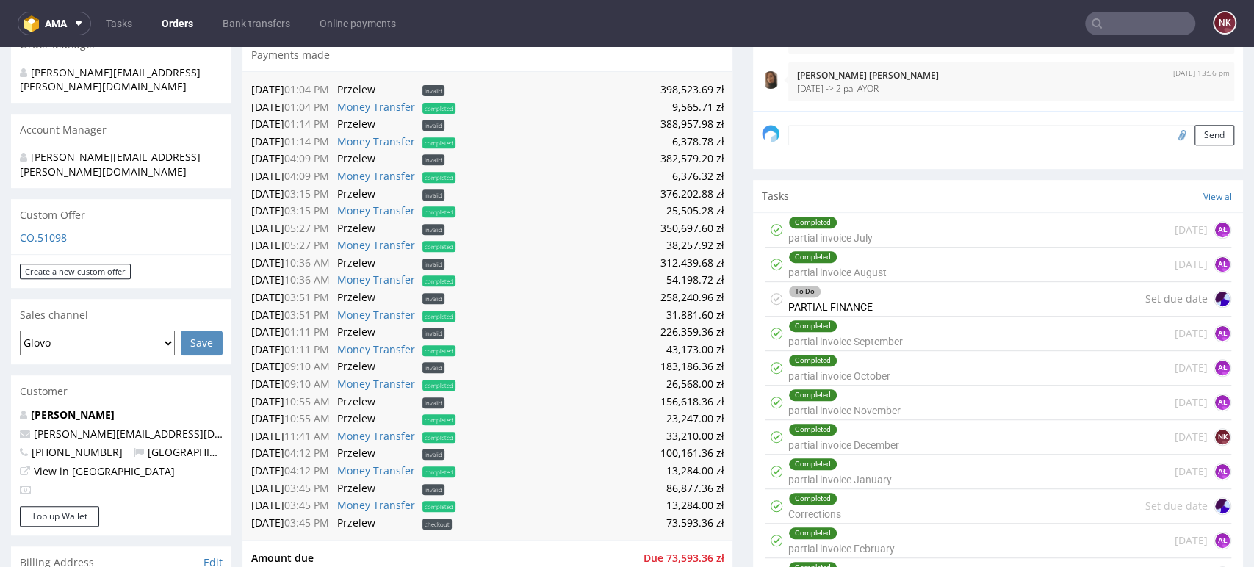
scroll to position [392, 0]
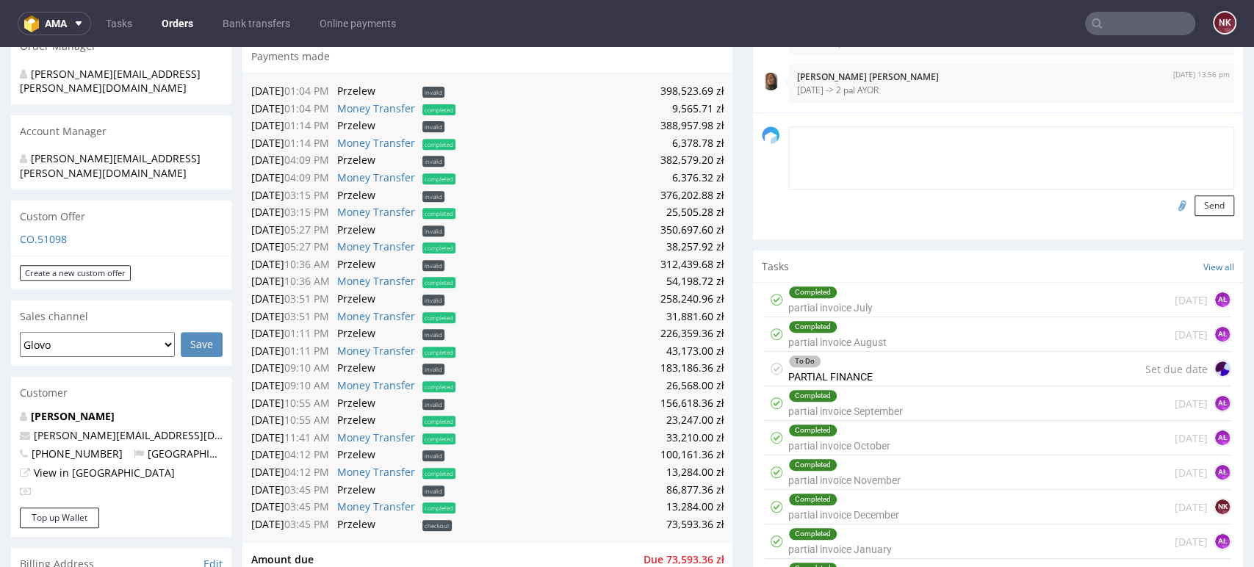
click at [808, 137] on textarea at bounding box center [1011, 157] width 446 height 63
paste textarea "FV 1633/6/2025"
click at [837, 134] on textarea "13284,00 paid for FV 1633/6/2025" at bounding box center [1011, 157] width 446 height 63
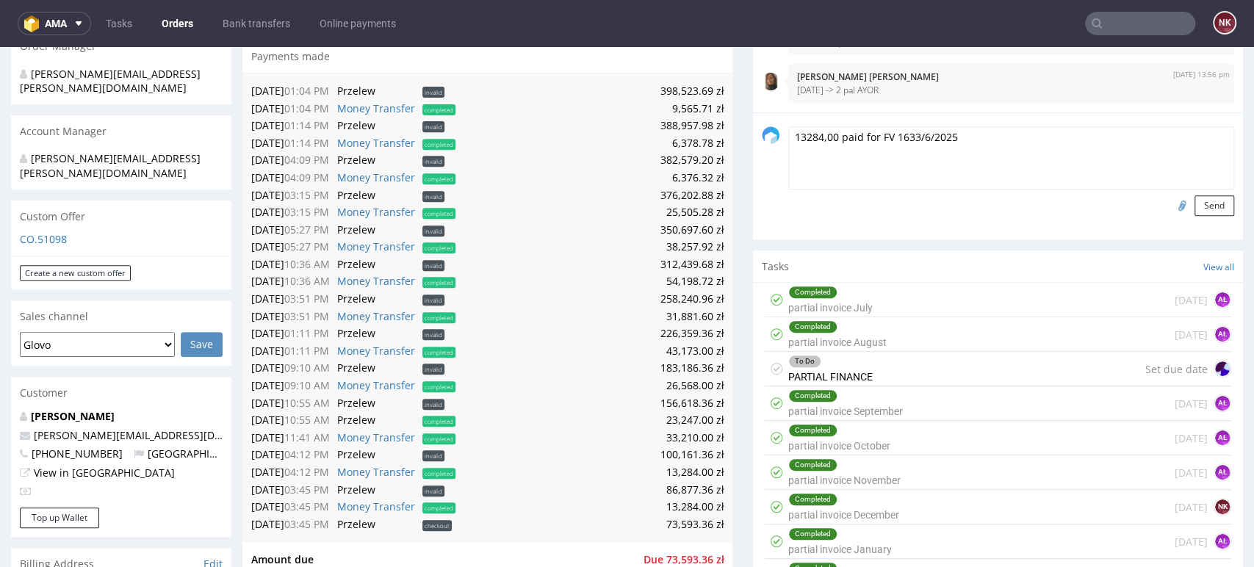
click at [1080, 141] on textarea "13284,00 paid for FV 1633/6/2025" at bounding box center [1011, 157] width 446 height 63
type textarea "13284,00 paid for FV 1633/6/2025"
click at [1194, 204] on button "Send" at bounding box center [1214, 205] width 40 height 21
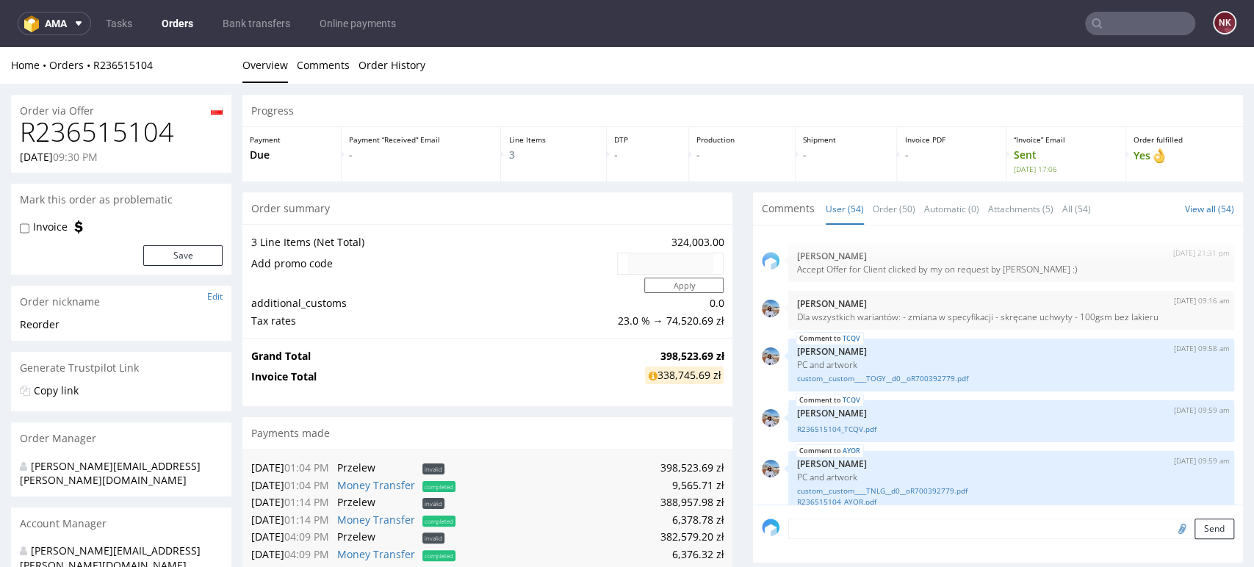
scroll to position [2509, 0]
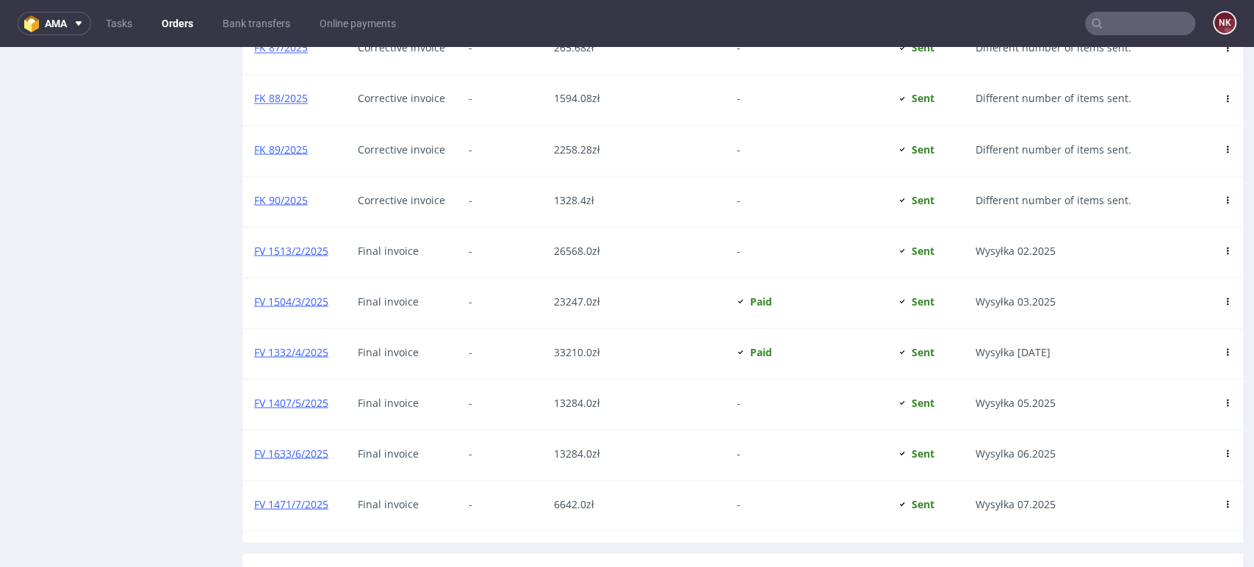
scroll to position [1779, 0]
click at [1224, 448] on icon at bounding box center [1227, 451] width 7 height 7
click at [1142, 527] on span "Mark as paid" at bounding box center [1167, 526] width 89 height 15
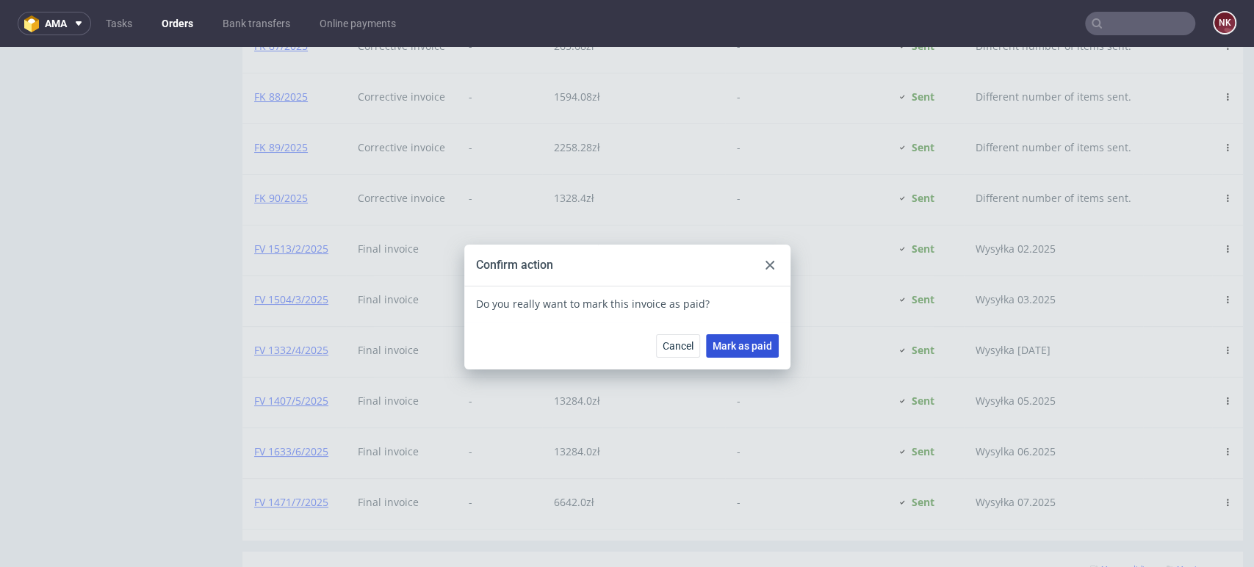
click at [745, 347] on span "Mark as paid" at bounding box center [742, 346] width 59 height 10
click at [765, 266] on use at bounding box center [769, 265] width 9 height 9
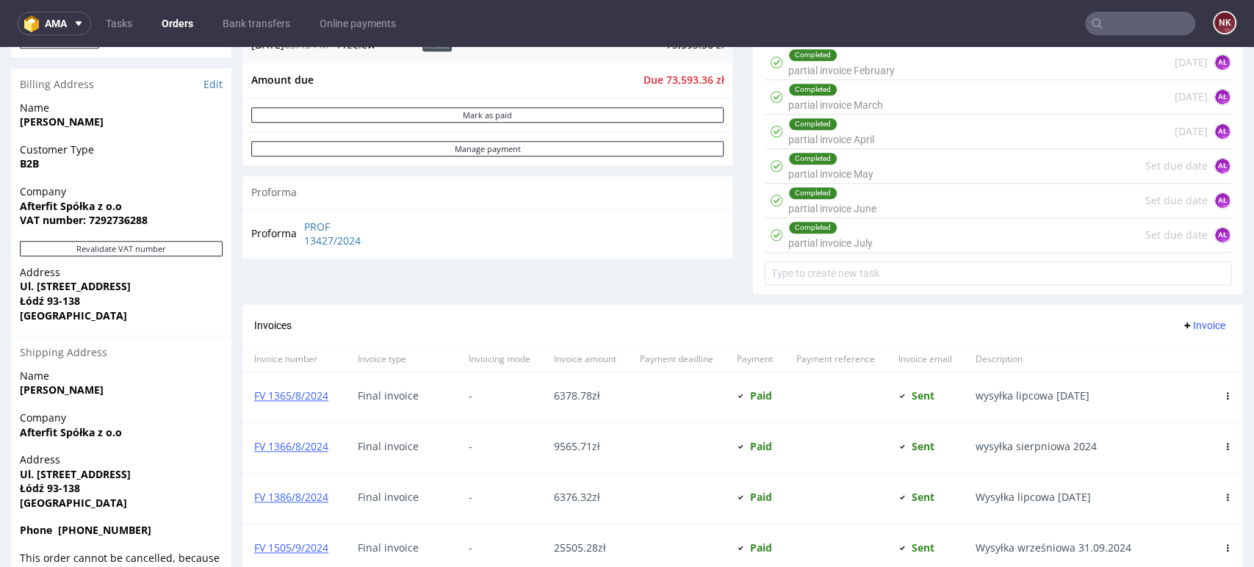
scroll to position [661, 0]
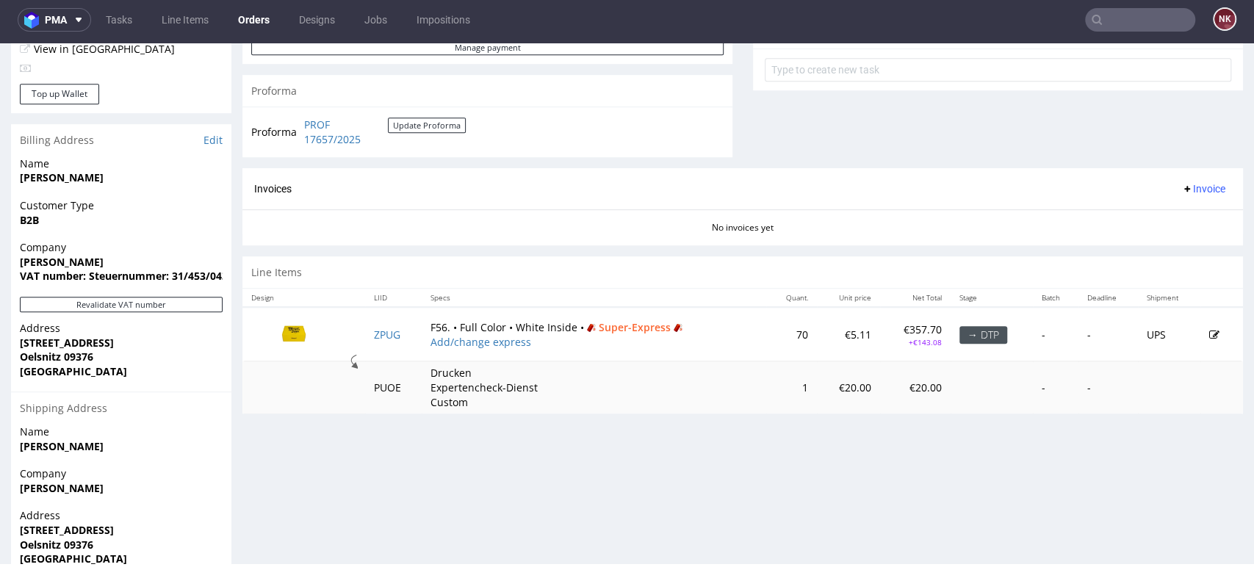
scroll to position [541, 0]
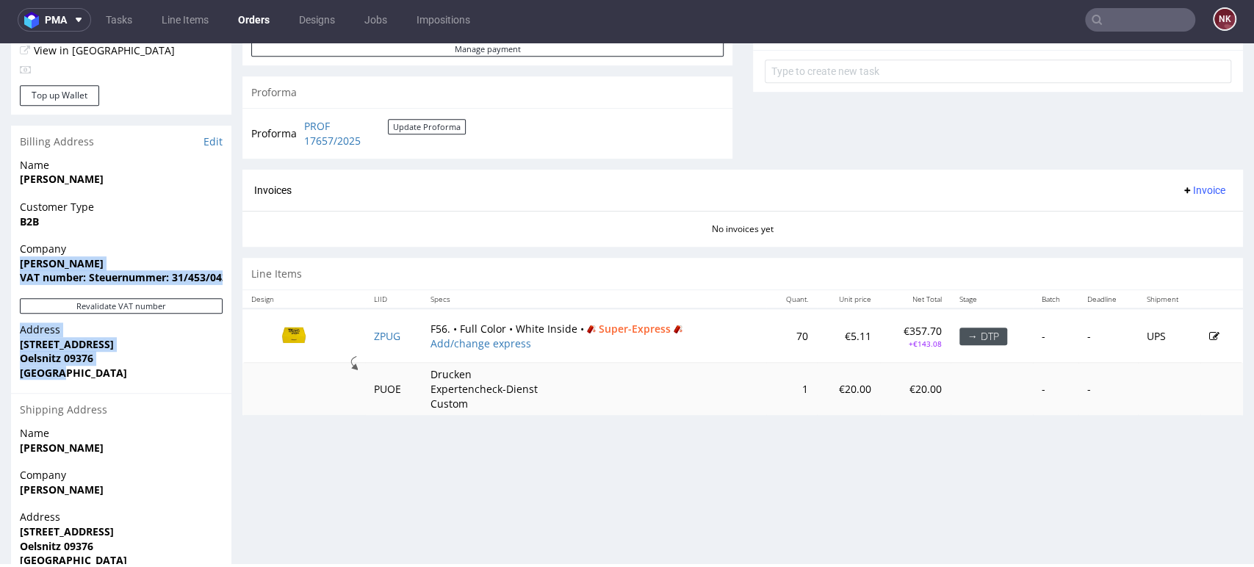
drag, startPoint x: 73, startPoint y: 369, endPoint x: 14, endPoint y: 270, distance: 115.6
click at [14, 270] on section "Billing Address Edit Name Hans Neubert Customer Type B2B Company Hans Neubert V…" at bounding box center [121, 386] width 220 height 521
copy section "Hans Neubert VAT number: Steuernummer: 31/453/04382 Revalidate VAT number Addre…"
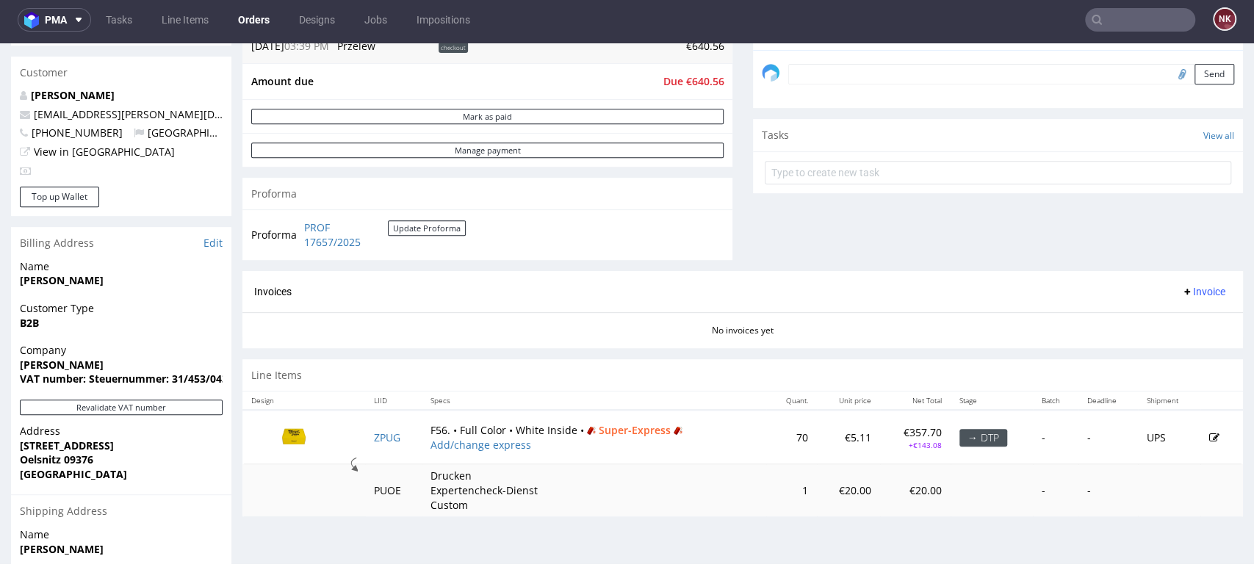
scroll to position [436, 0]
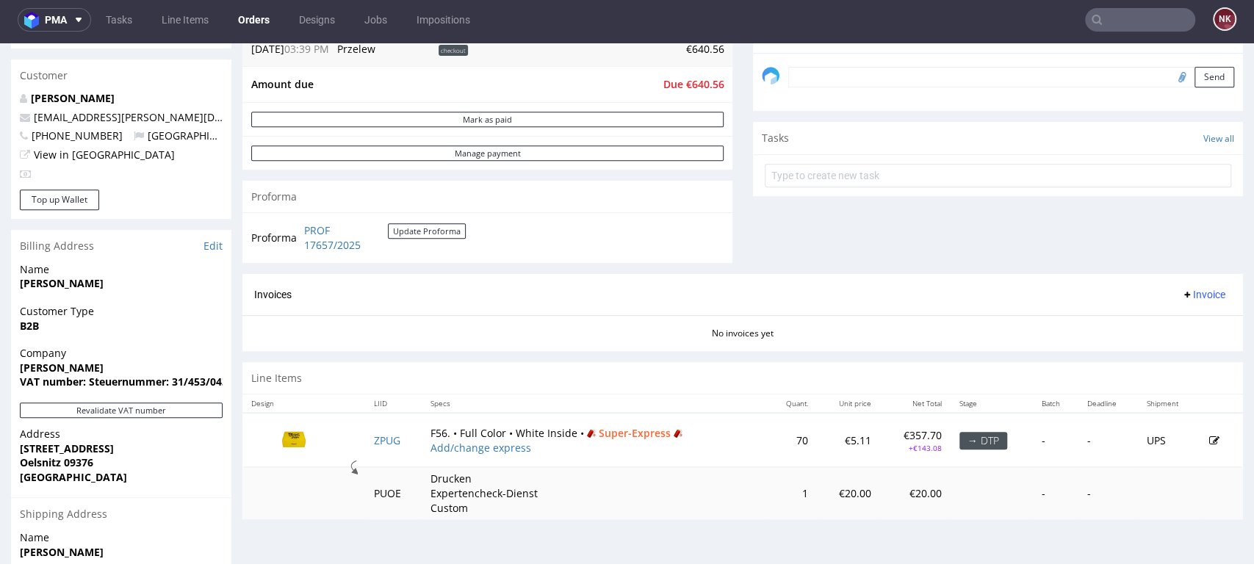
click at [1083, 357] on div "Progress Payment Due Payment “Received” Email - Line Items 1 DTP - Production -…" at bounding box center [742, 93] width 1000 height 876
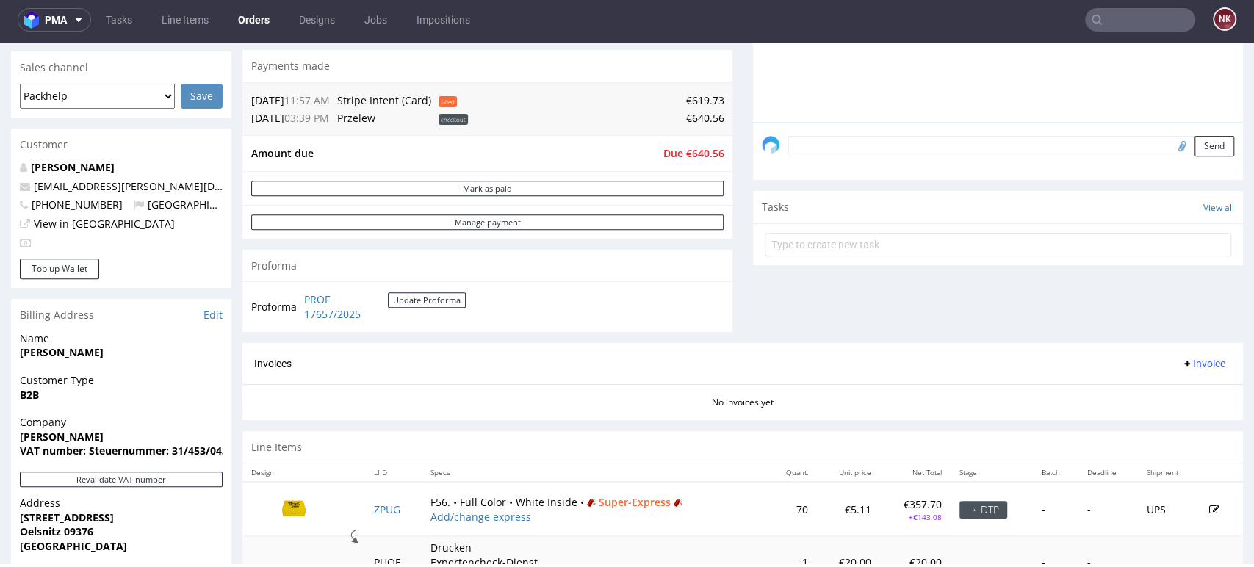
scroll to position [386, 0]
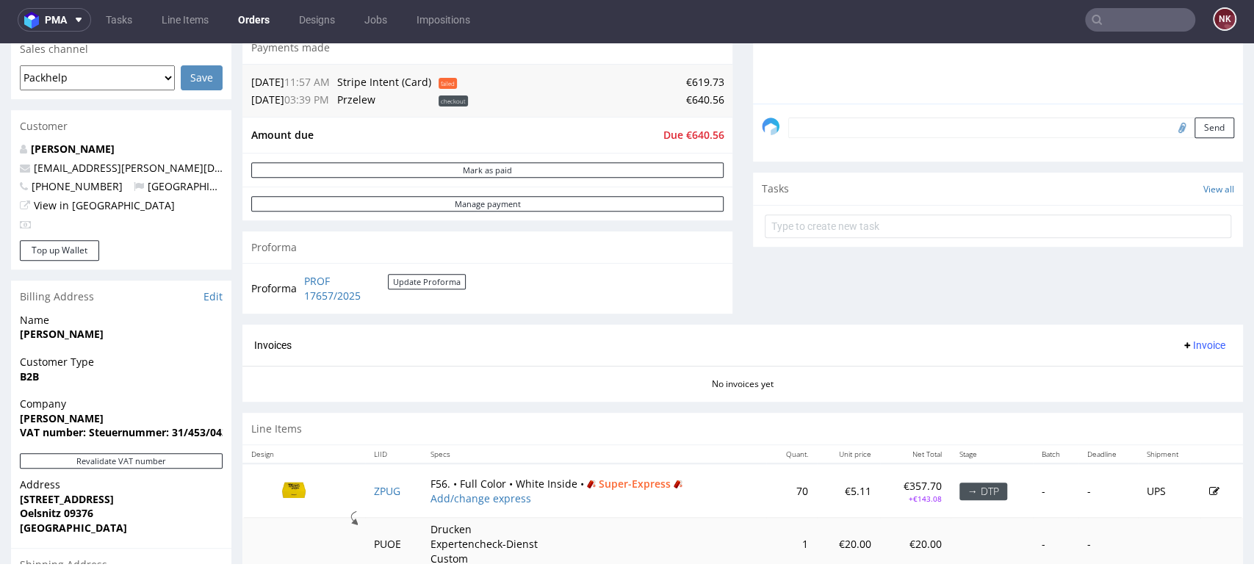
click at [1092, 291] on div "Comments User (0) Order (0) Automatic (1) Attachments (0) All (1) View all (1) …" at bounding box center [998, 57] width 490 height 533
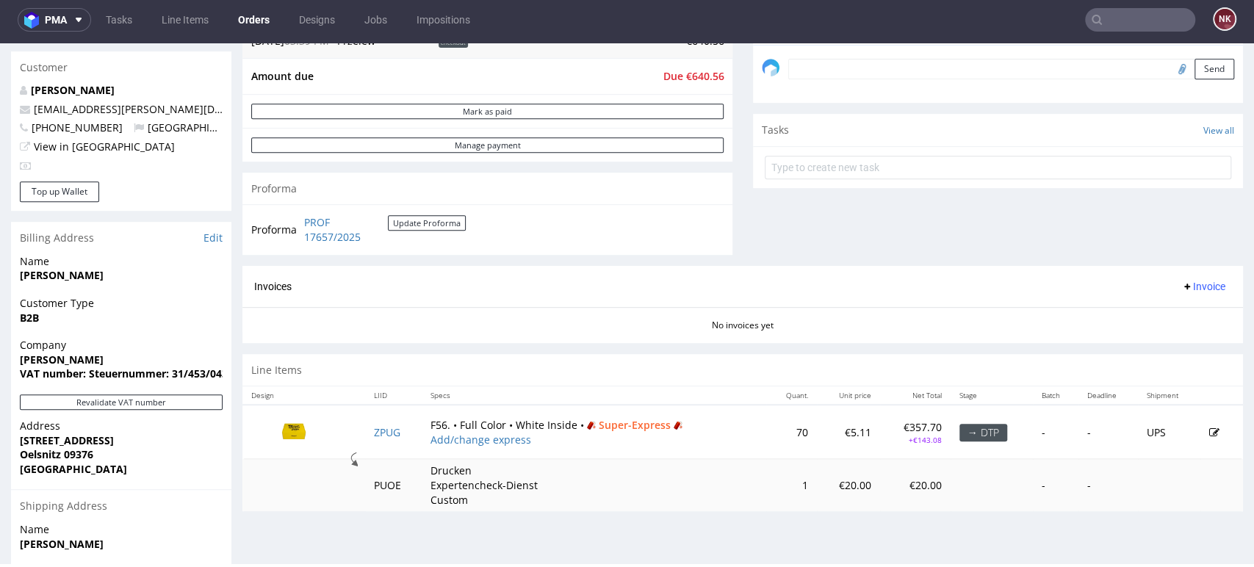
scroll to position [455, 0]
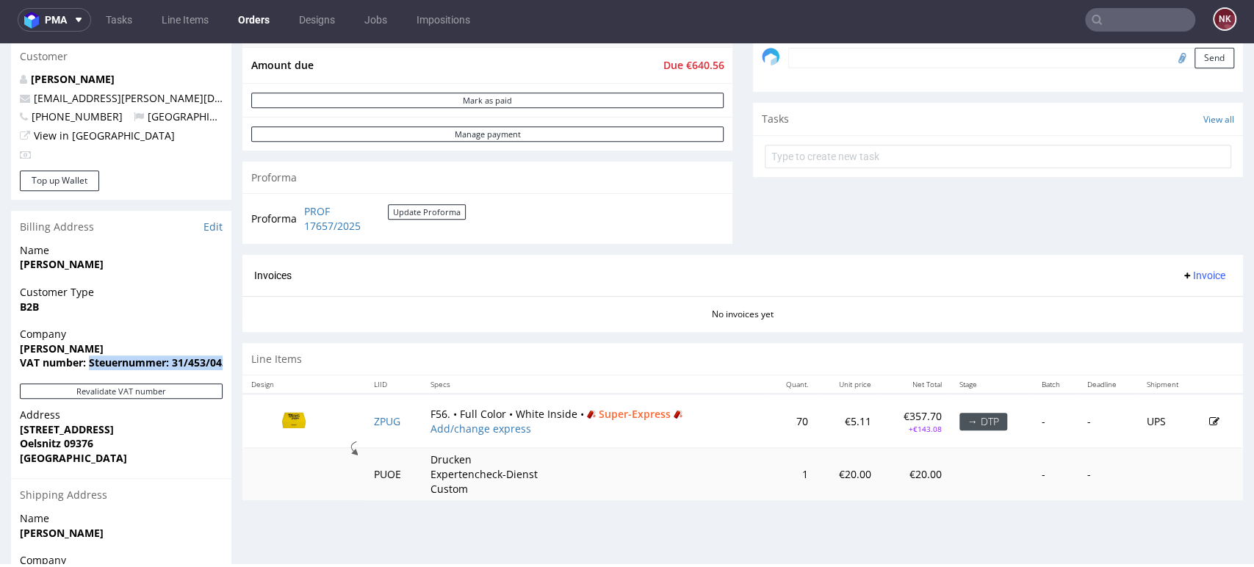
drag, startPoint x: 90, startPoint y: 360, endPoint x: 229, endPoint y: 367, distance: 139.8
click at [229, 367] on div "Company Hans Neubert VAT number: Steuernummer: 31/453/04382" at bounding box center [121, 355] width 220 height 57
copy strong "Steuernummer: 31/453/043"
click at [72, 21] on span at bounding box center [76, 20] width 18 height 12
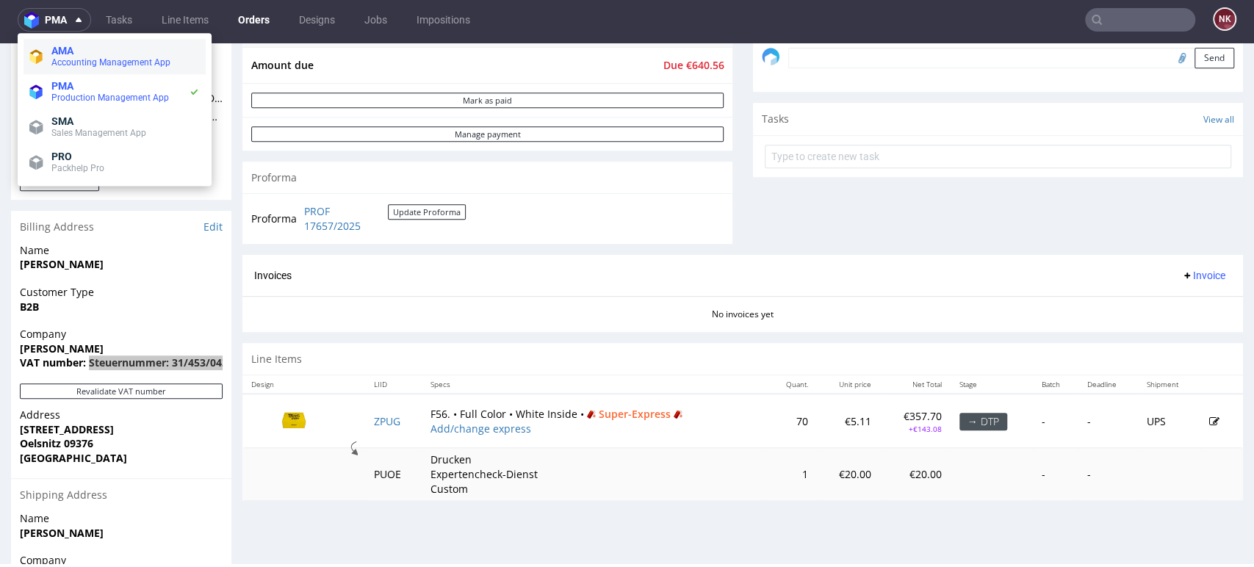
click at [112, 56] on span "AMA" at bounding box center [125, 51] width 148 height 12
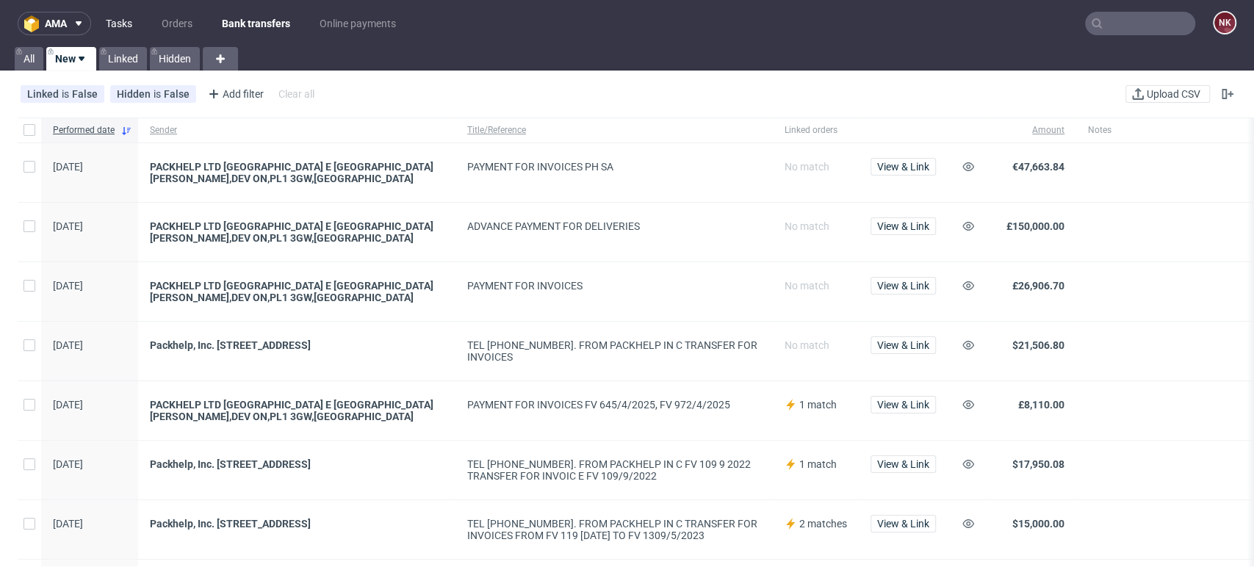
click at [126, 26] on link "Tasks" at bounding box center [119, 24] width 44 height 24
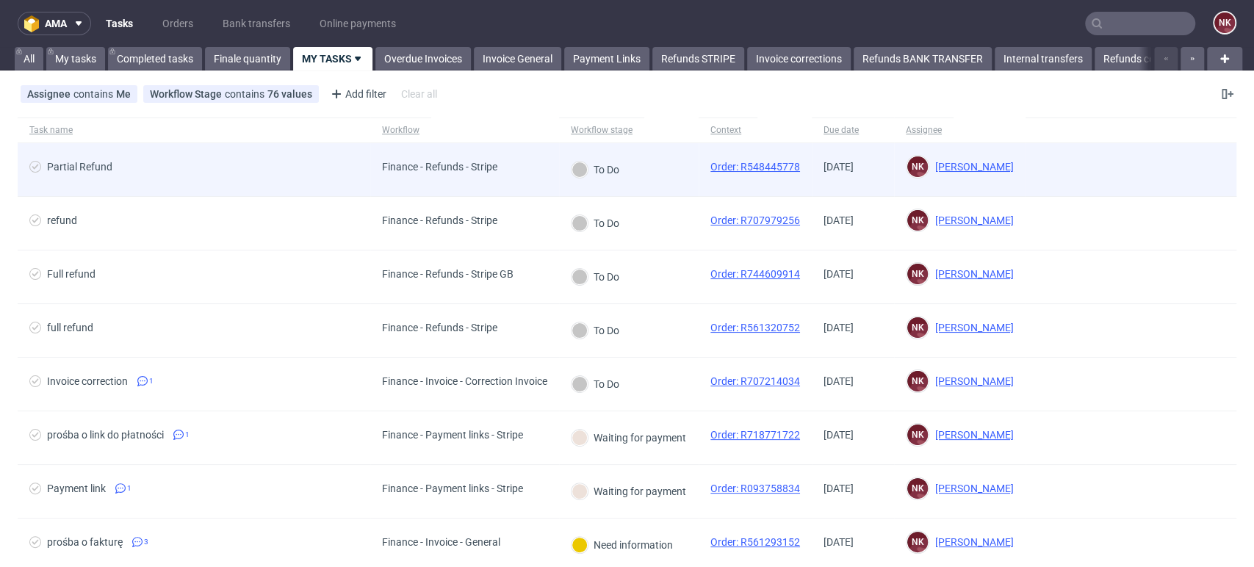
click at [541, 183] on div "Finance - Refunds - Stripe" at bounding box center [464, 170] width 189 height 54
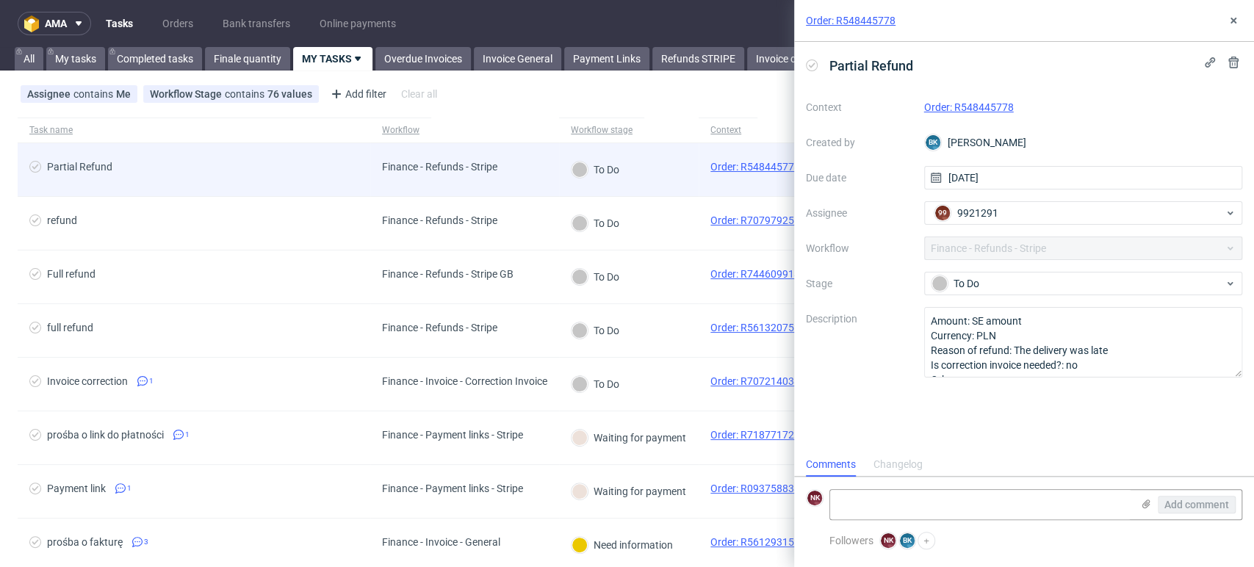
scroll to position [12, 0]
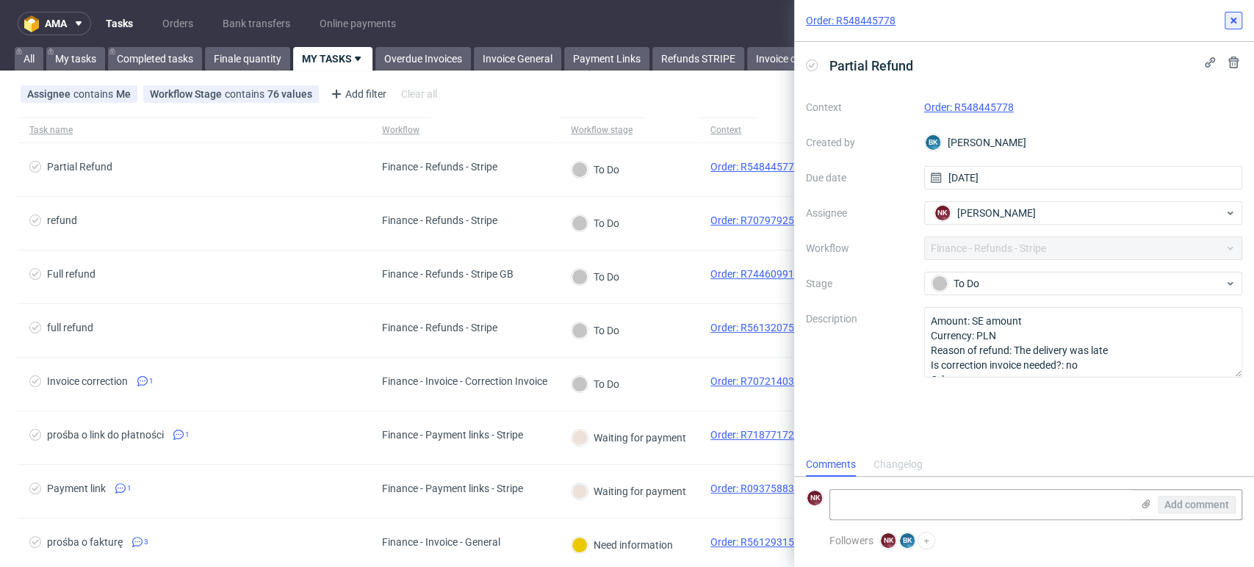
click at [1234, 15] on icon at bounding box center [1233, 21] width 12 height 12
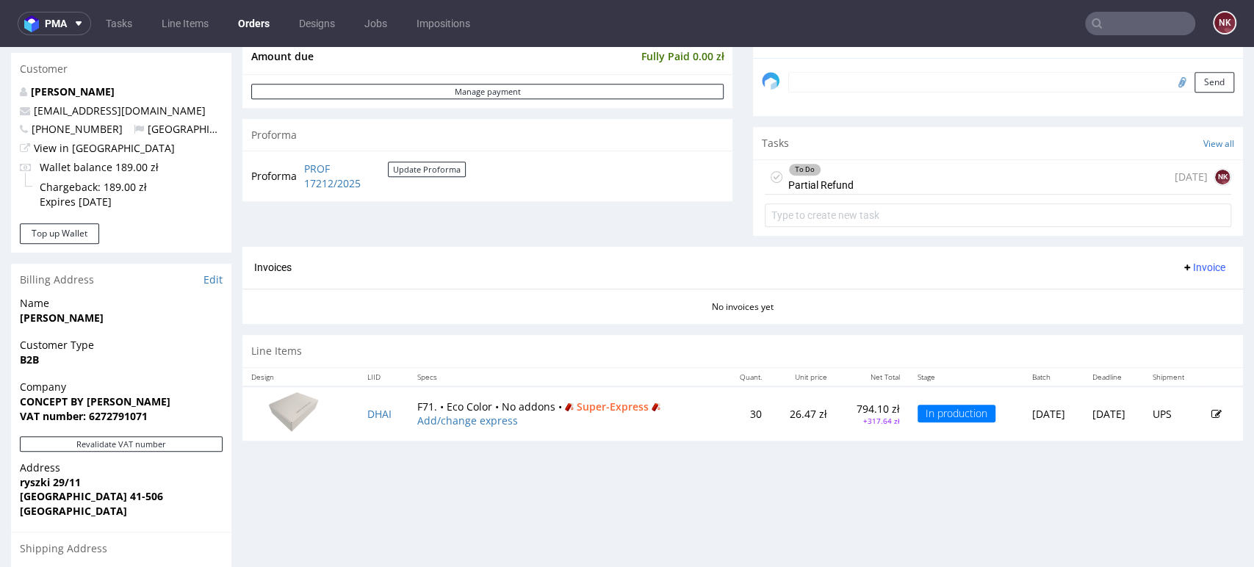
scroll to position [385, 0]
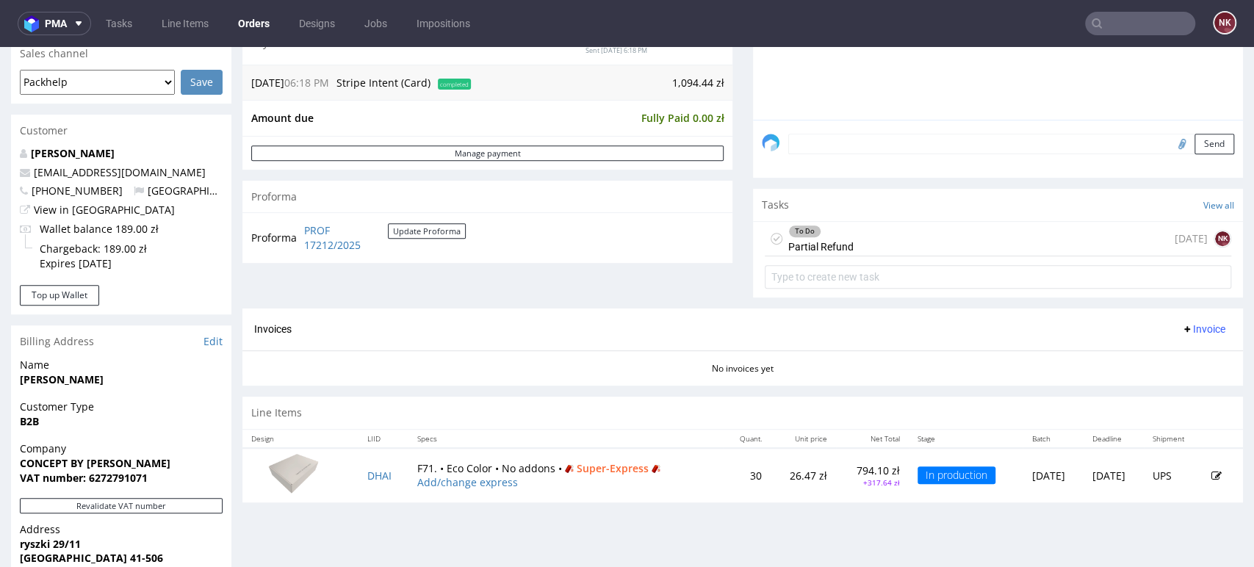
click at [895, 241] on div "To Do Partial Refund today NK" at bounding box center [998, 239] width 466 height 35
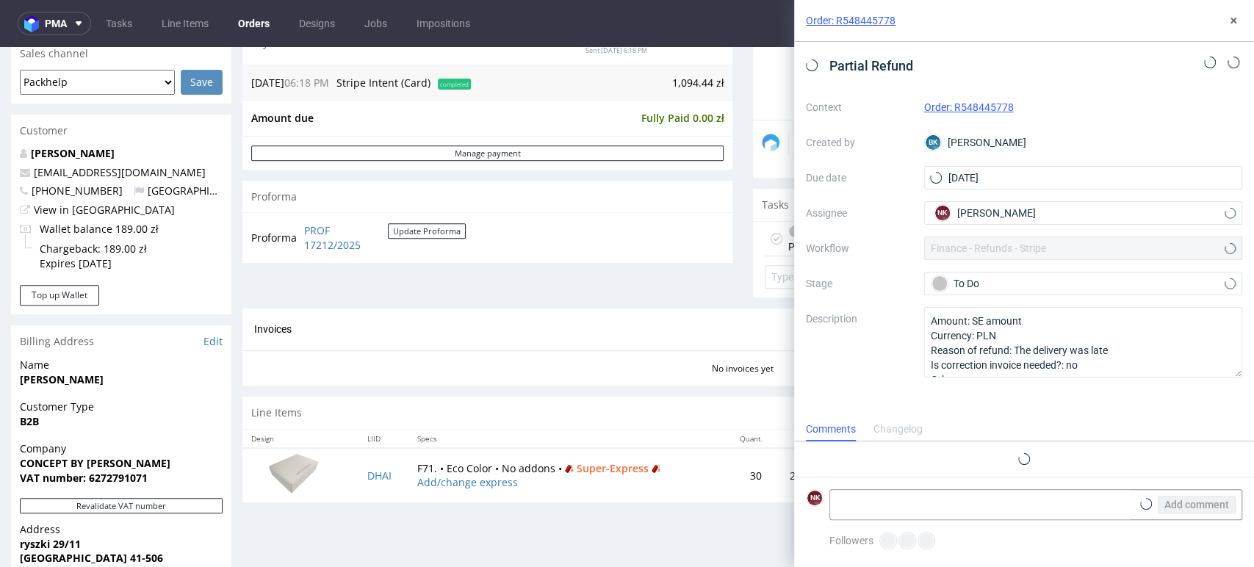
scroll to position [12, 0]
click at [1230, 18] on use at bounding box center [1233, 21] width 6 height 6
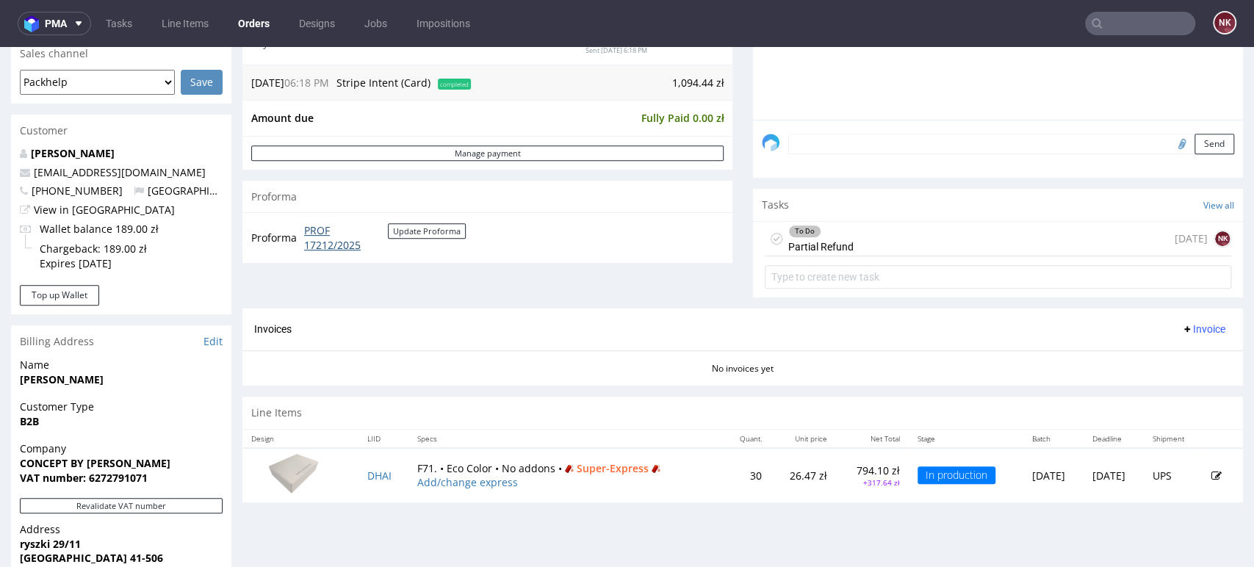
click at [335, 242] on link "PROF 17212/2025" at bounding box center [346, 237] width 84 height 29
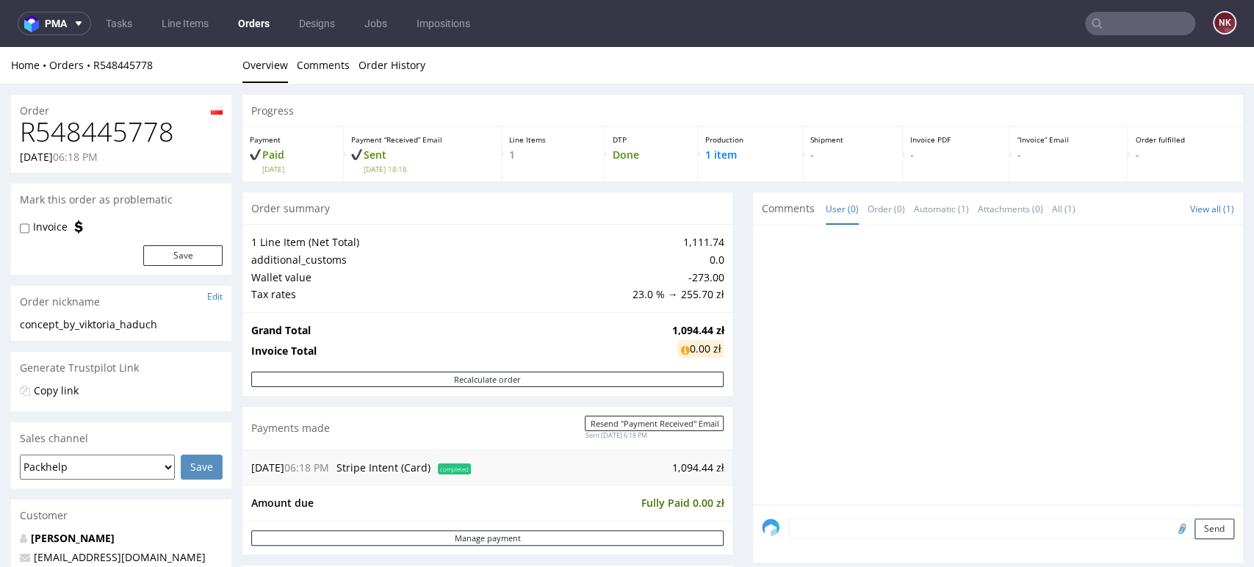
click at [139, 126] on h1 "R548445778" at bounding box center [121, 132] width 203 height 29
copy h1 "R548445778"
click at [43, 226] on label "Invoice" at bounding box center [50, 227] width 35 height 15
click at [29, 226] on input "Invoice" at bounding box center [25, 229] width 10 height 12
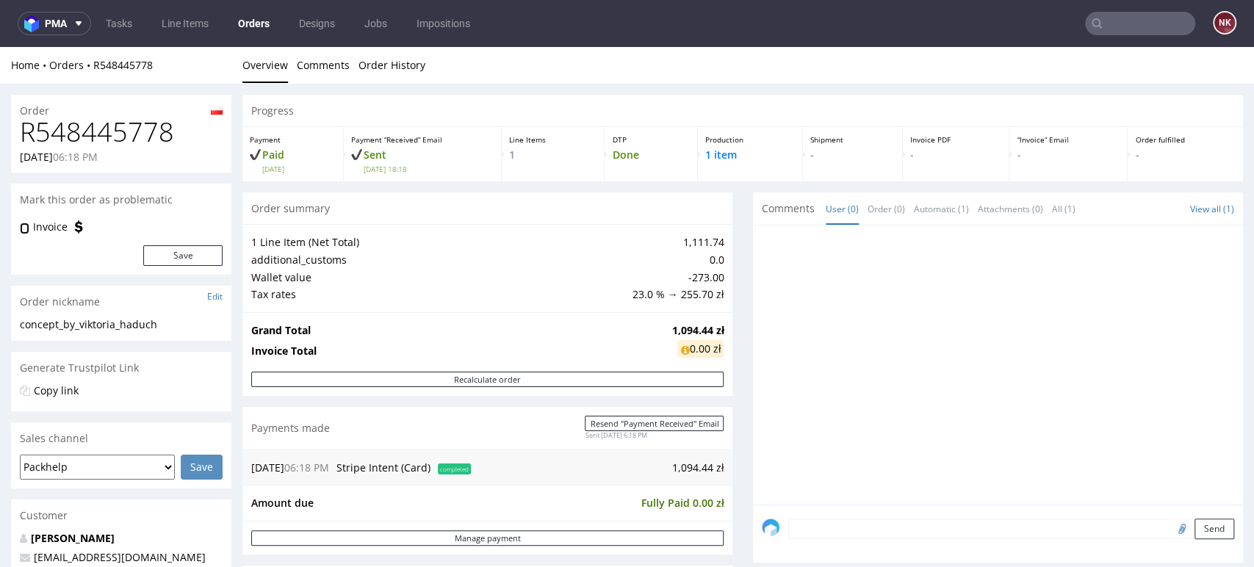
checkbox input "true"
click at [196, 260] on button "Save" at bounding box center [182, 255] width 79 height 21
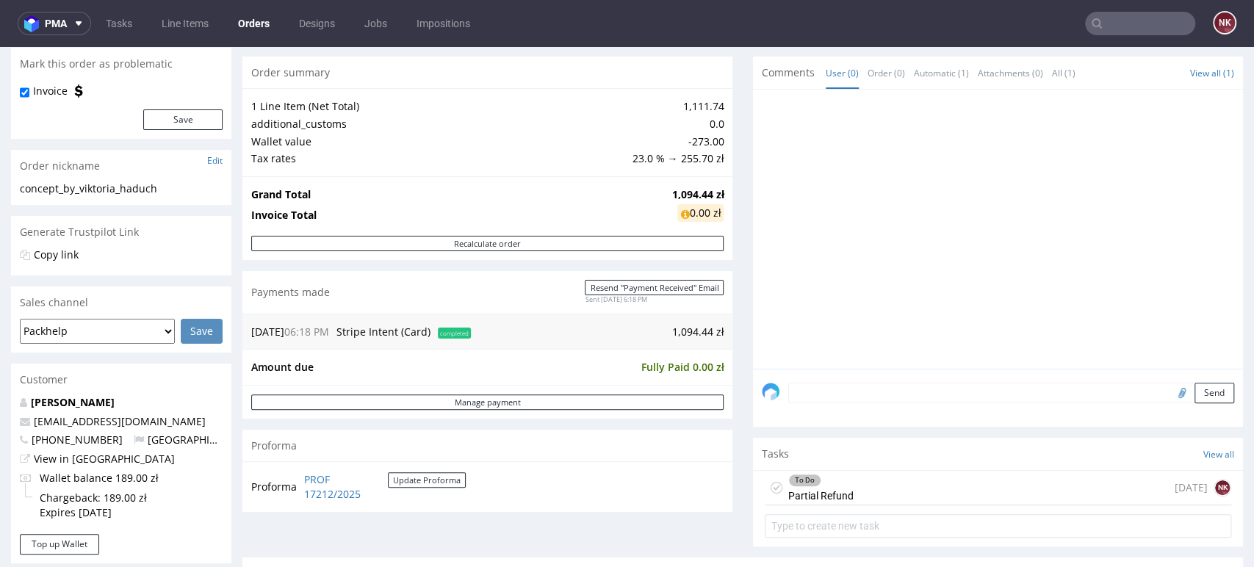
click at [806, 394] on textarea at bounding box center [1011, 393] width 446 height 21
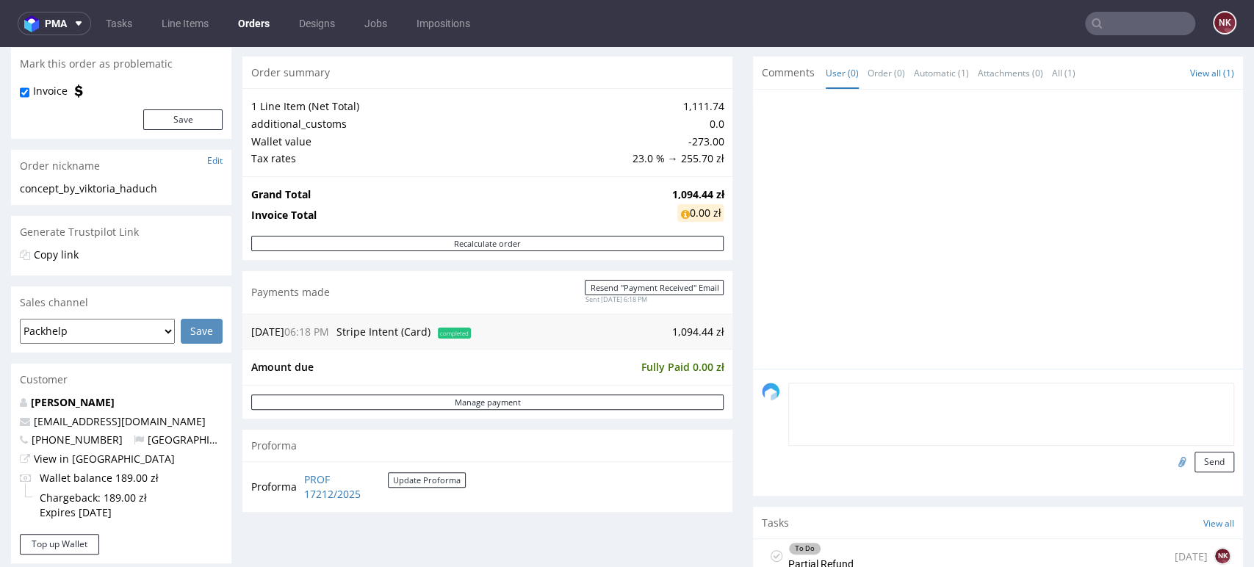
paste textarea "390,70"
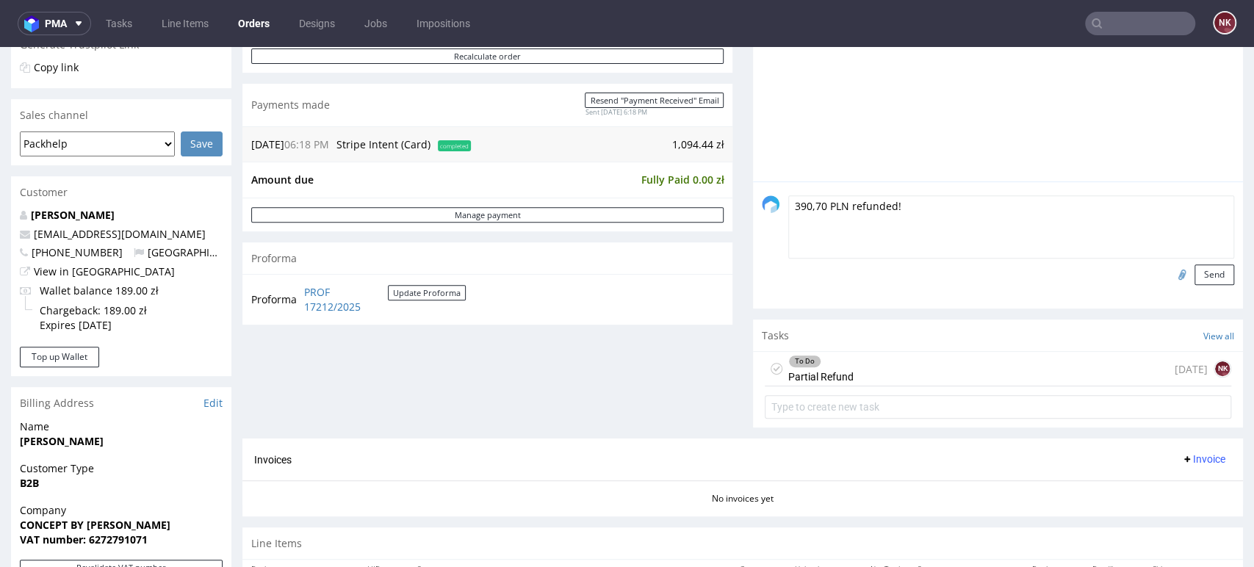
scroll to position [329, 0]
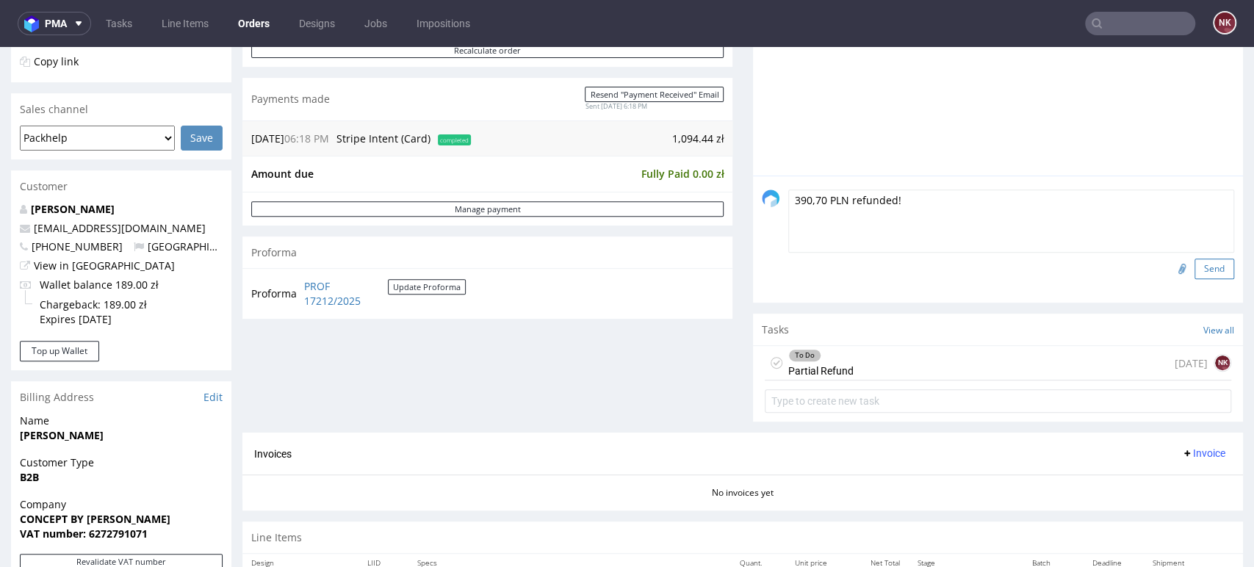
type textarea "390,70 PLN refunded!"
click at [1194, 266] on button "Send" at bounding box center [1214, 269] width 40 height 21
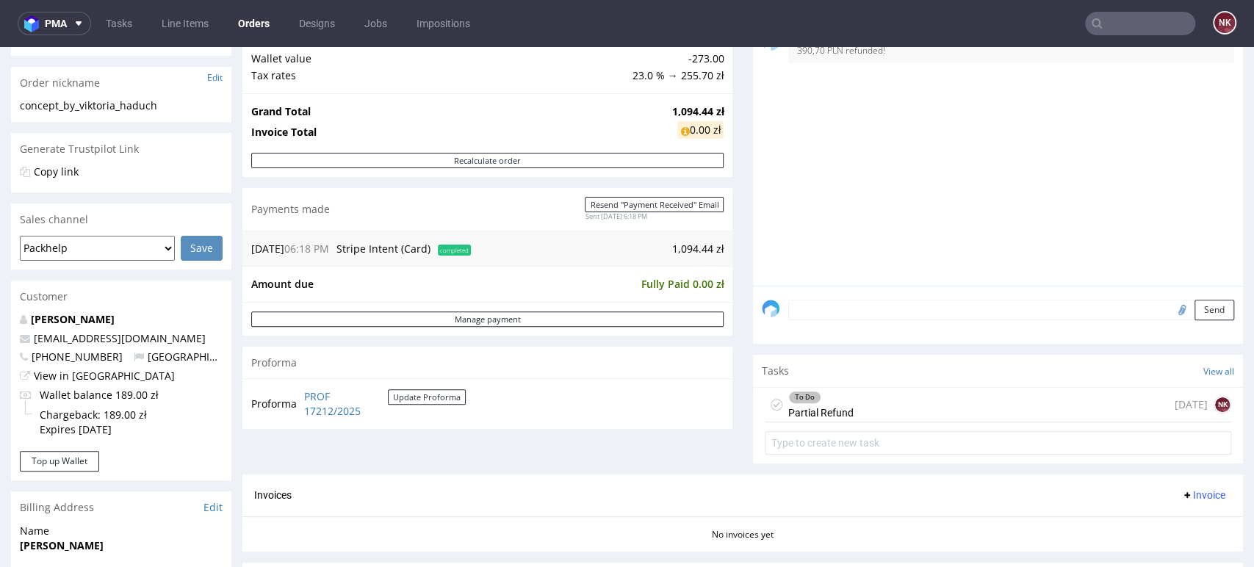
scroll to position [240, 0]
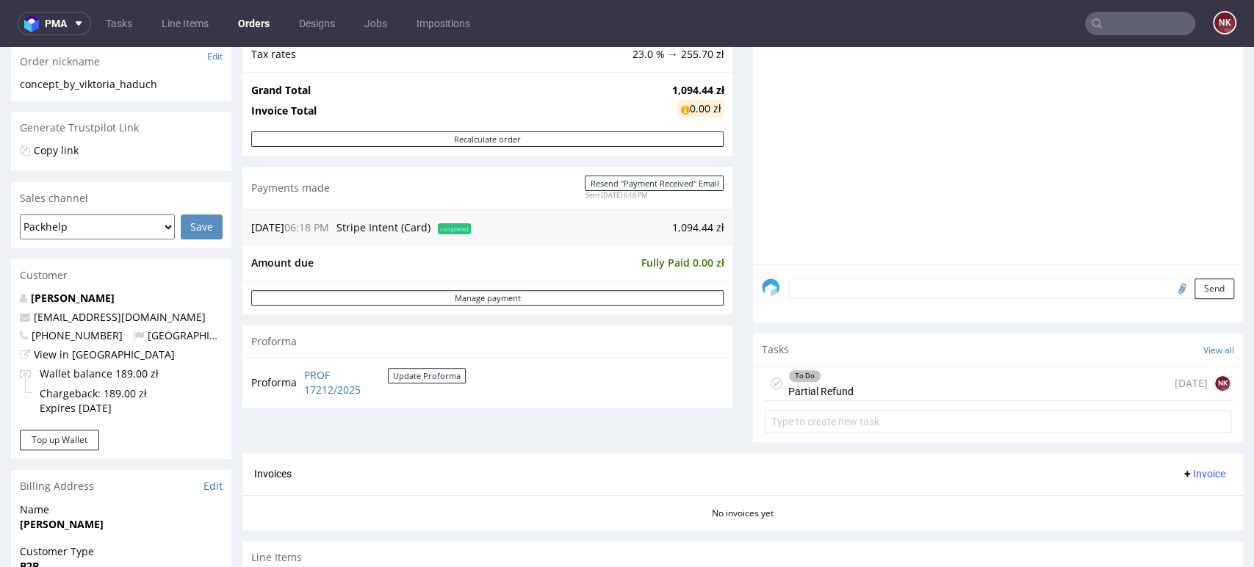
click at [891, 386] on div "To Do Partial Refund today NK" at bounding box center [998, 384] width 466 height 35
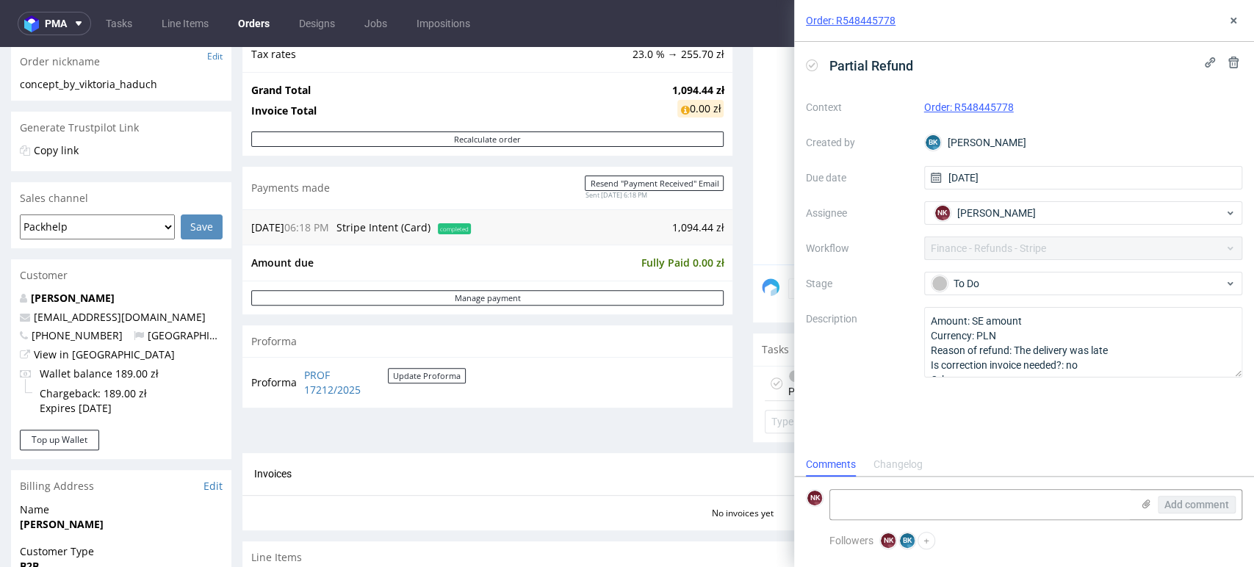
scroll to position [12, 0]
click at [981, 284] on div "To Do" at bounding box center [1077, 283] width 292 height 16
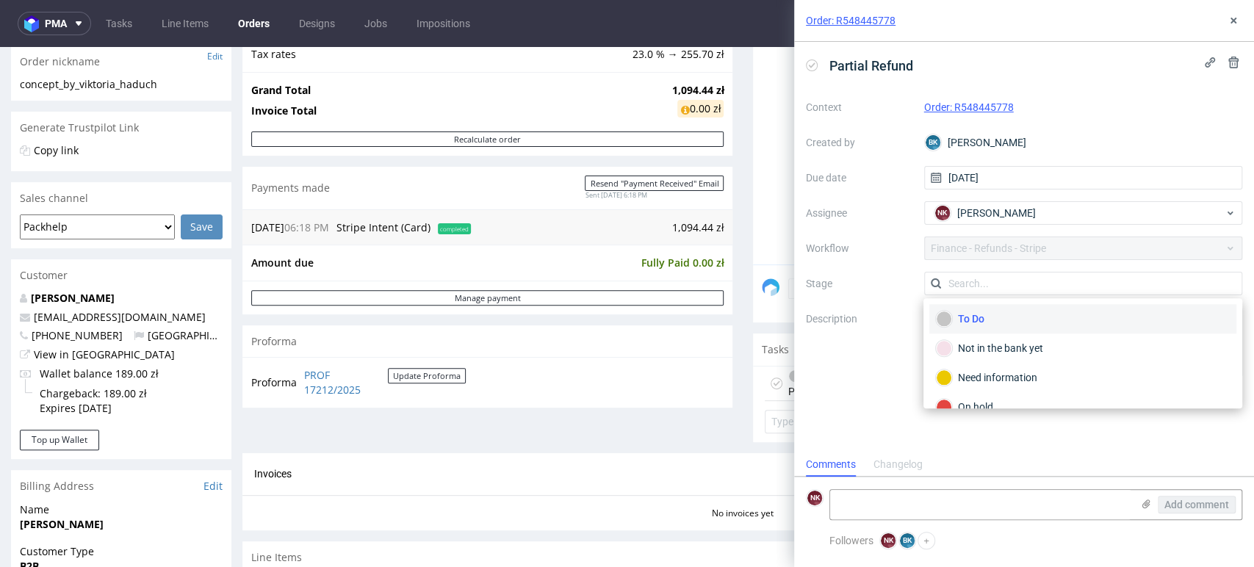
scroll to position [106, 0]
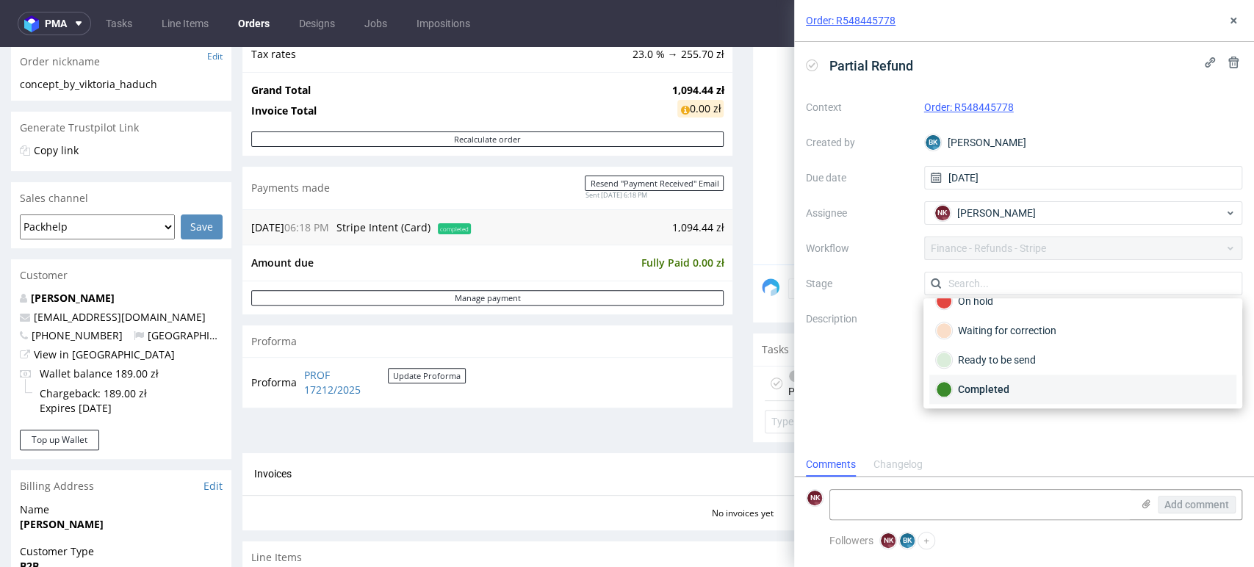
click at [983, 382] on div "Completed" at bounding box center [1083, 389] width 294 height 16
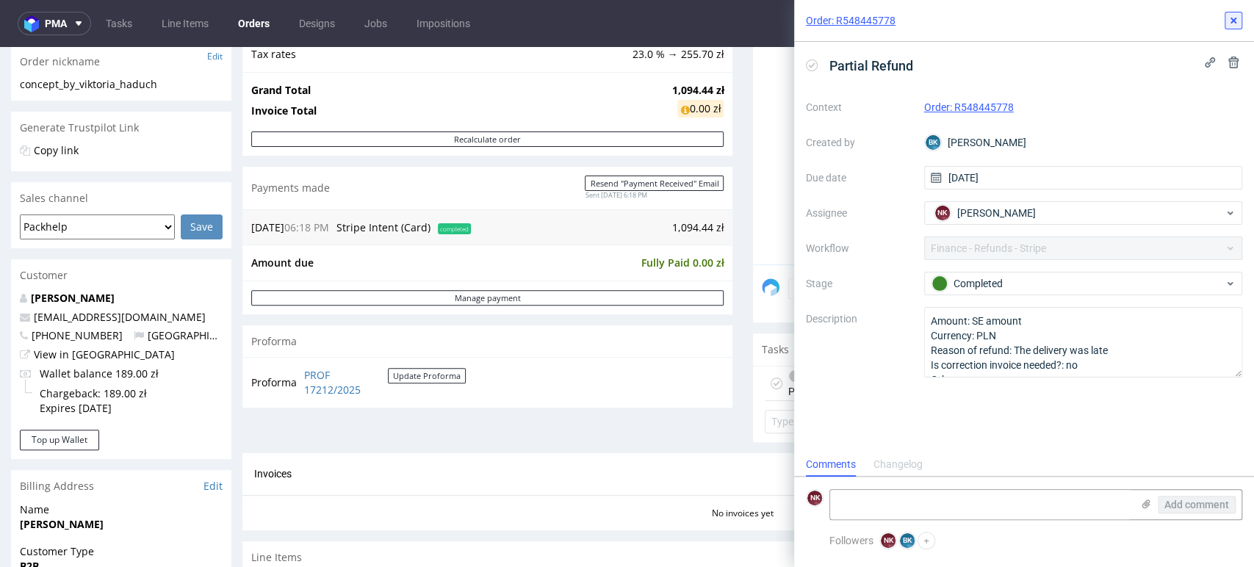
click at [1234, 16] on icon at bounding box center [1233, 21] width 12 height 12
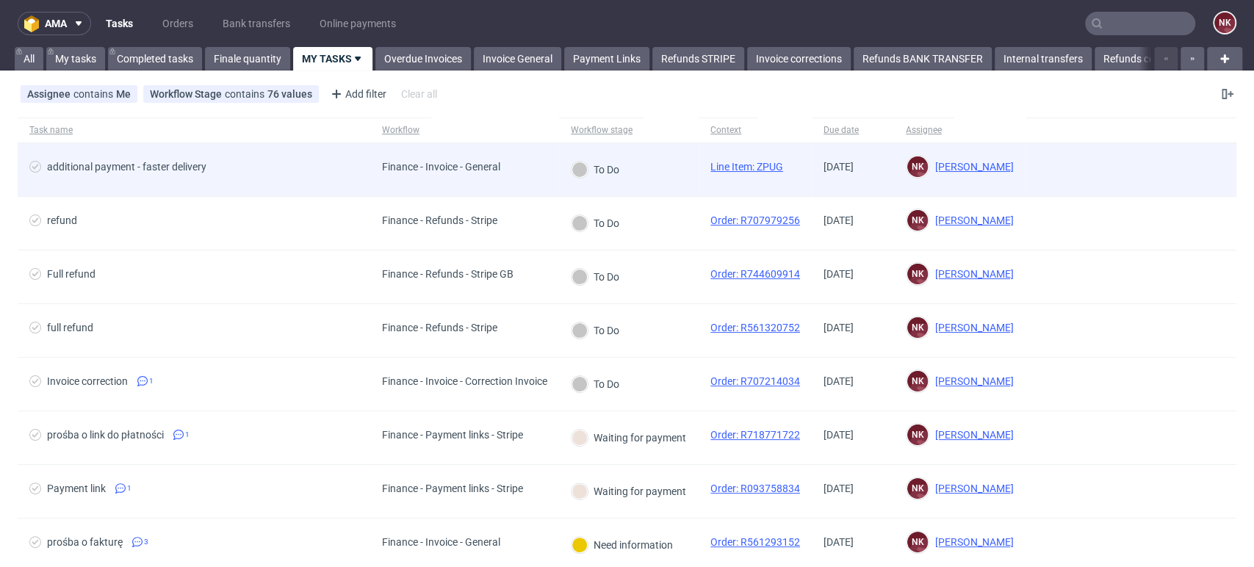
click at [375, 181] on div "Finance - Invoice - General" at bounding box center [441, 169] width 142 height 53
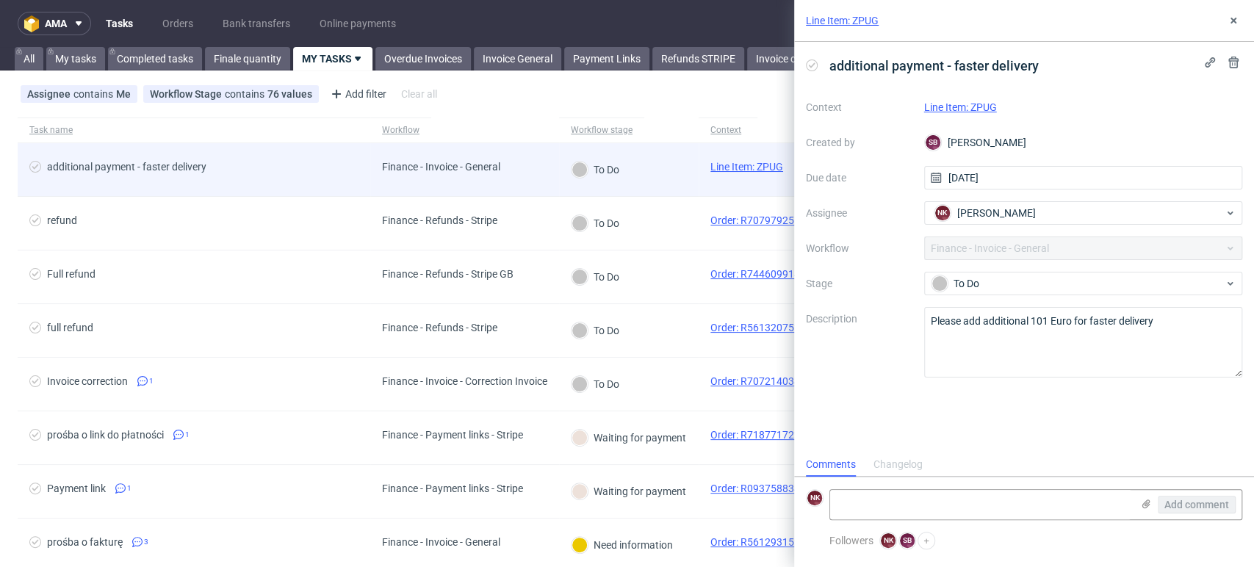
scroll to position [12, 0]
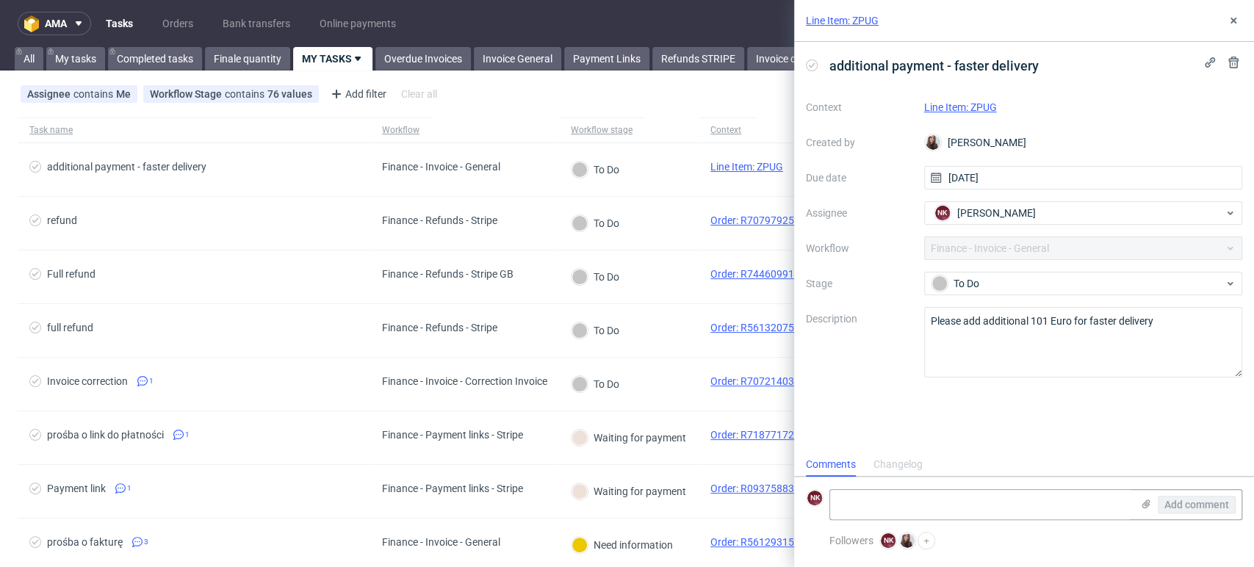
click at [1121, 431] on div "additional payment - faster delivery Context Line Item: ZPUG Created by [PERSON…" at bounding box center [1024, 247] width 460 height 411
click at [1237, 18] on icon at bounding box center [1233, 21] width 12 height 12
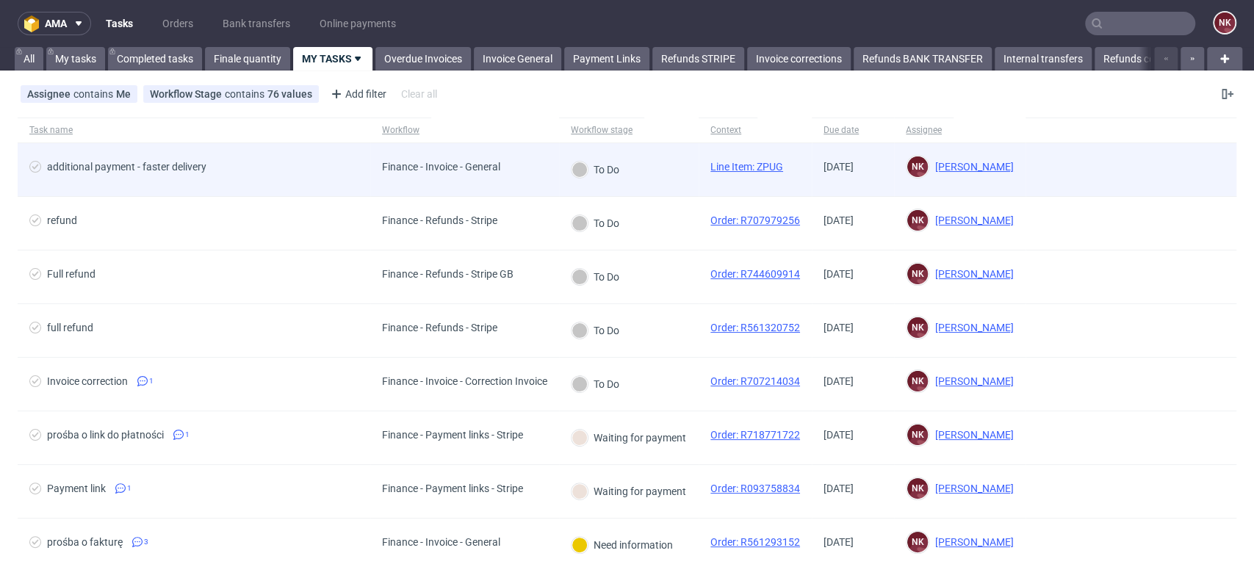
click at [245, 164] on span "additional payment - faster delivery" at bounding box center [193, 170] width 329 height 18
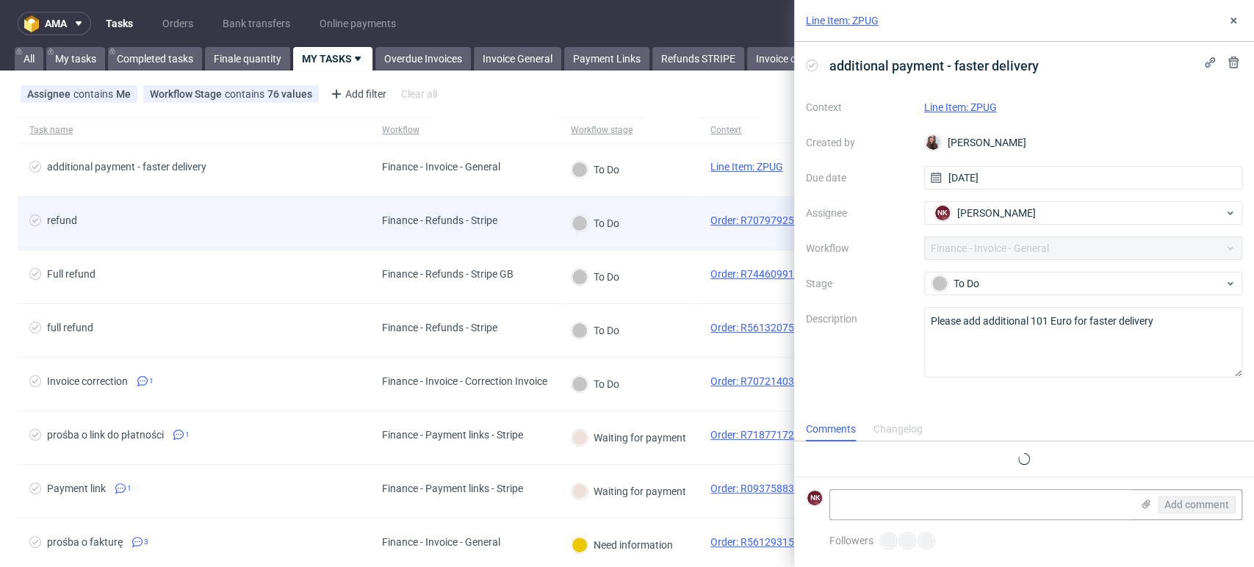
scroll to position [12, 0]
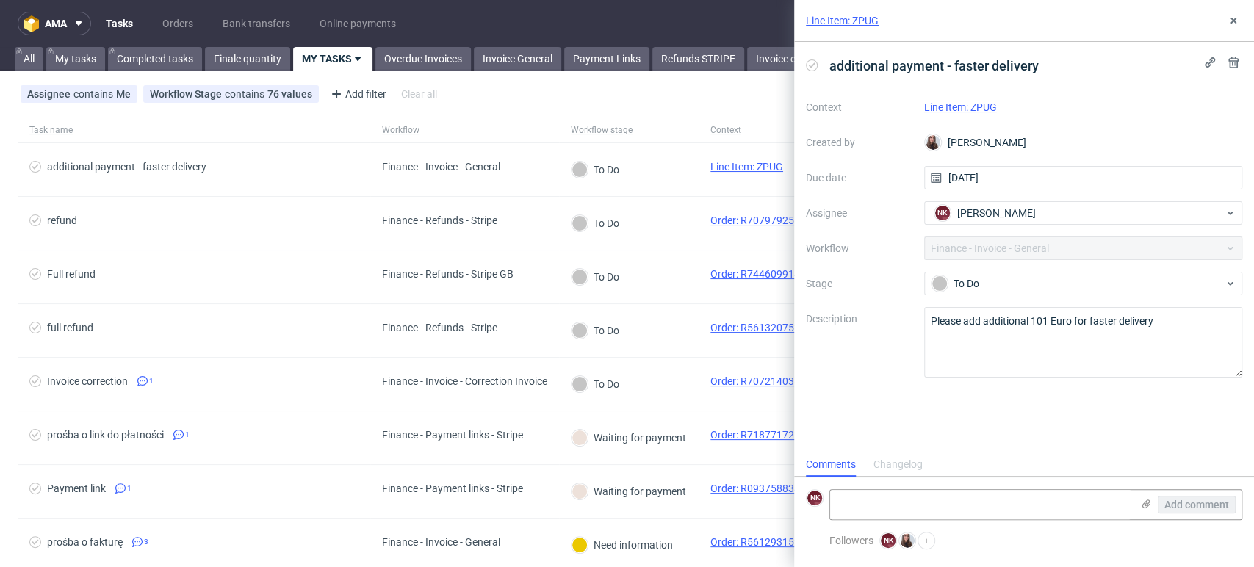
click at [851, 20] on link "Line Item: ZPUG" at bounding box center [842, 20] width 73 height 15
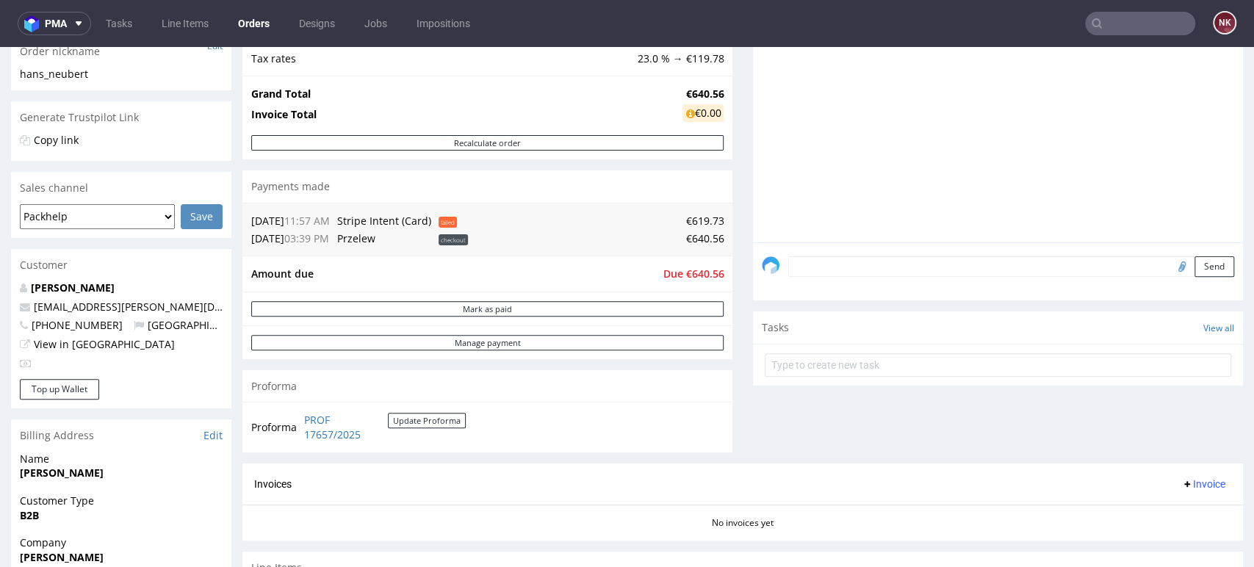
scroll to position [258, 0]
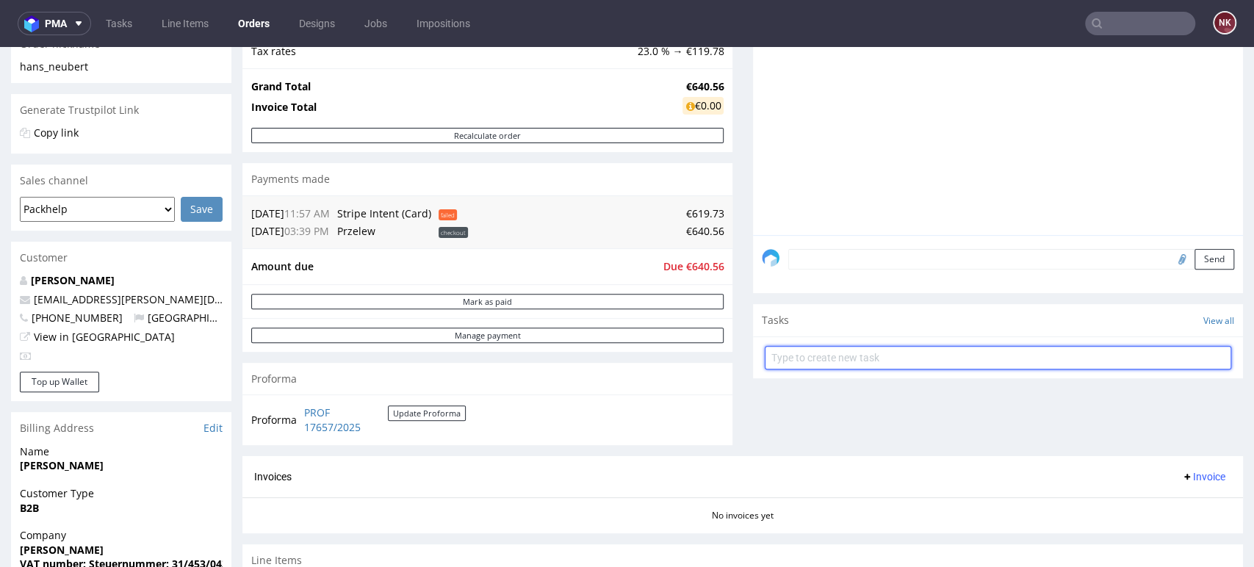
click at [868, 356] on input "text" at bounding box center [998, 358] width 466 height 24
type input "p"
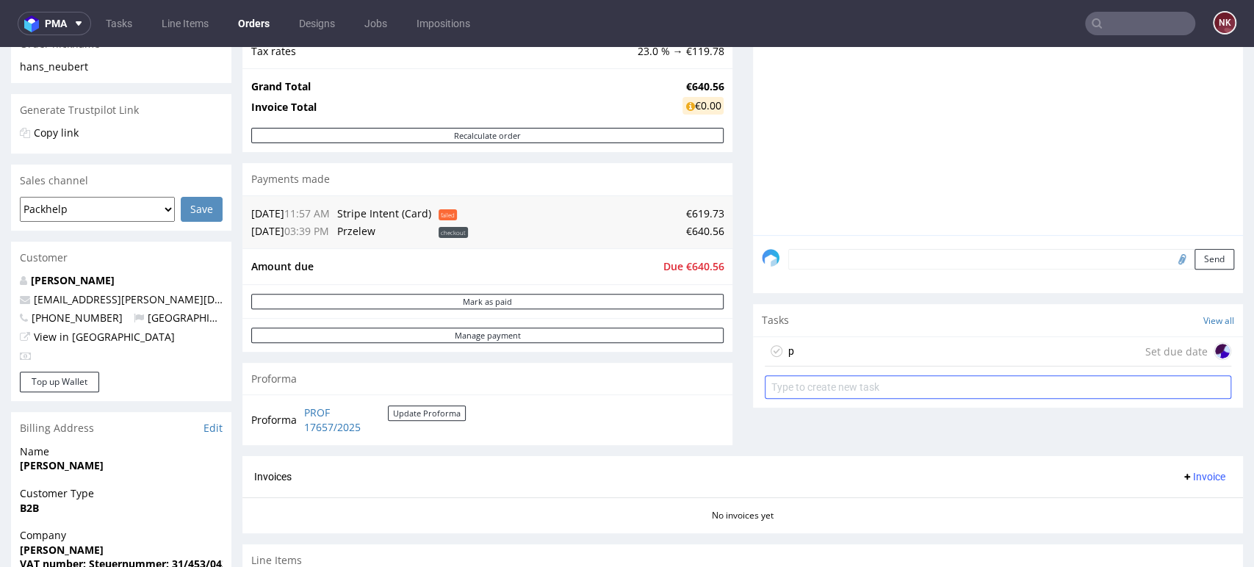
click at [868, 356] on div "p Set due date" at bounding box center [998, 351] width 466 height 29
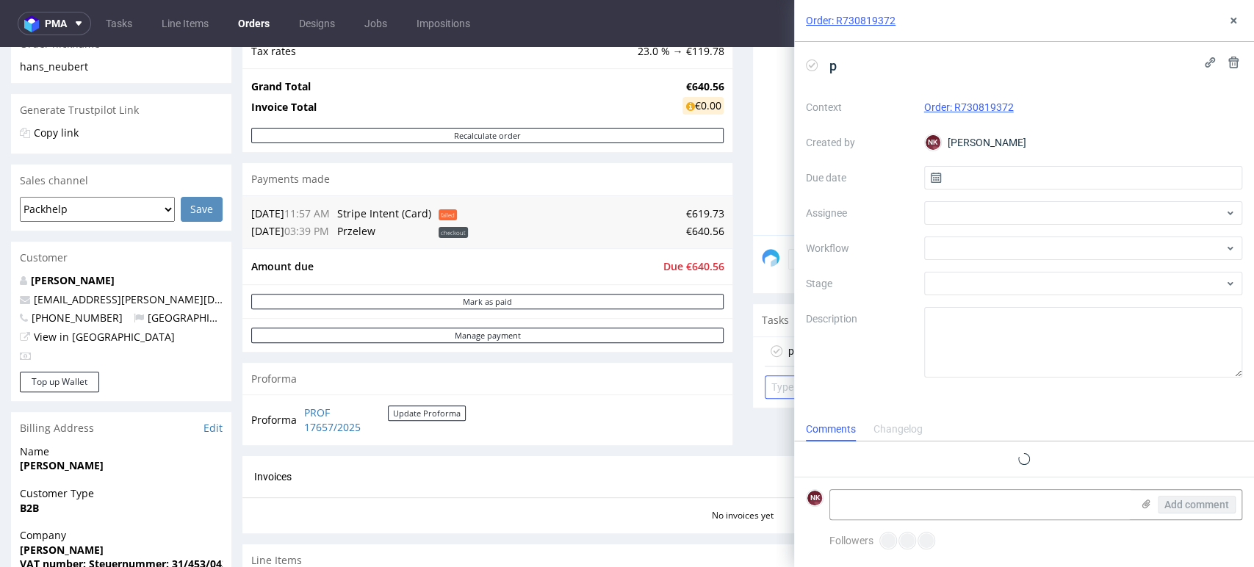
scroll to position [12, 0]
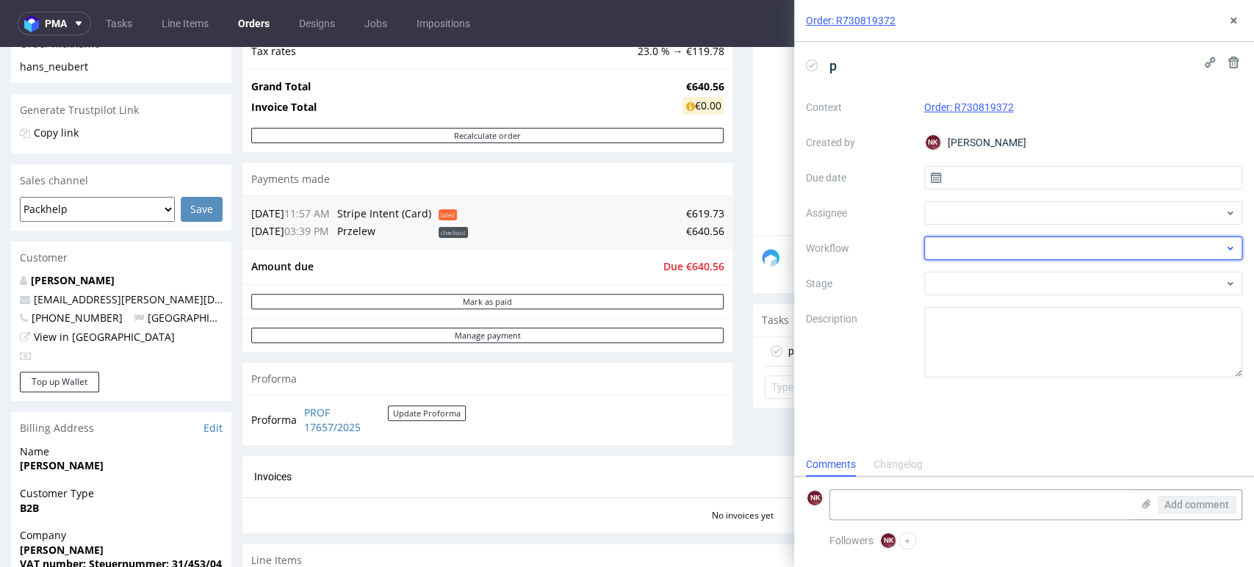
click at [952, 250] on div at bounding box center [1083, 249] width 319 height 24
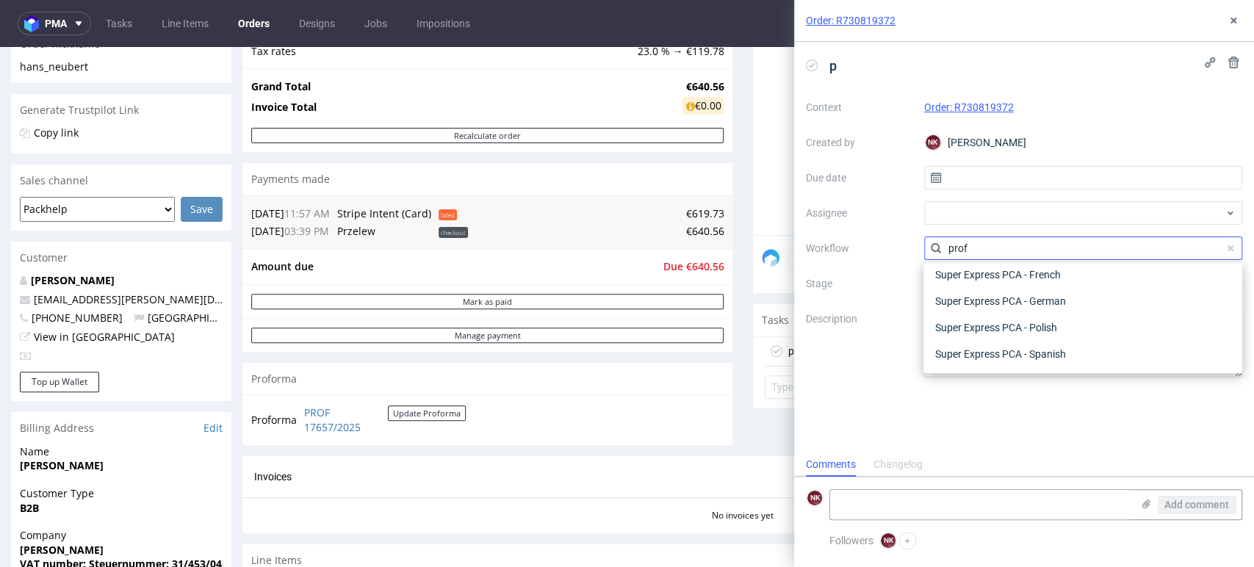
scroll to position [0, 0]
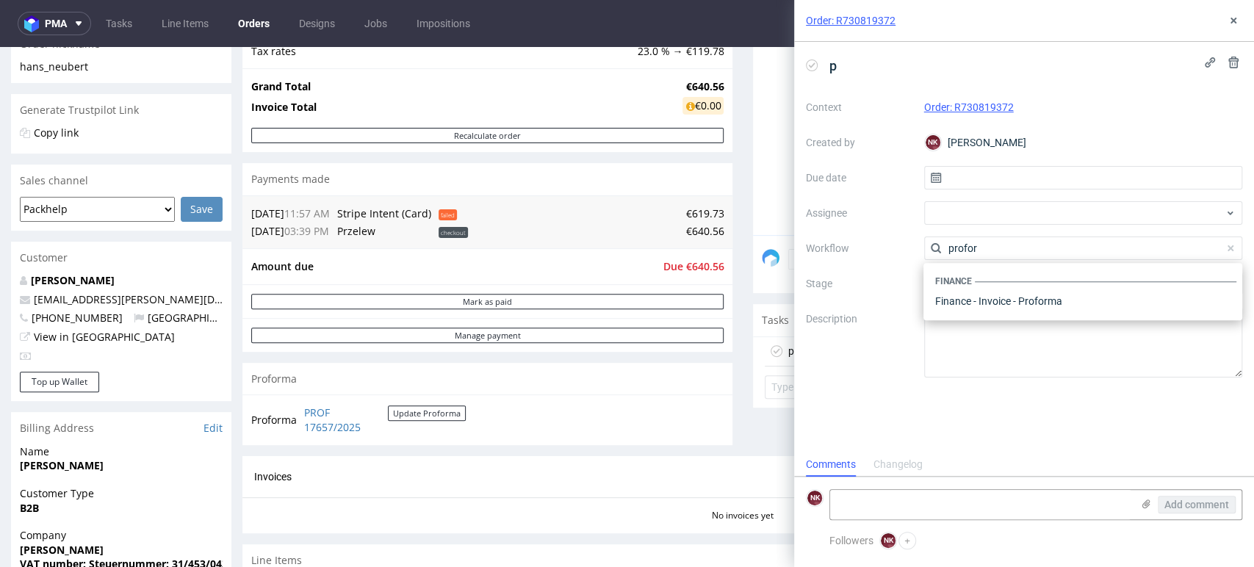
type input "profor"
click at [1152, 397] on div "p Context Order: R730819372 Created by NK [PERSON_NAME] Due date Assignee Workf…" at bounding box center [1024, 247] width 460 height 411
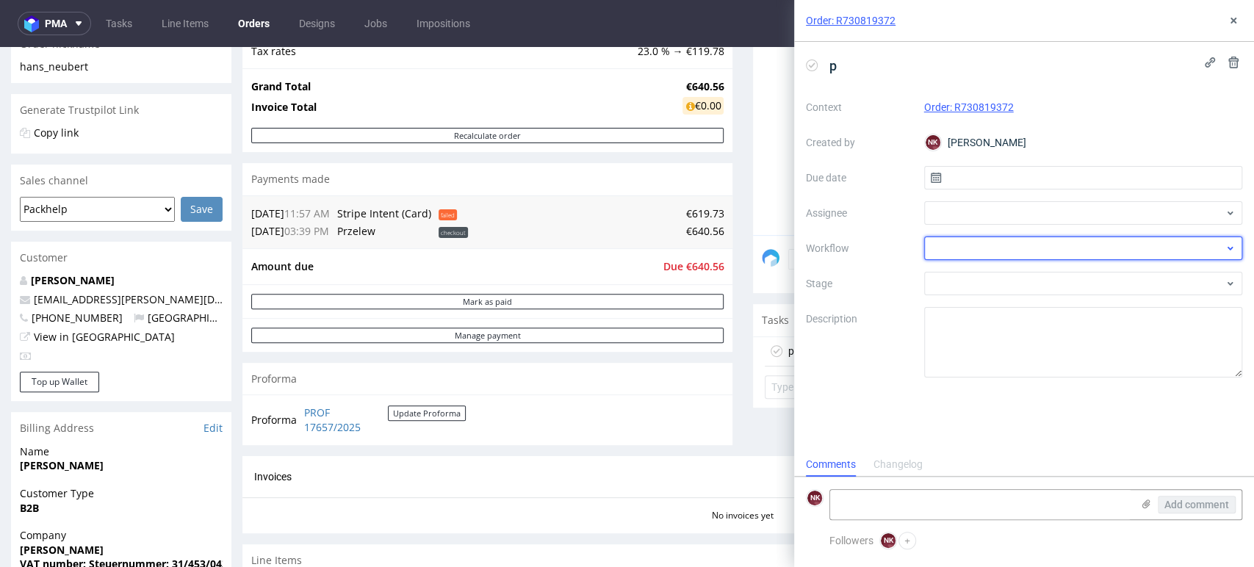
click at [1047, 251] on div at bounding box center [1083, 249] width 319 height 24
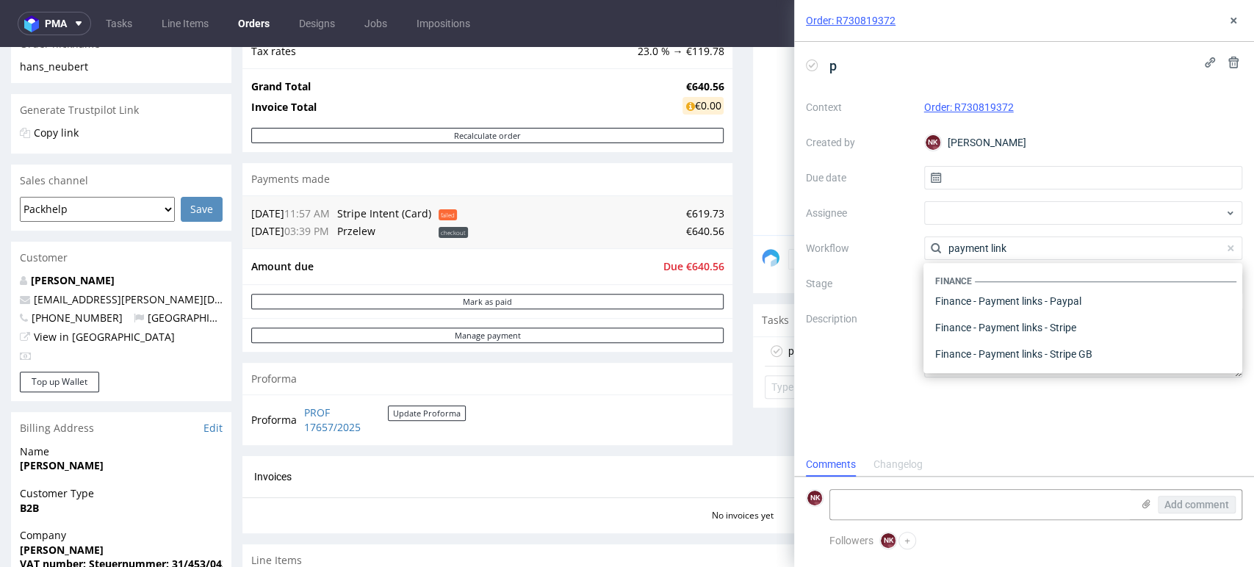
type input "payment link"
click at [1202, 420] on div "p Context Order: R730819372 Created by NK [PERSON_NAME] Due date Assignee Workf…" at bounding box center [1024, 247] width 460 height 411
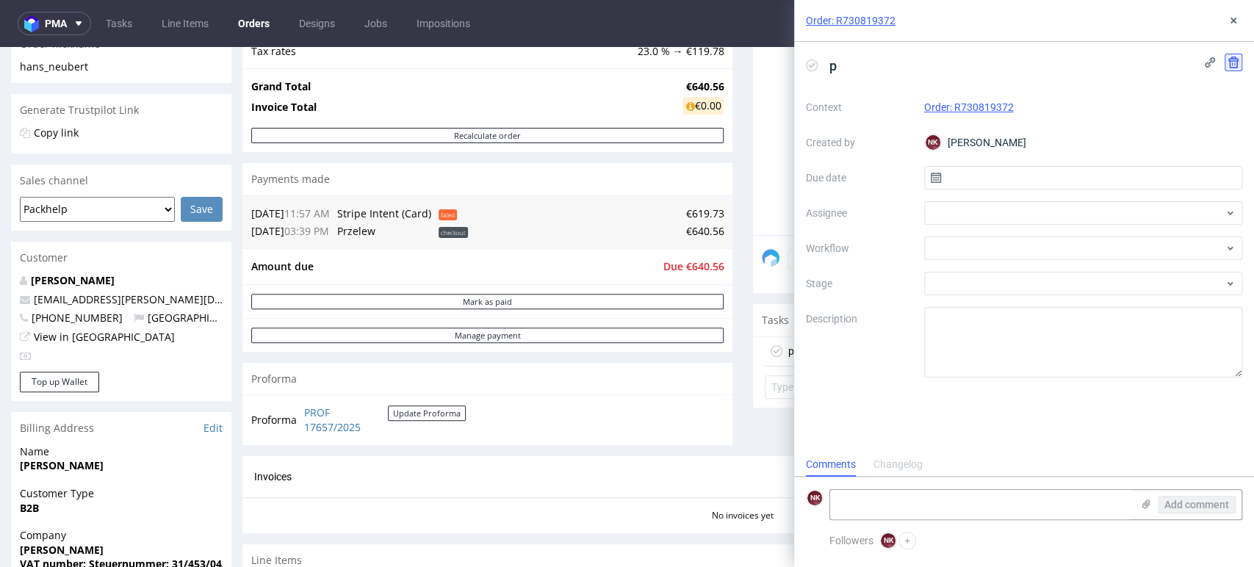
click at [1235, 63] on icon at bounding box center [1233, 63] width 12 height 12
click at [1234, 131] on span "Delete" at bounding box center [1222, 134] width 31 height 10
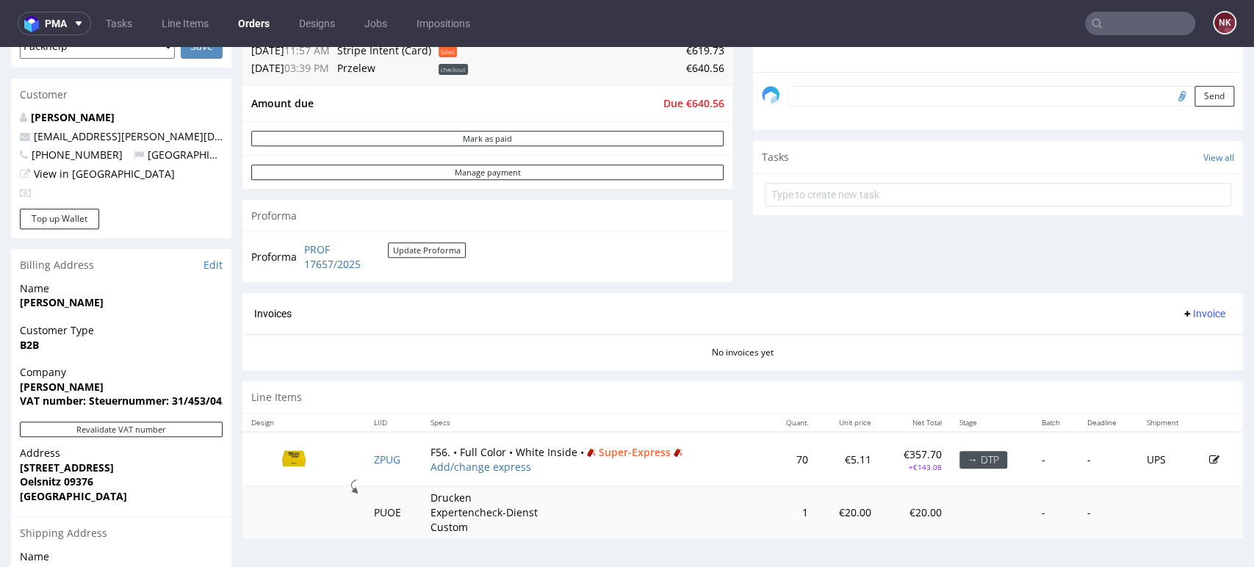
scroll to position [516, 0]
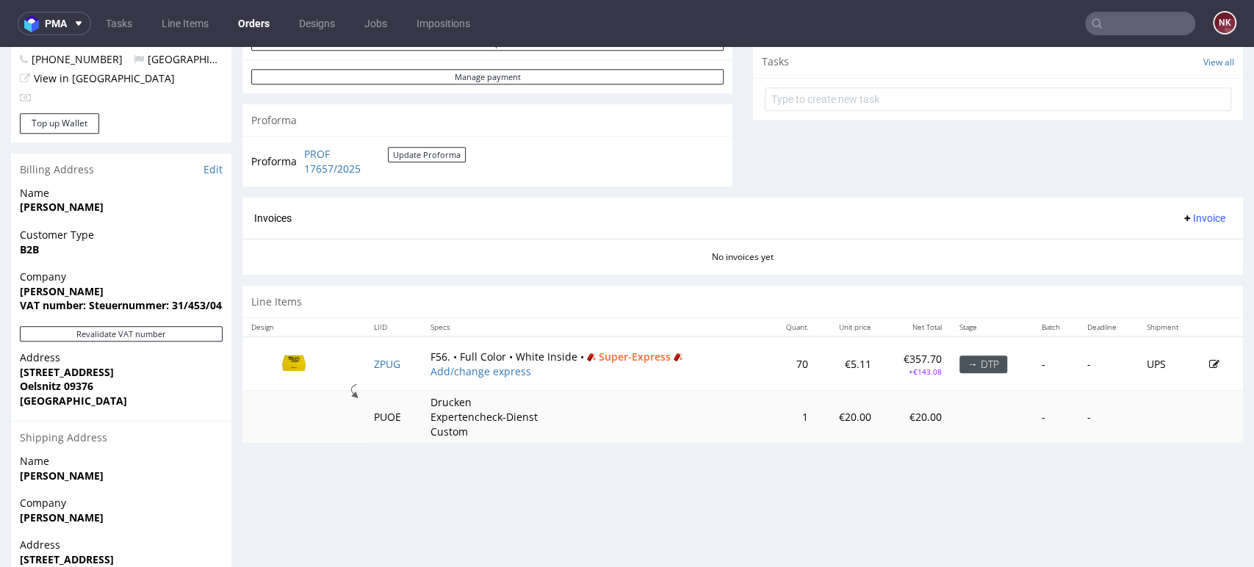
click at [1111, 480] on div "Progress Payment Due Payment “Received” Email - Line Items 1 DTP - Production -…" at bounding box center [742, 126] width 1000 height 1097
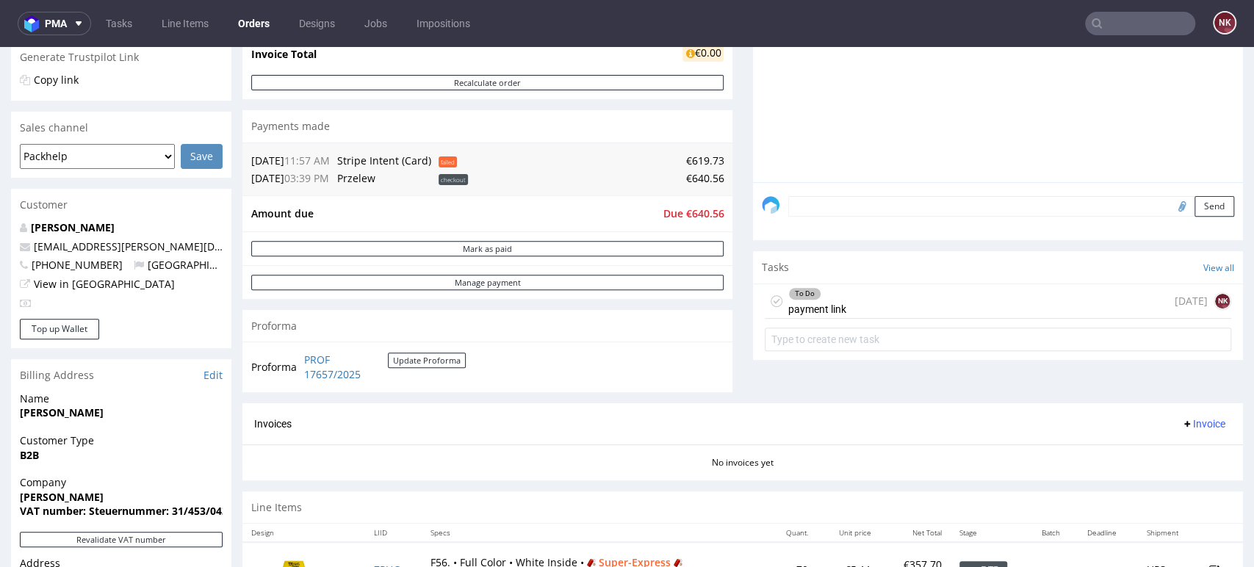
scroll to position [311, 0]
click at [1105, 383] on div "Comments User (1) Order (1) Automatic (1) Attachments (0) All (2) View all (2) …" at bounding box center [998, 135] width 490 height 533
click at [882, 305] on div "To Do payment link today NK" at bounding box center [998, 301] width 466 height 35
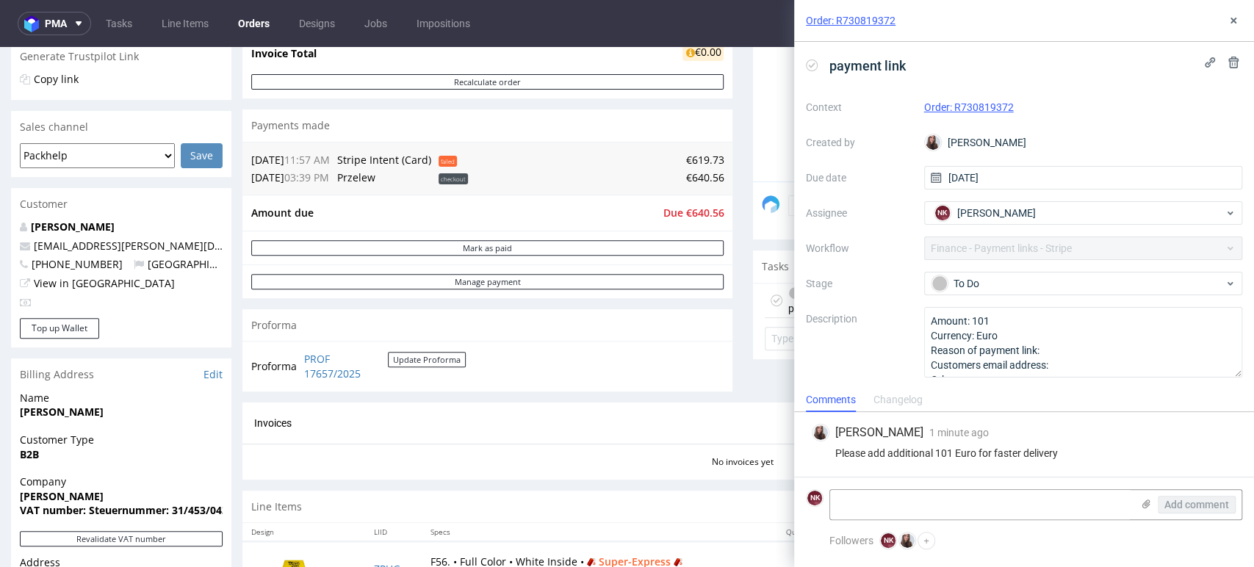
click at [1119, 472] on div "Sandra Beśka 1 minute ago 20th Aug 2025, 16:51 Please add additional 101 Euro f…" at bounding box center [1024, 444] width 436 height 65
click at [1088, 428] on div "Sandra Beśka 1 minute ago 20th Aug 2025, 16:51" at bounding box center [1024, 433] width 425 height 18
click at [1083, 357] on textarea "Amount: 101 Currency: Euro Reason of payment link: Customers email address: Oth…" at bounding box center [1083, 342] width 319 height 71
click at [1090, 368] on textarea "Amount: 101 Currency: Euro Reason of payment link: Customers email address: Oth…" at bounding box center [1083, 342] width 319 height 71
paste textarea "hans@charlesandcharlotte.com"
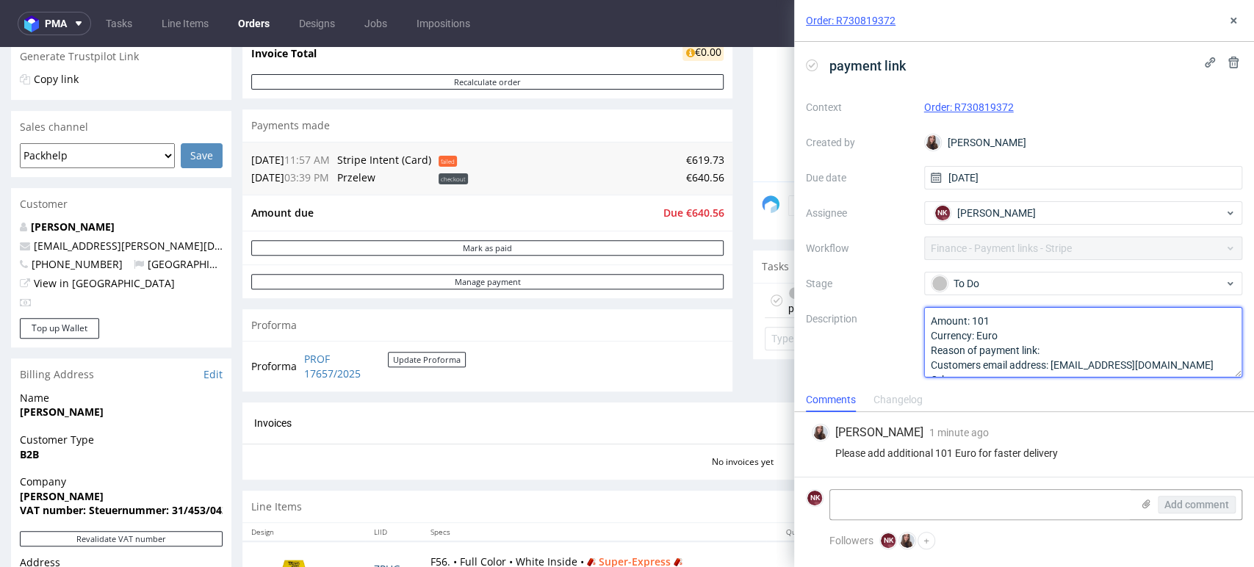
type textarea "Amount: 101 Currency: Euro Reason of payment link: Customers email address: [EM…"
click at [1099, 458] on div "Please add additional 101 Euro for faster delivery" at bounding box center [1024, 453] width 425 height 12
click at [1178, 435] on div "Sandra Beśka 5 minutes ago 20th Aug 2025, 16:51" at bounding box center [1024, 433] width 425 height 18
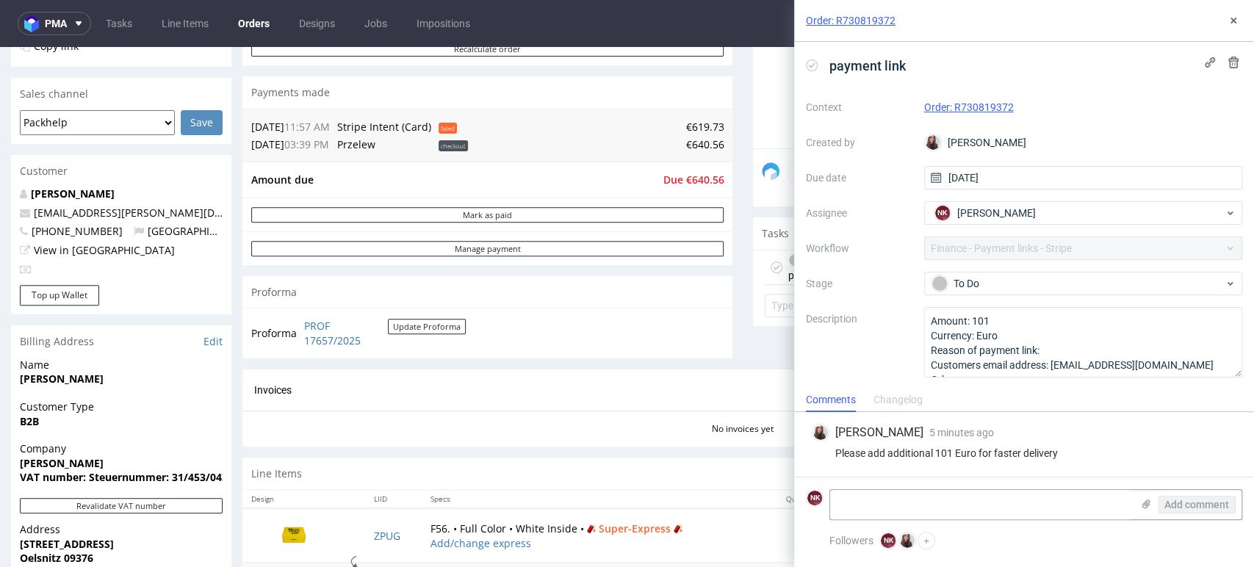
scroll to position [353, 0]
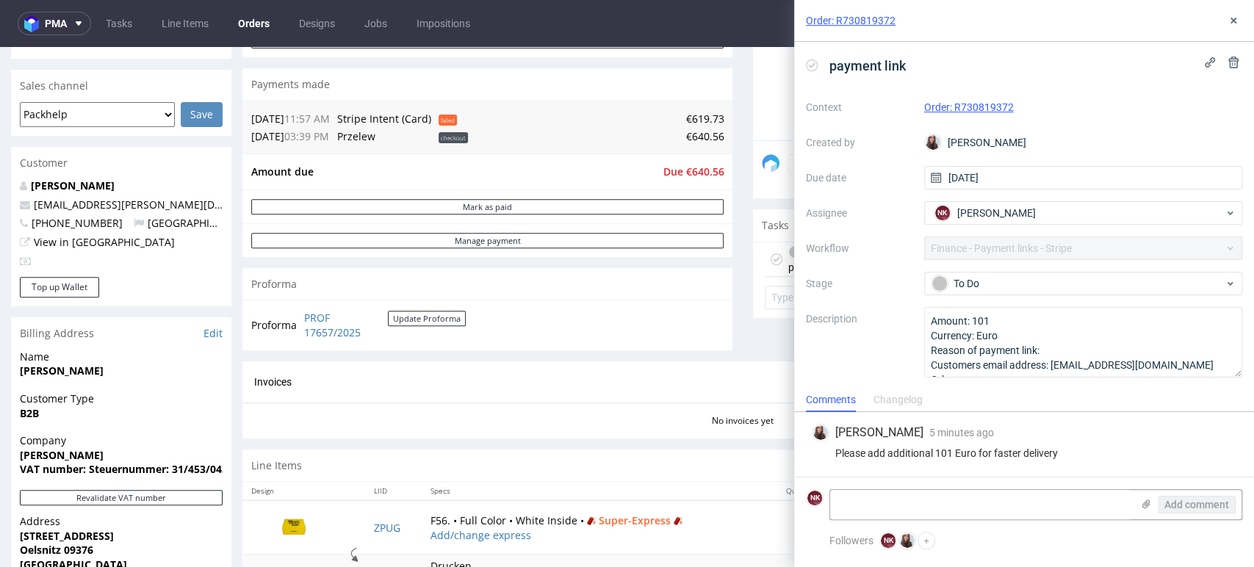
click at [1152, 448] on div "Please add additional 101 Euro for faster delivery" at bounding box center [1024, 453] width 425 height 12
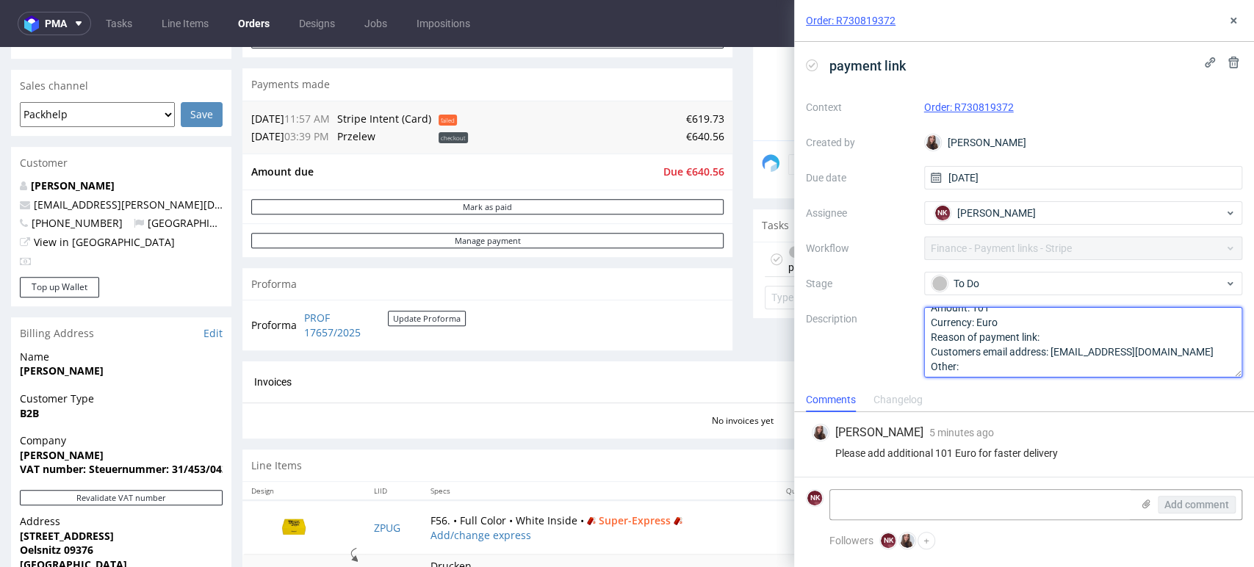
scroll to position [16, 0]
drag, startPoint x: 1195, startPoint y: 363, endPoint x: 1052, endPoint y: 350, distance: 143.8
click at [1052, 350] on textarea "Amount: 101 Currency: Euro Reason of payment link: Customers email address: [EM…" at bounding box center [1083, 342] width 319 height 71
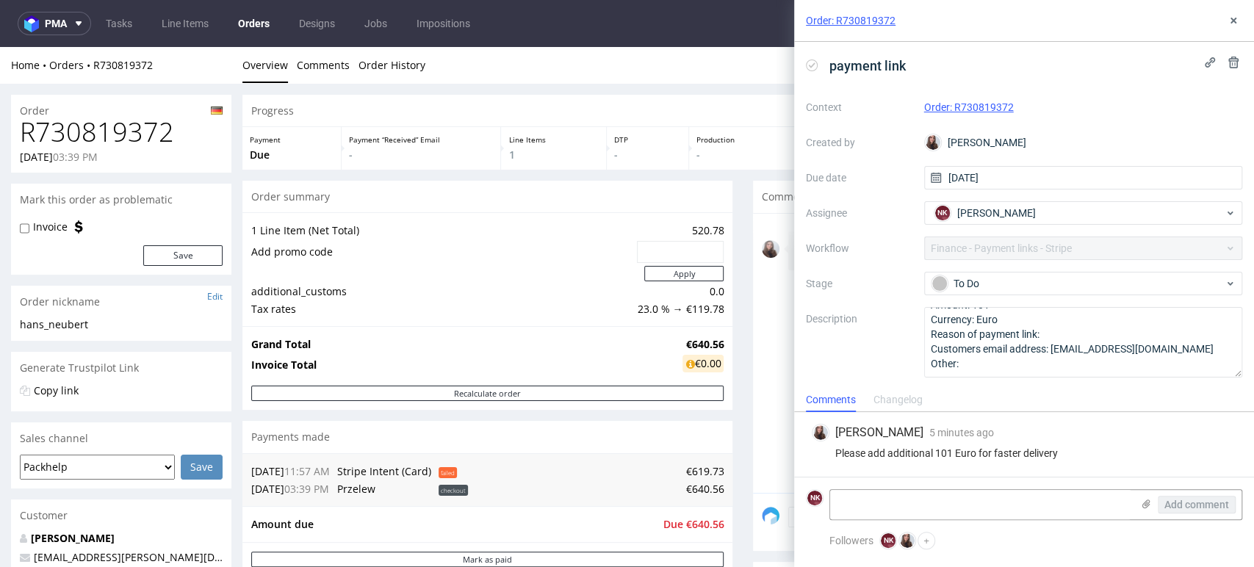
click at [123, 140] on h1 "R730819372" at bounding box center [121, 132] width 203 height 29
copy h1 "R730819372"
click at [1116, 439] on div "Sandra Beśka 5 minutes ago 20th Aug 2025, 16:51" at bounding box center [1024, 433] width 425 height 18
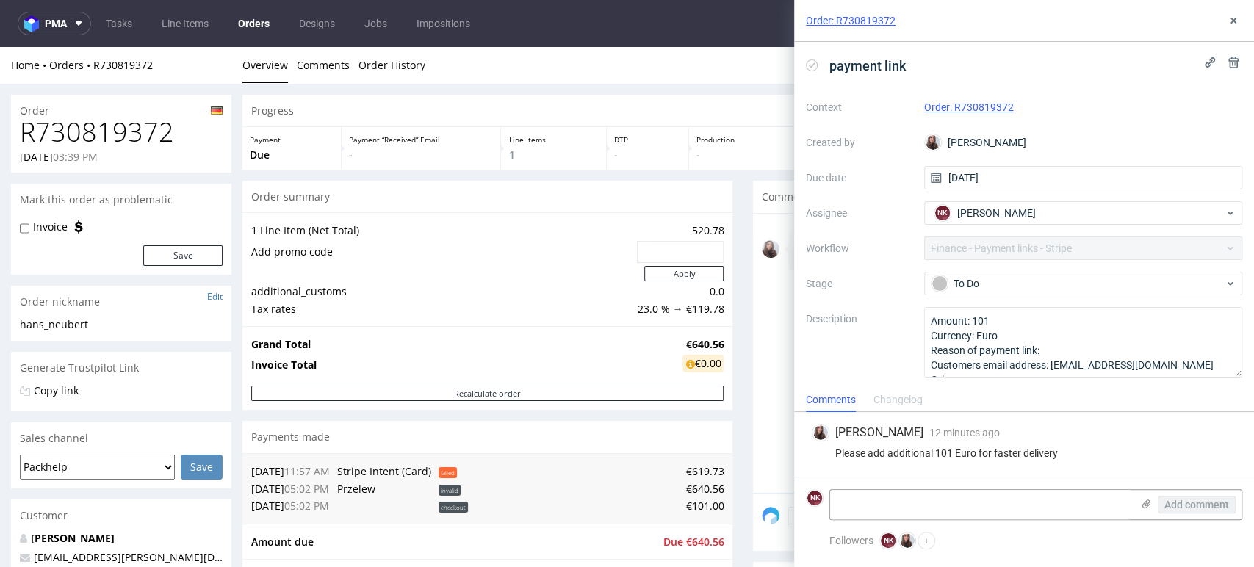
scroll to position [178, 0]
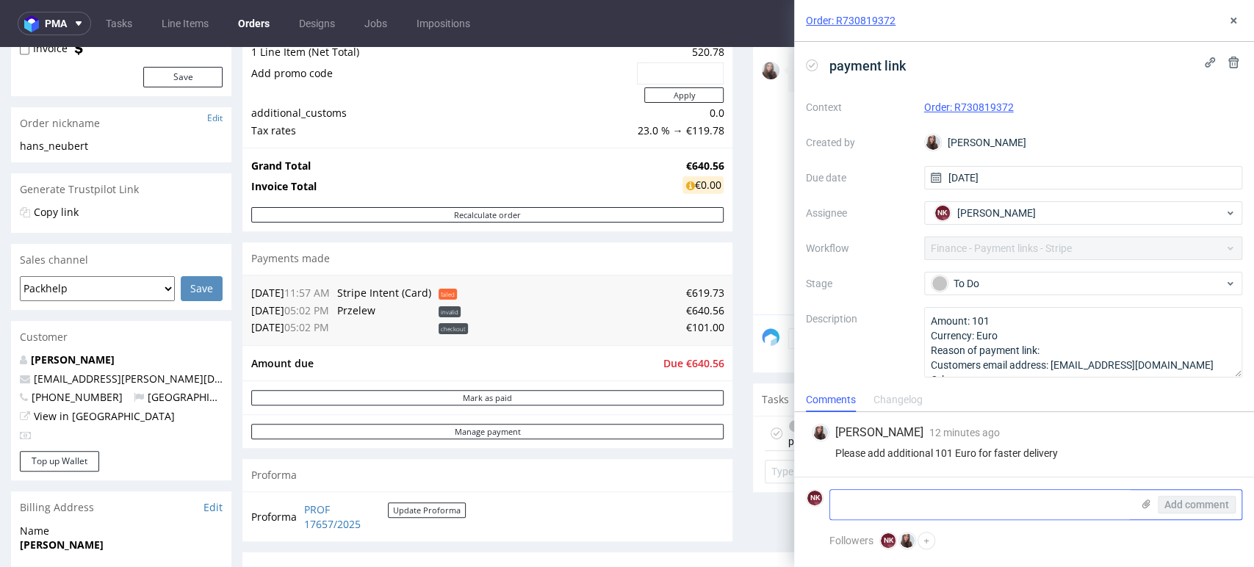
click at [912, 506] on textarea at bounding box center [980, 504] width 301 height 29
type textarea "payment link sent"
click at [1158, 505] on button "Add comment" at bounding box center [1197, 505] width 78 height 18
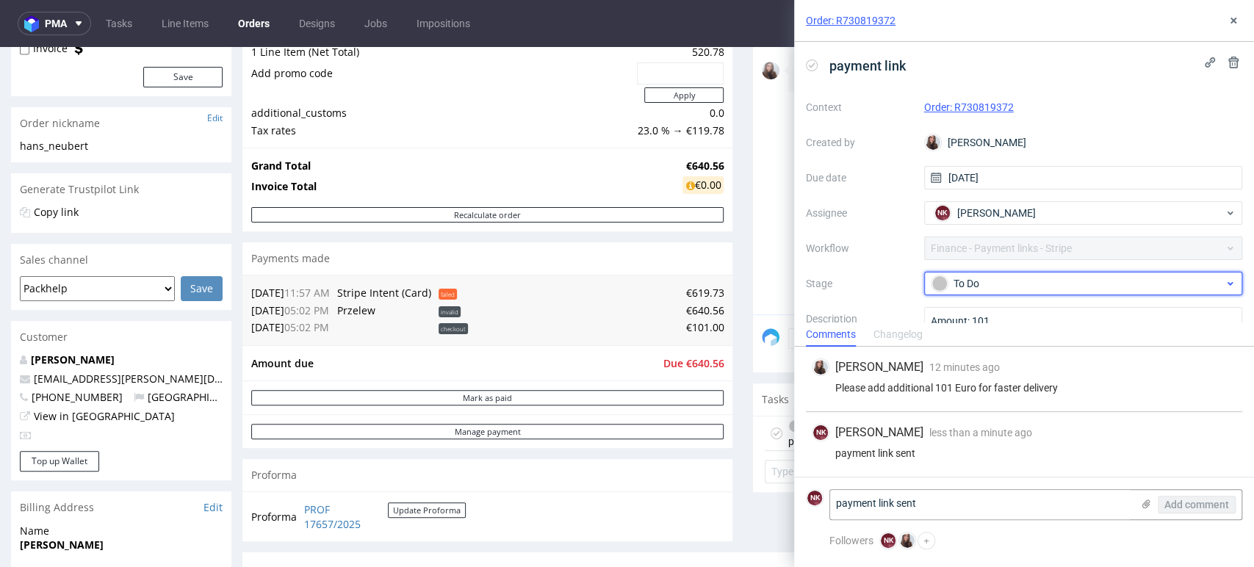
click at [1016, 280] on div "To Do" at bounding box center [1077, 283] width 292 height 16
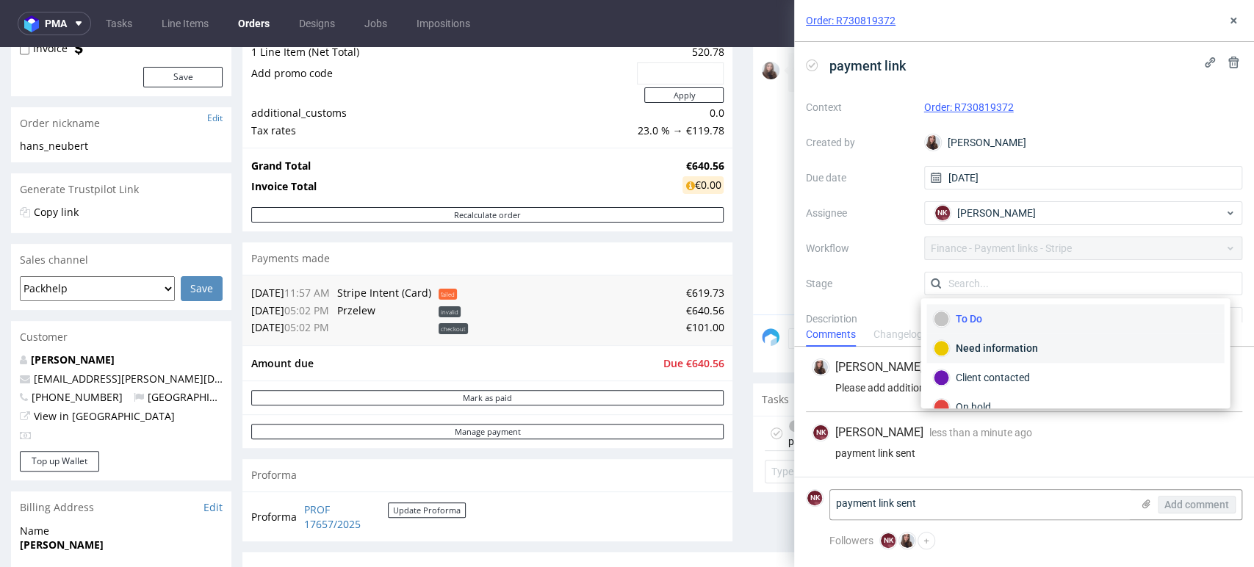
scroll to position [106, 0]
click at [979, 325] on div "Waiting for payment" at bounding box center [1075, 330] width 284 height 16
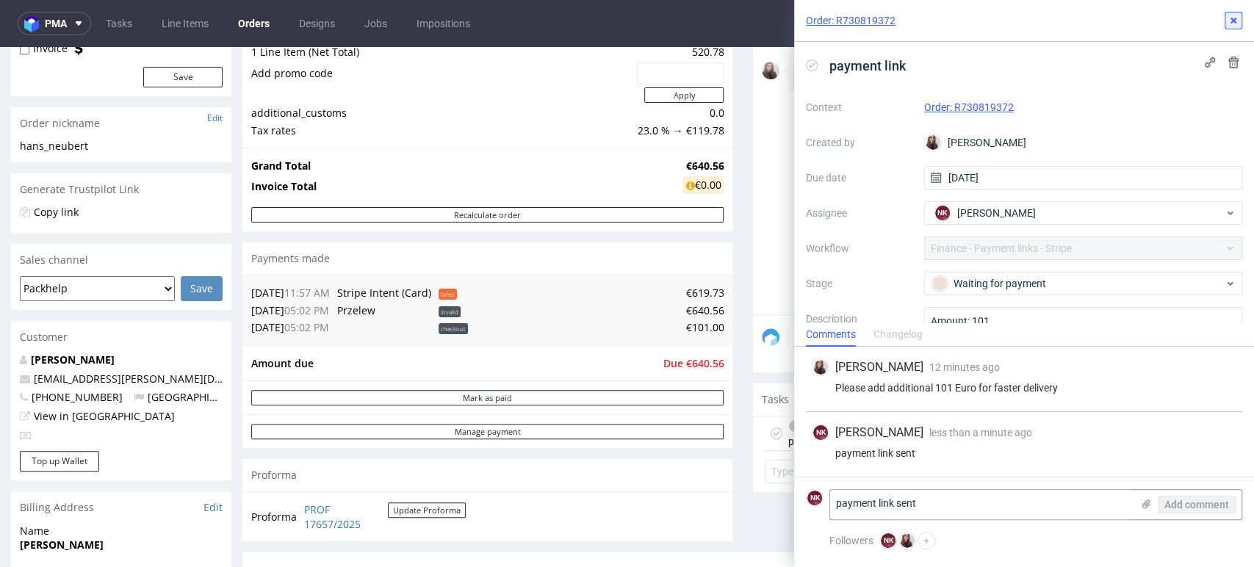
click at [1234, 24] on icon at bounding box center [1233, 21] width 12 height 12
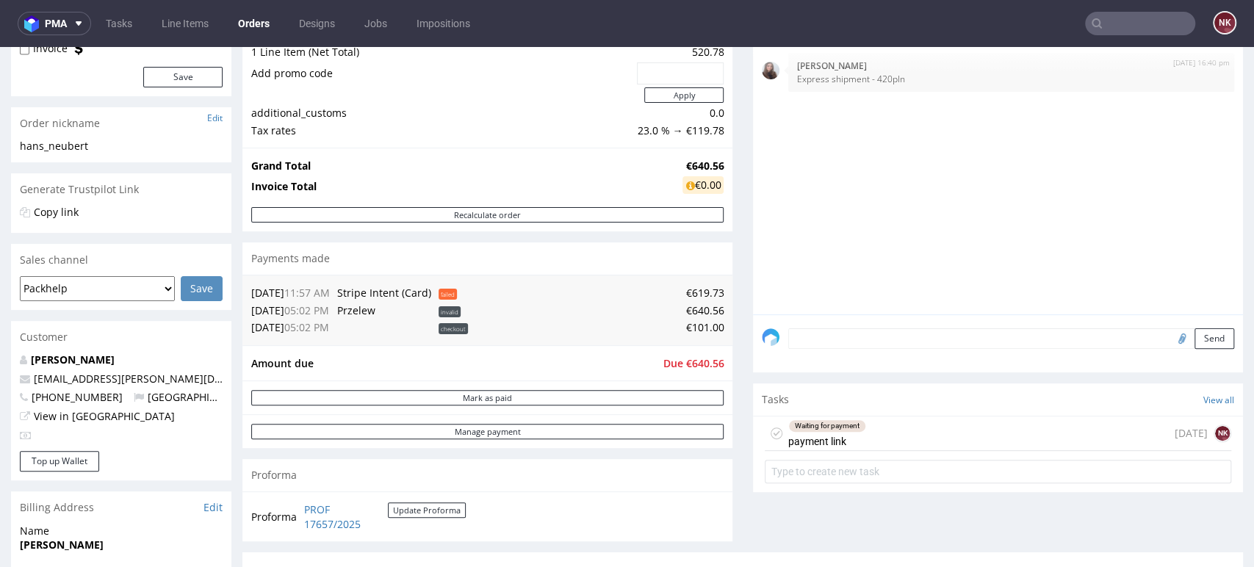
scroll to position [641, 0]
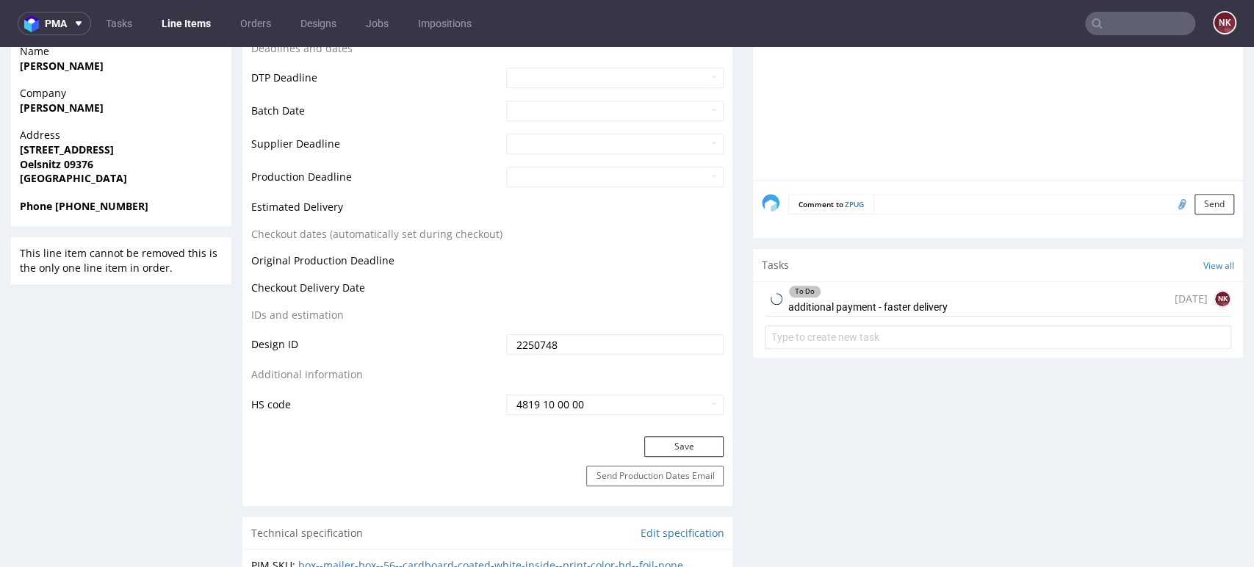
scroll to position [699, 0]
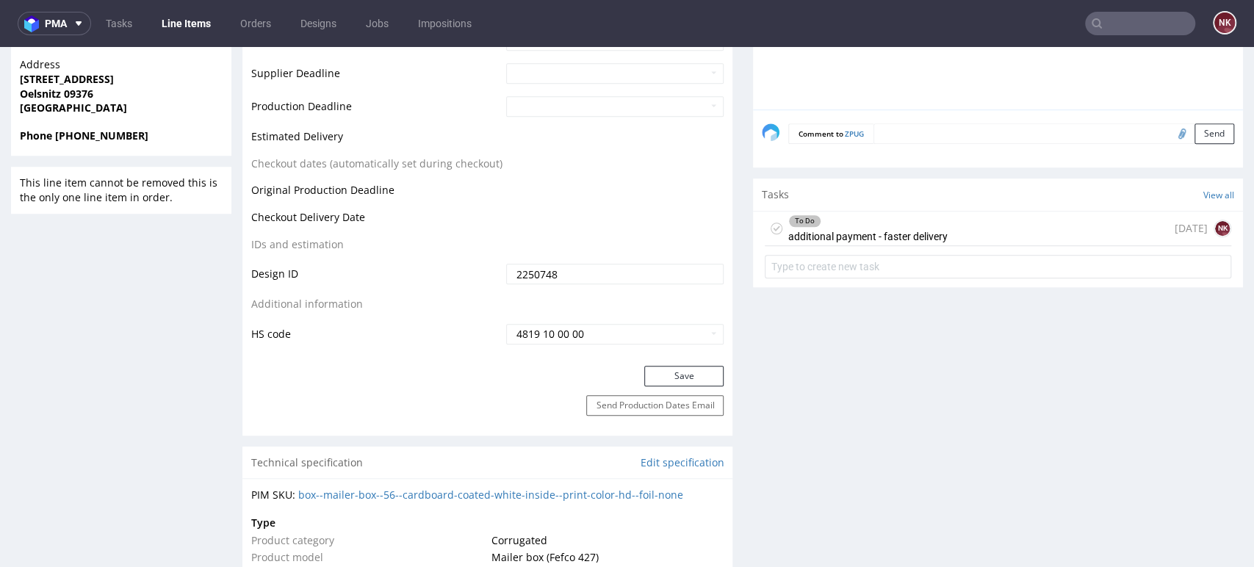
click at [917, 225] on div "To Do" at bounding box center [868, 221] width 158 height 12
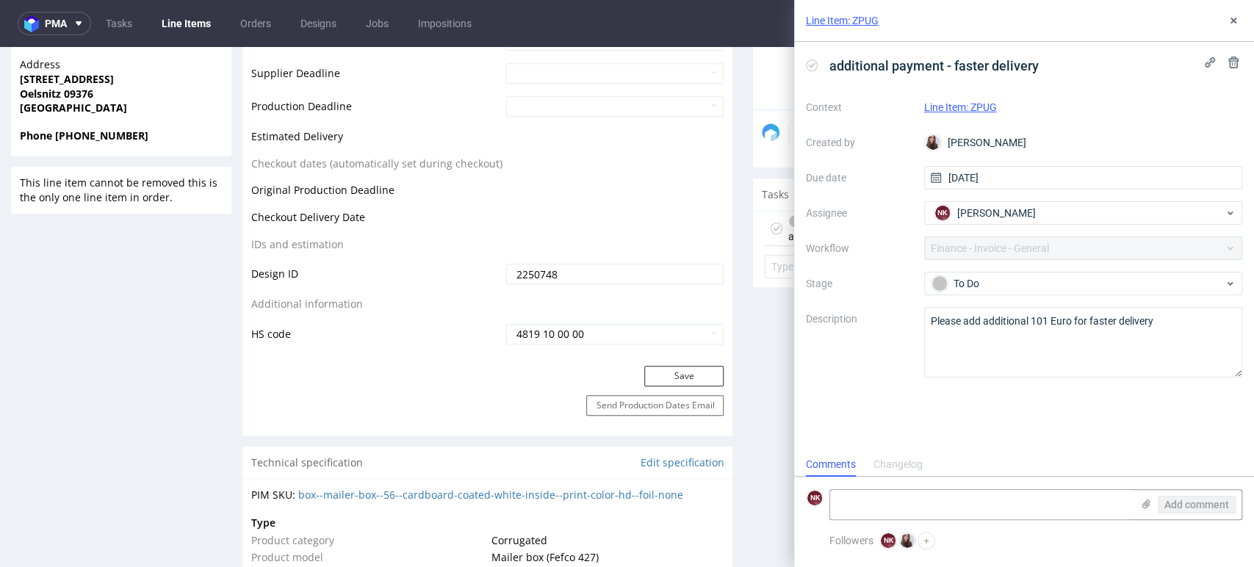
scroll to position [12, 0]
click at [1230, 64] on icon at bounding box center [1233, 63] width 12 height 12
click at [1221, 129] on span "Delete" at bounding box center [1222, 134] width 31 height 10
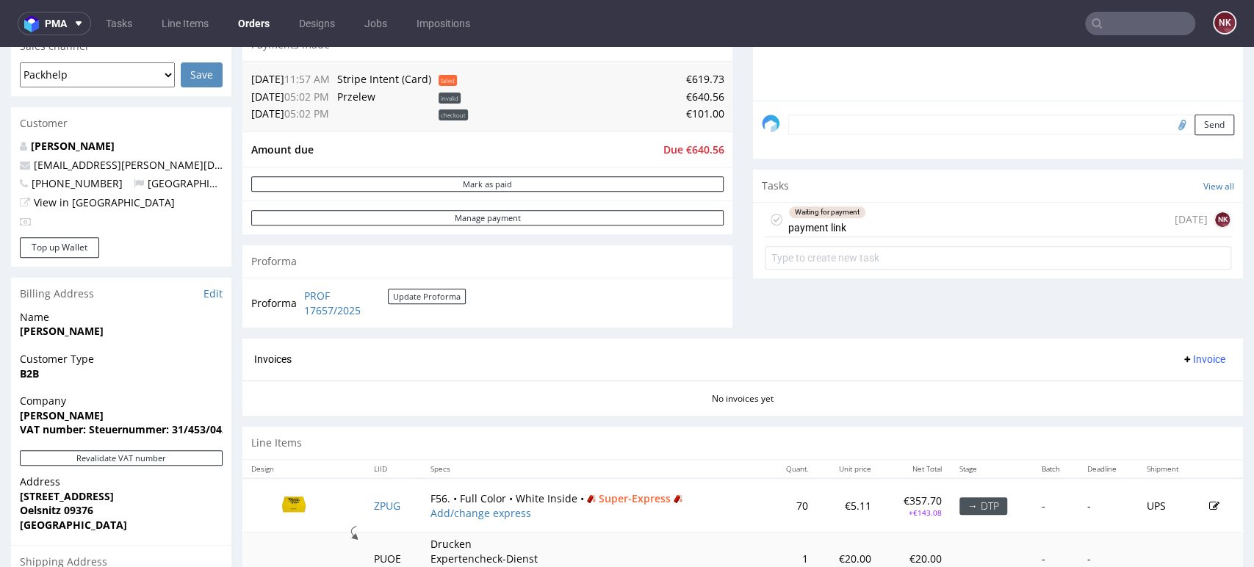
scroll to position [128, 0]
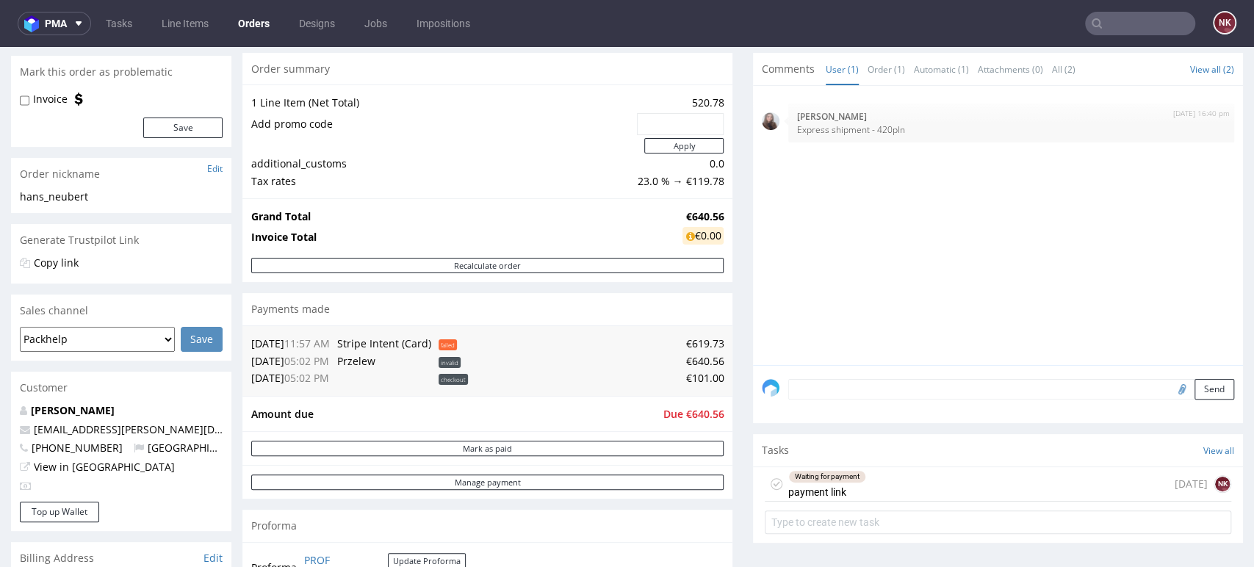
click at [18, 92] on div "Invoice Save" at bounding box center [121, 119] width 220 height 55
click at [27, 101] on input "Invoice" at bounding box center [25, 101] width 10 height 12
checkbox input "true"
click at [162, 124] on button "Save" at bounding box center [182, 128] width 79 height 21
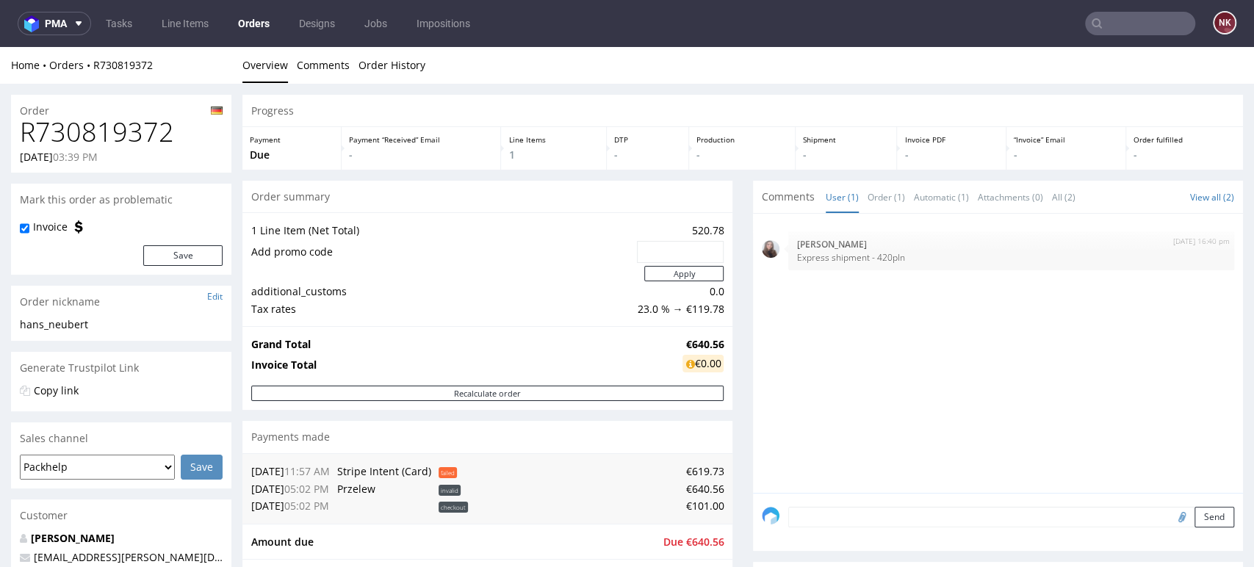
scroll to position [182, 0]
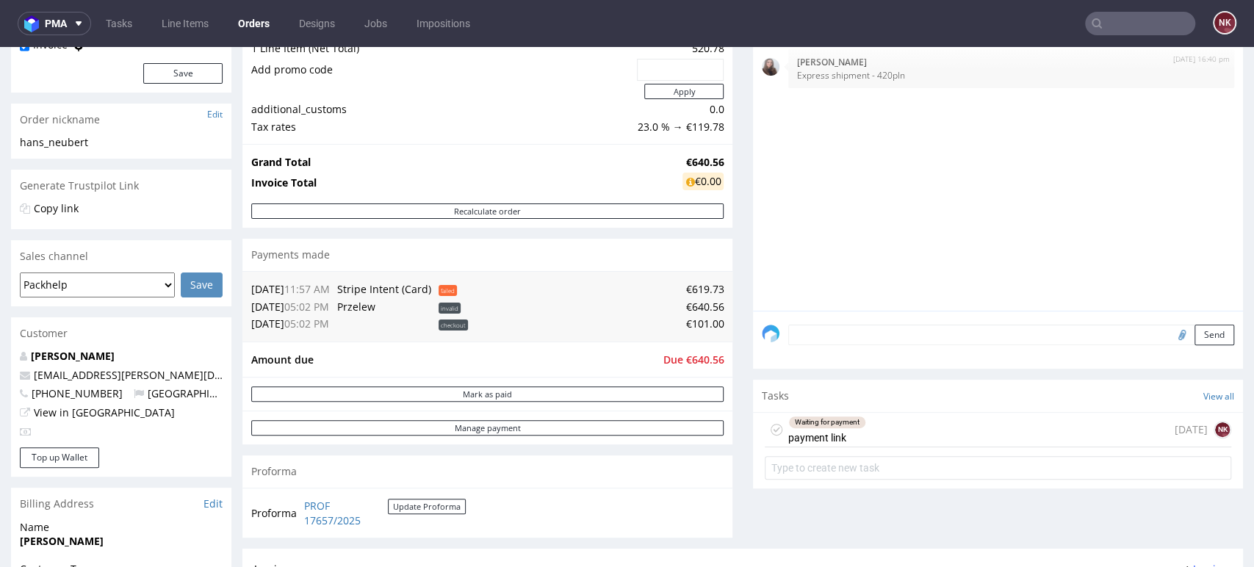
click at [803, 337] on textarea at bounding box center [1011, 335] width 446 height 21
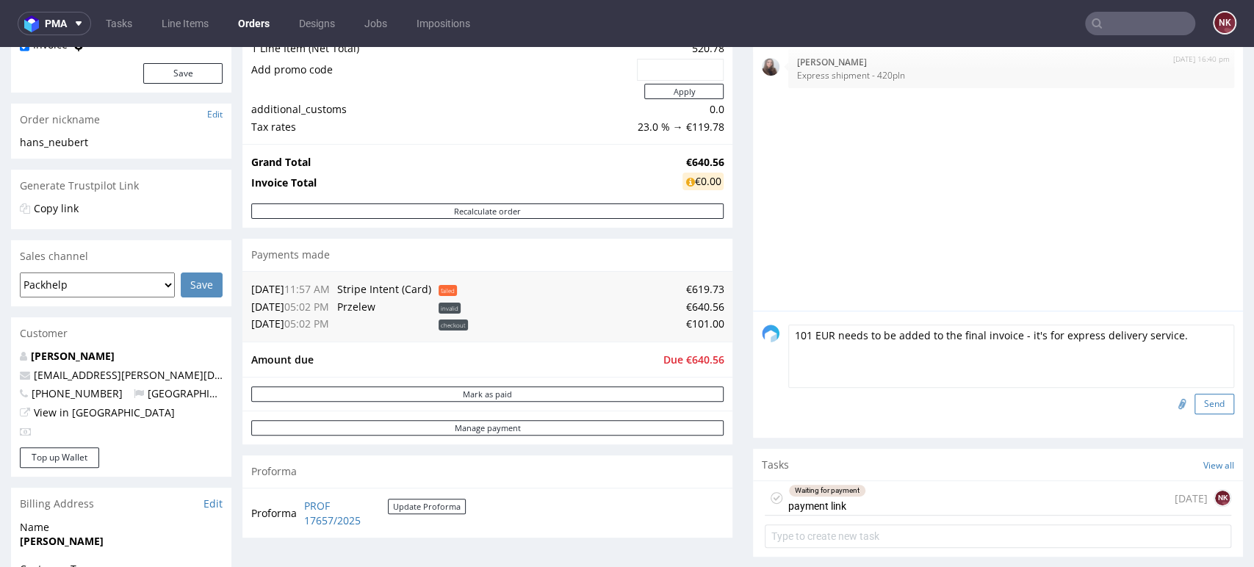
type textarea "101 EUR needs to be added to the final invoice - it's for express delivery serv…"
click at [1194, 401] on button "Send" at bounding box center [1214, 404] width 40 height 21
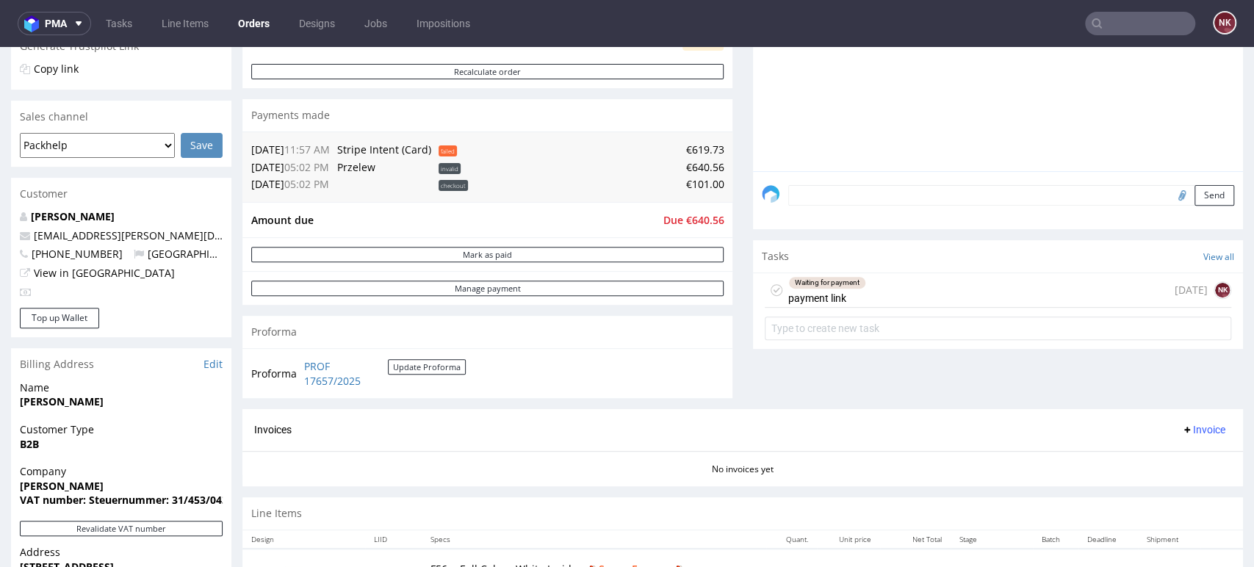
scroll to position [322, 0]
click at [1144, 364] on div "Comments User (2) Order (2) Automatic (1) Attachments (0) All (3) View all (3) …" at bounding box center [998, 133] width 490 height 550
